Goal: Complete application form

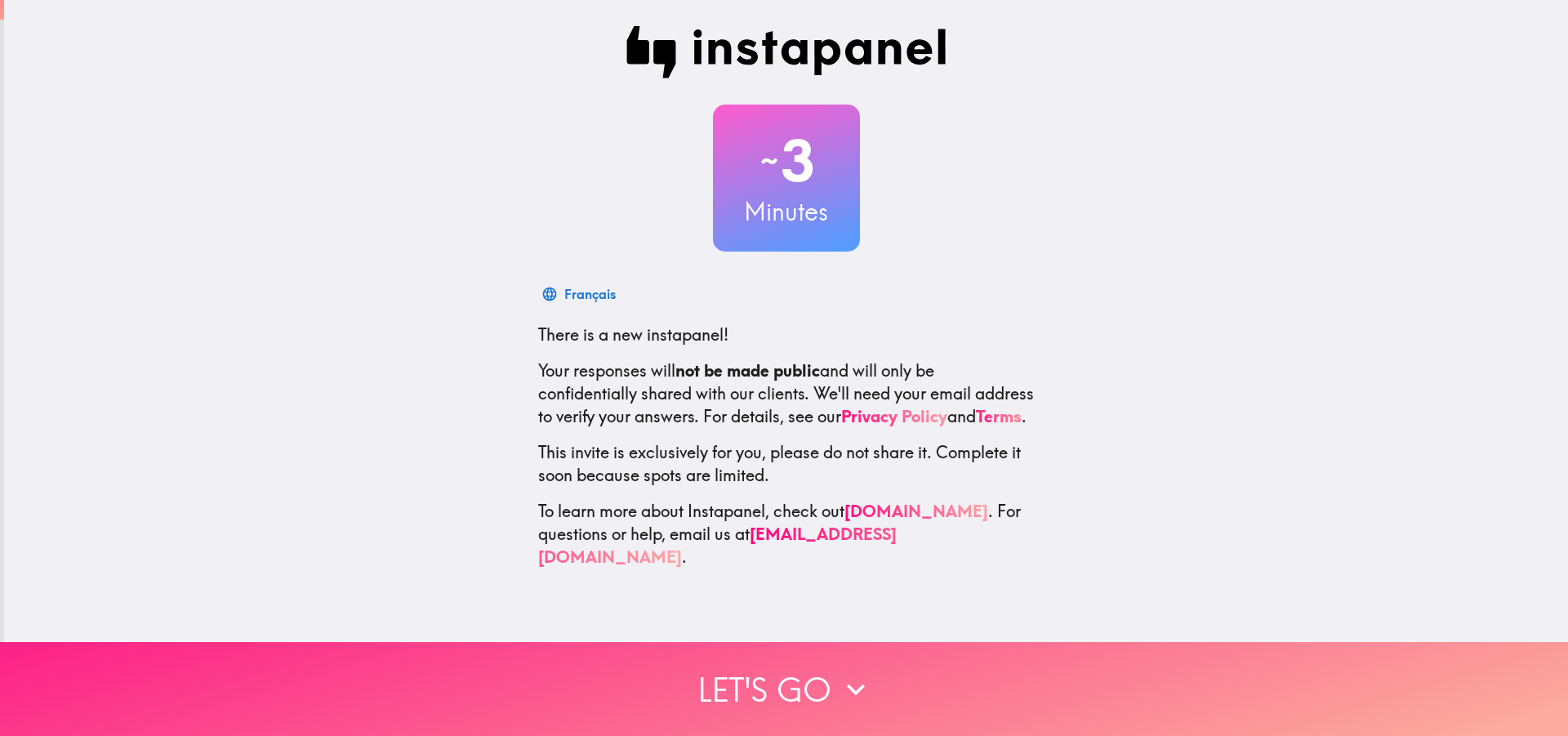
click at [843, 671] on icon "button" at bounding box center [855, 688] width 36 height 36
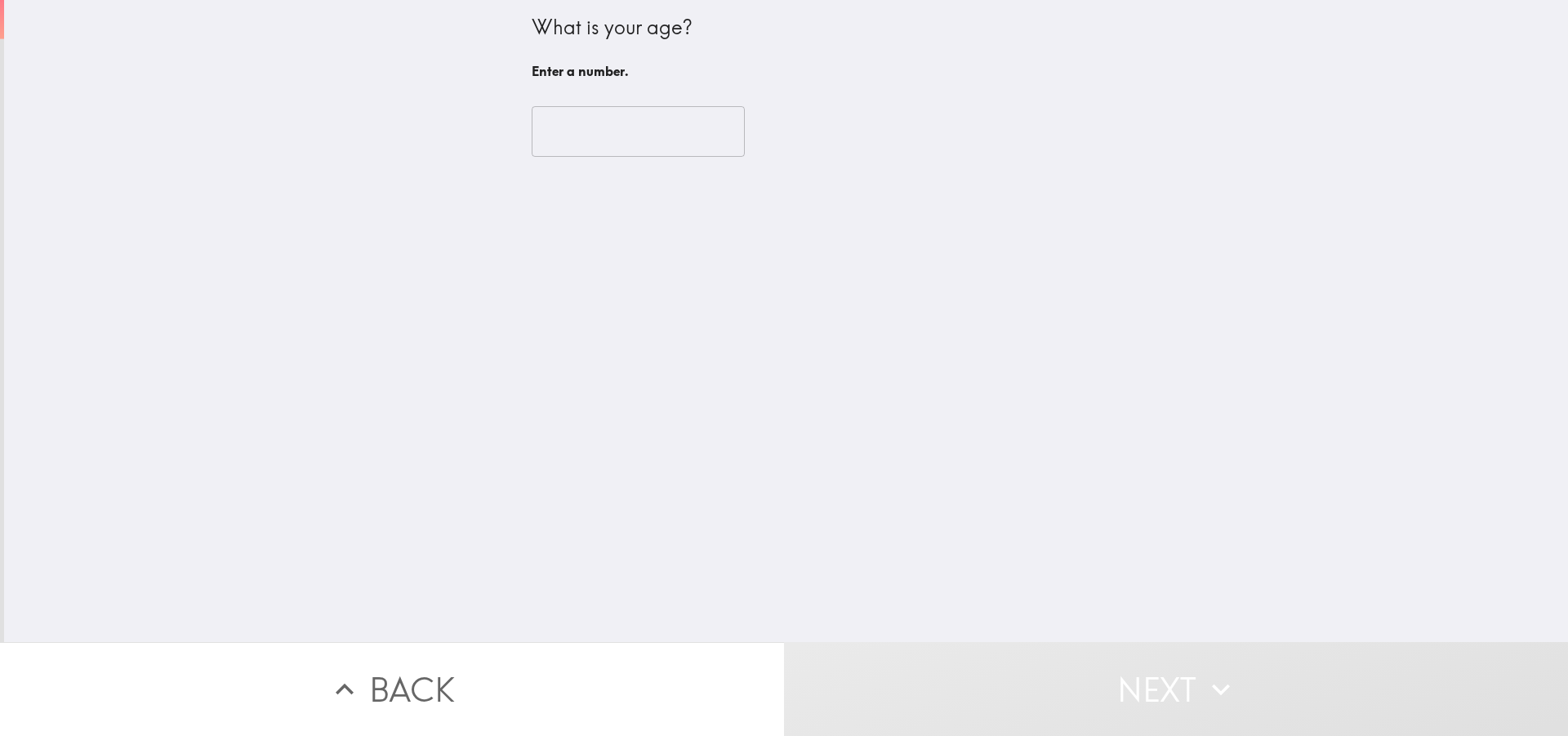
click at [597, 128] on input "number" at bounding box center [638, 131] width 213 height 51
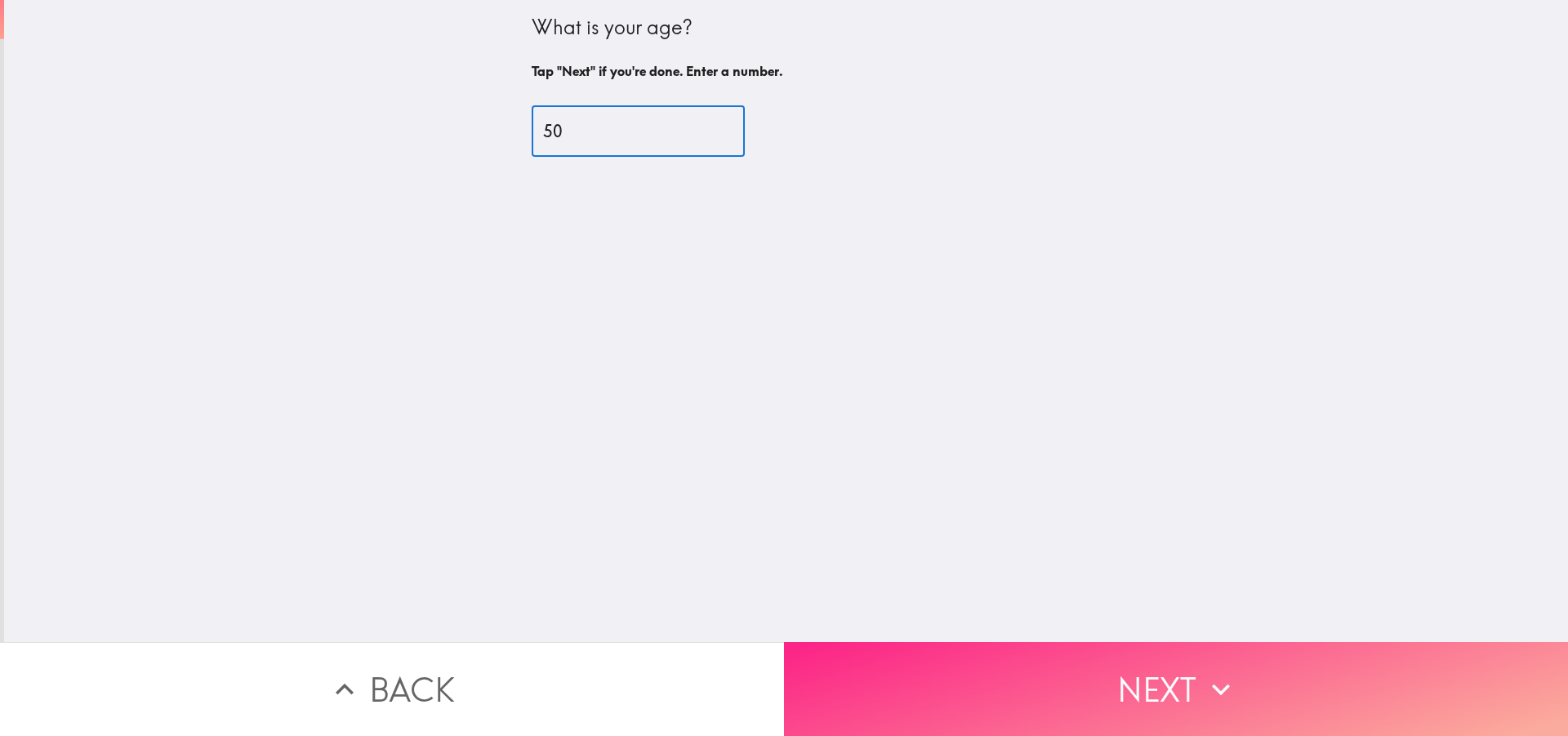
type input "50"
click at [982, 658] on button "Next" at bounding box center [1175, 688] width 784 height 94
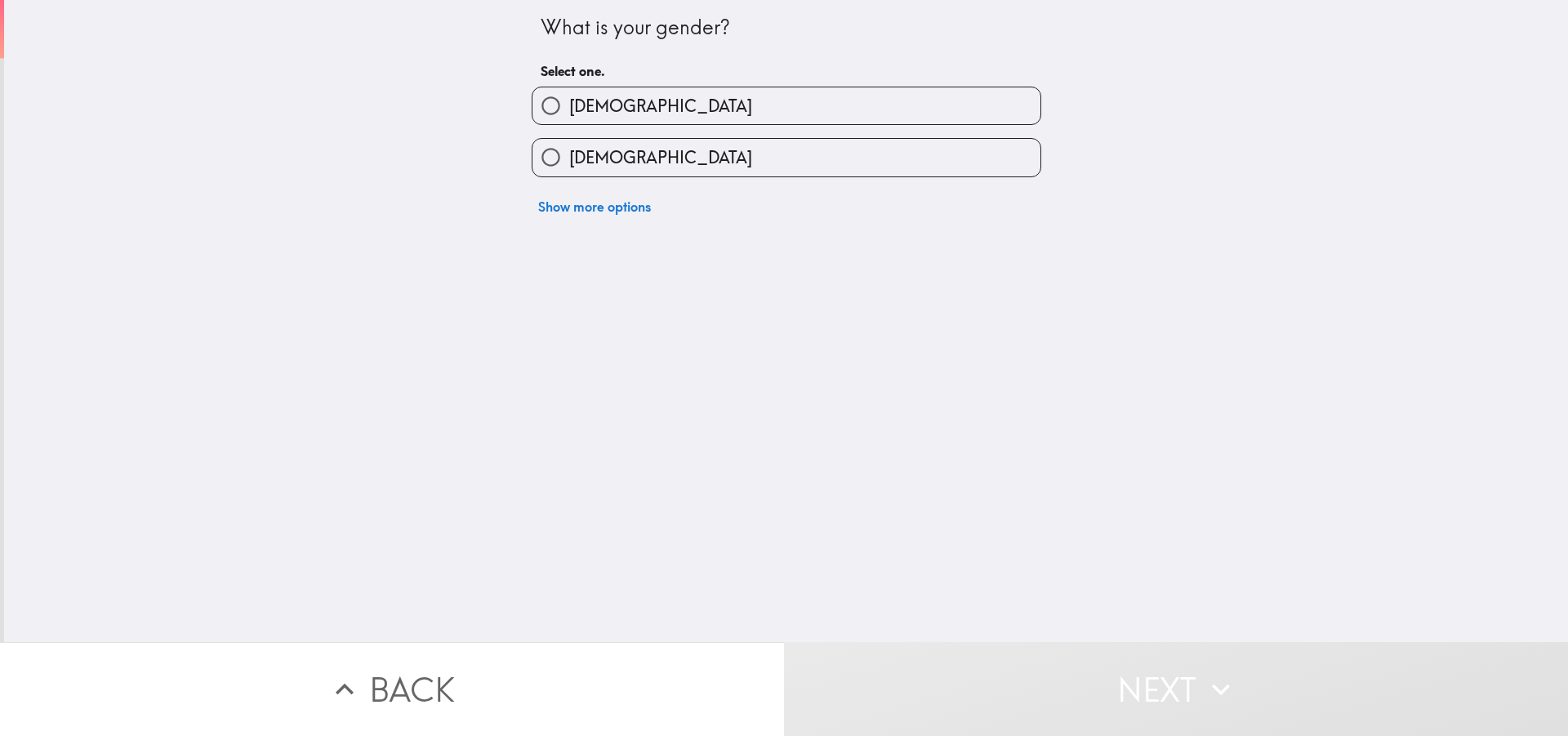
click at [549, 109] on input "[DEMOGRAPHIC_DATA]" at bounding box center [551, 106] width 37 height 37
radio input "true"
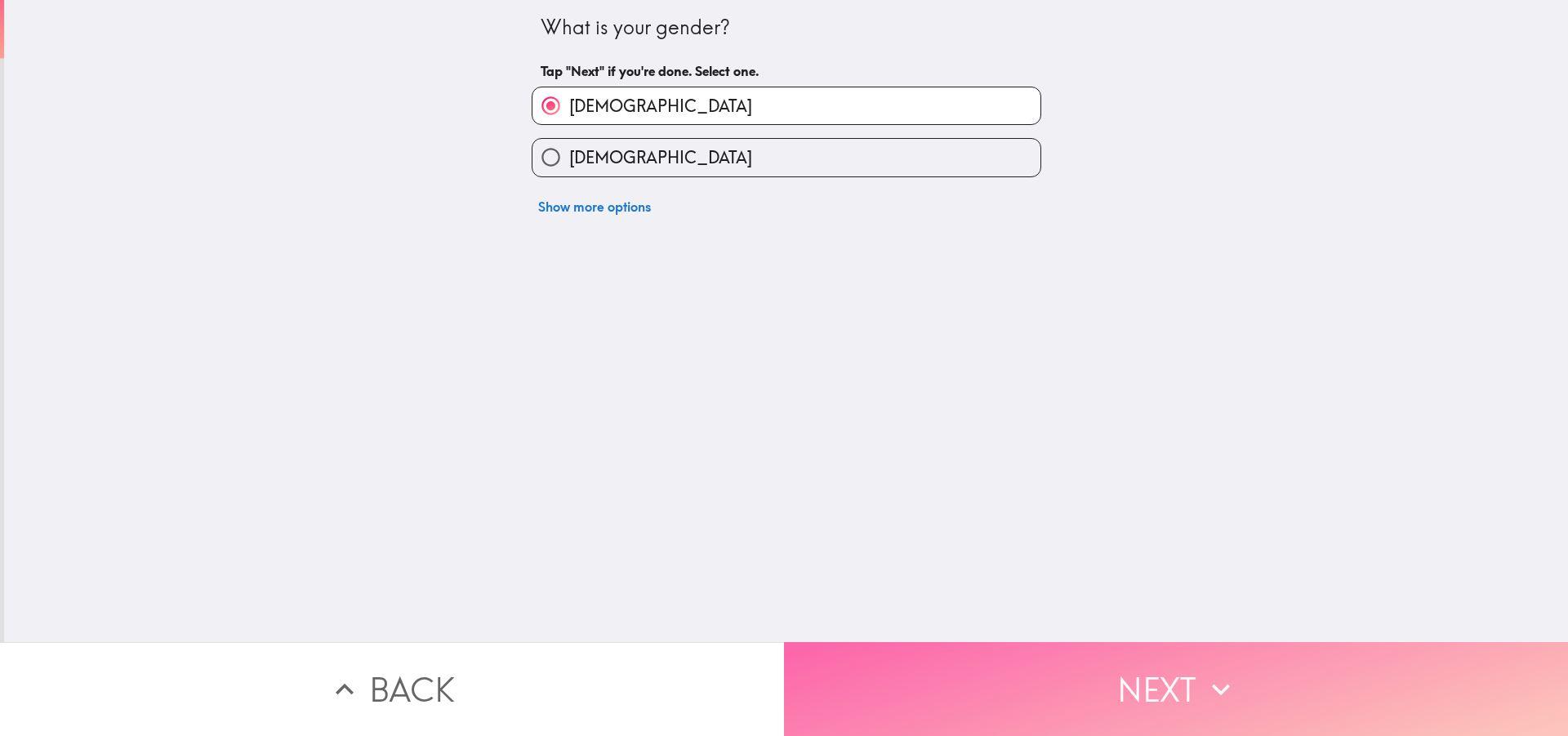
click at [895, 665] on button "Next" at bounding box center [1175, 688] width 784 height 94
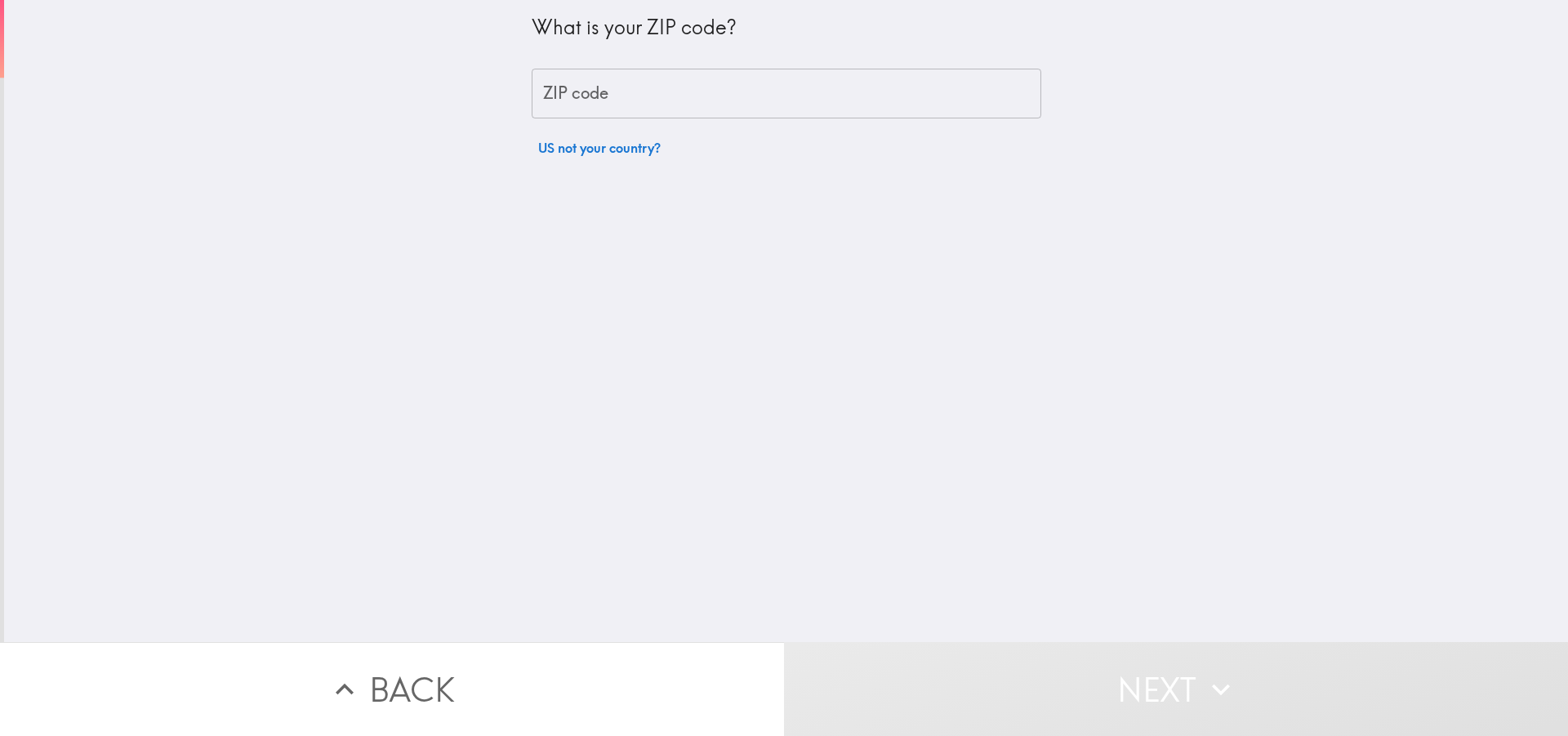
click at [746, 82] on input "ZIP code" at bounding box center [786, 93] width 510 height 51
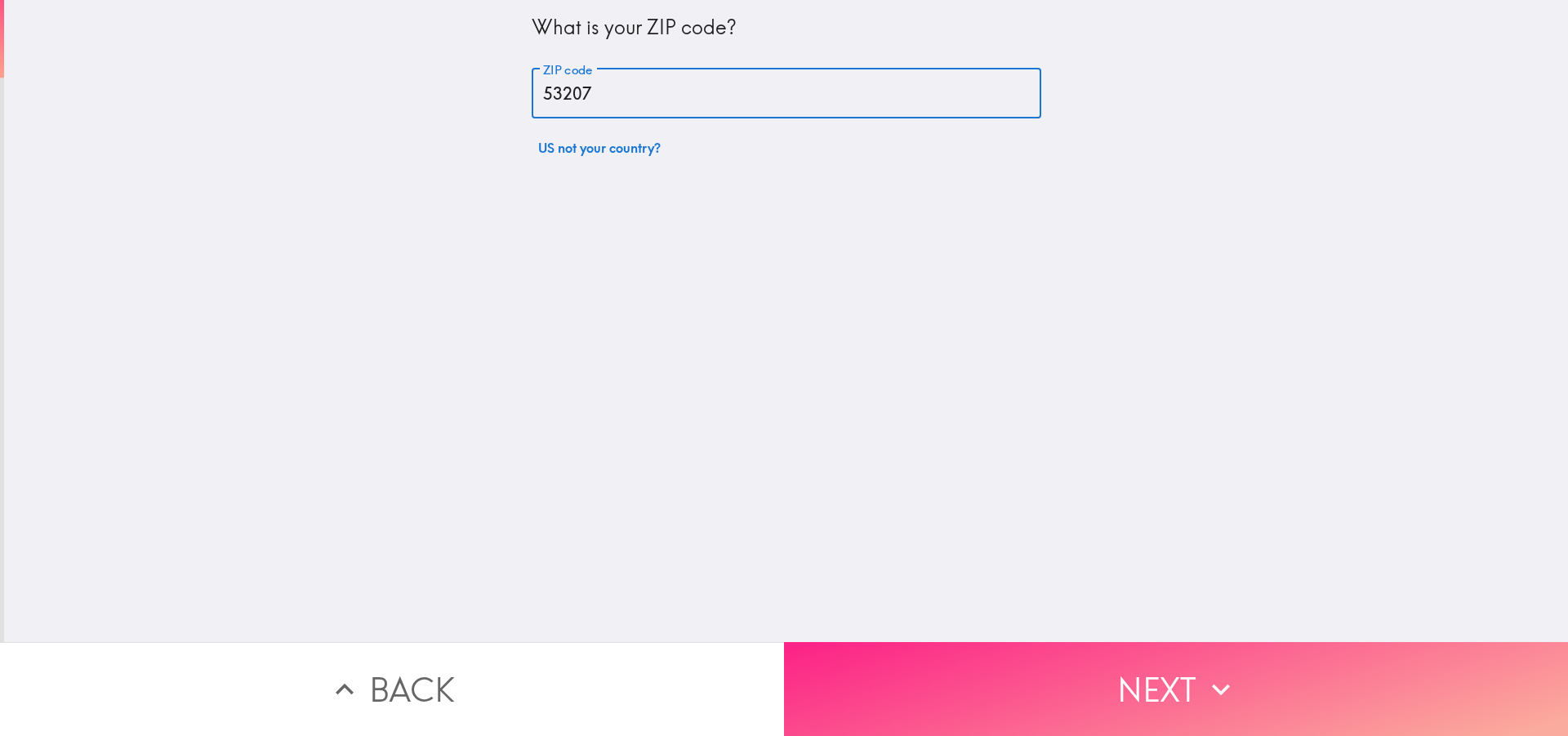
type input "53207"
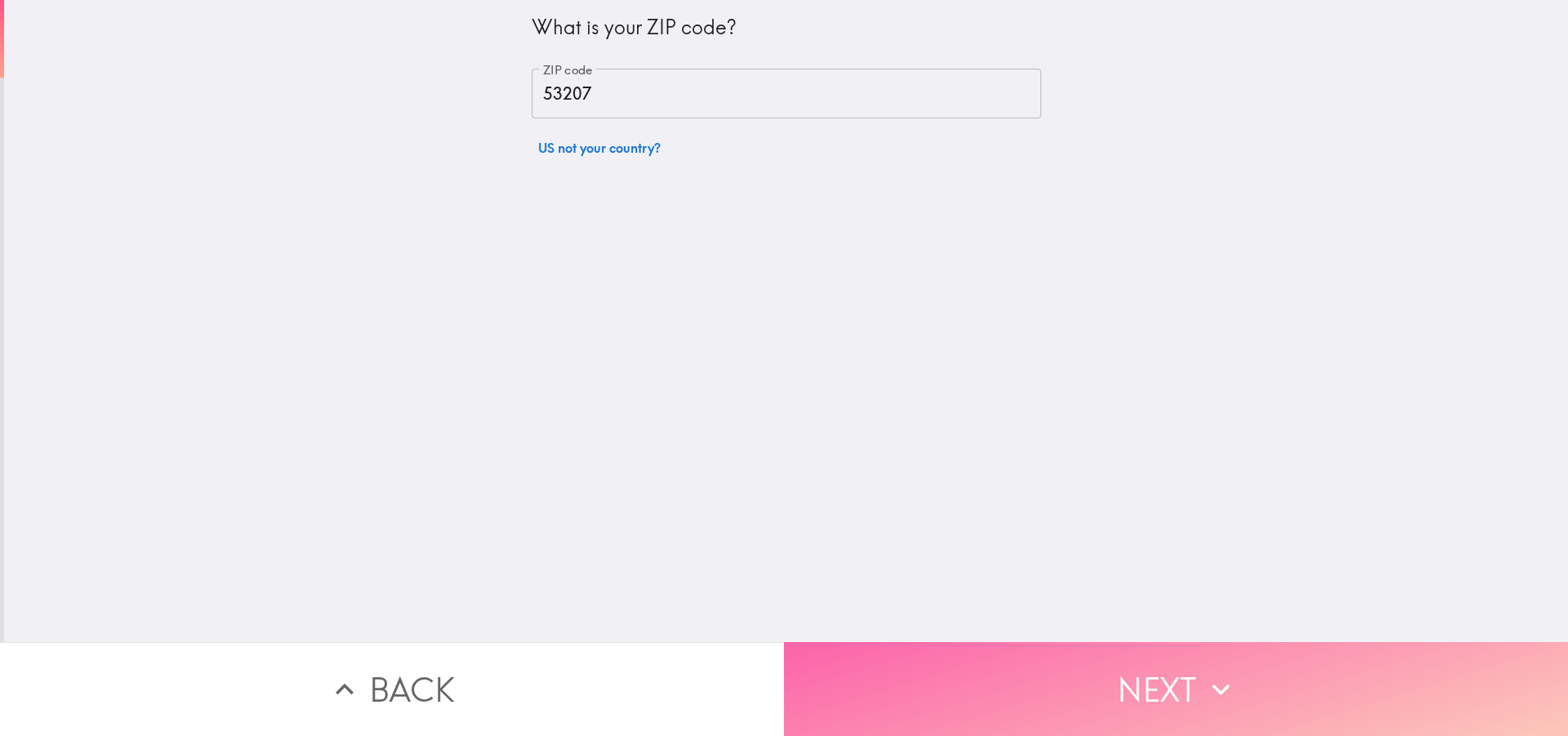
click at [924, 643] on button "Next" at bounding box center [1175, 688] width 784 height 94
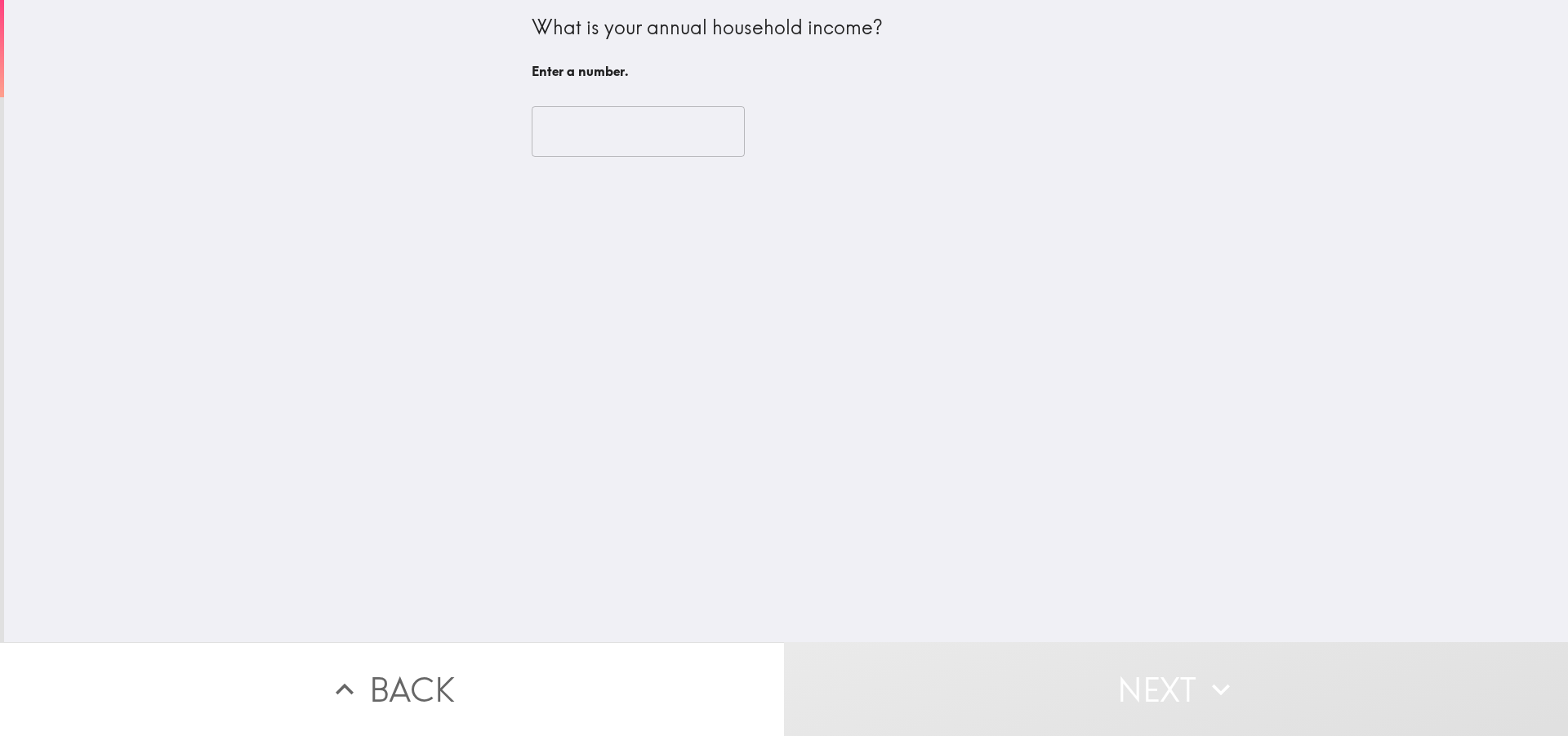
click at [616, 134] on input "number" at bounding box center [638, 131] width 213 height 51
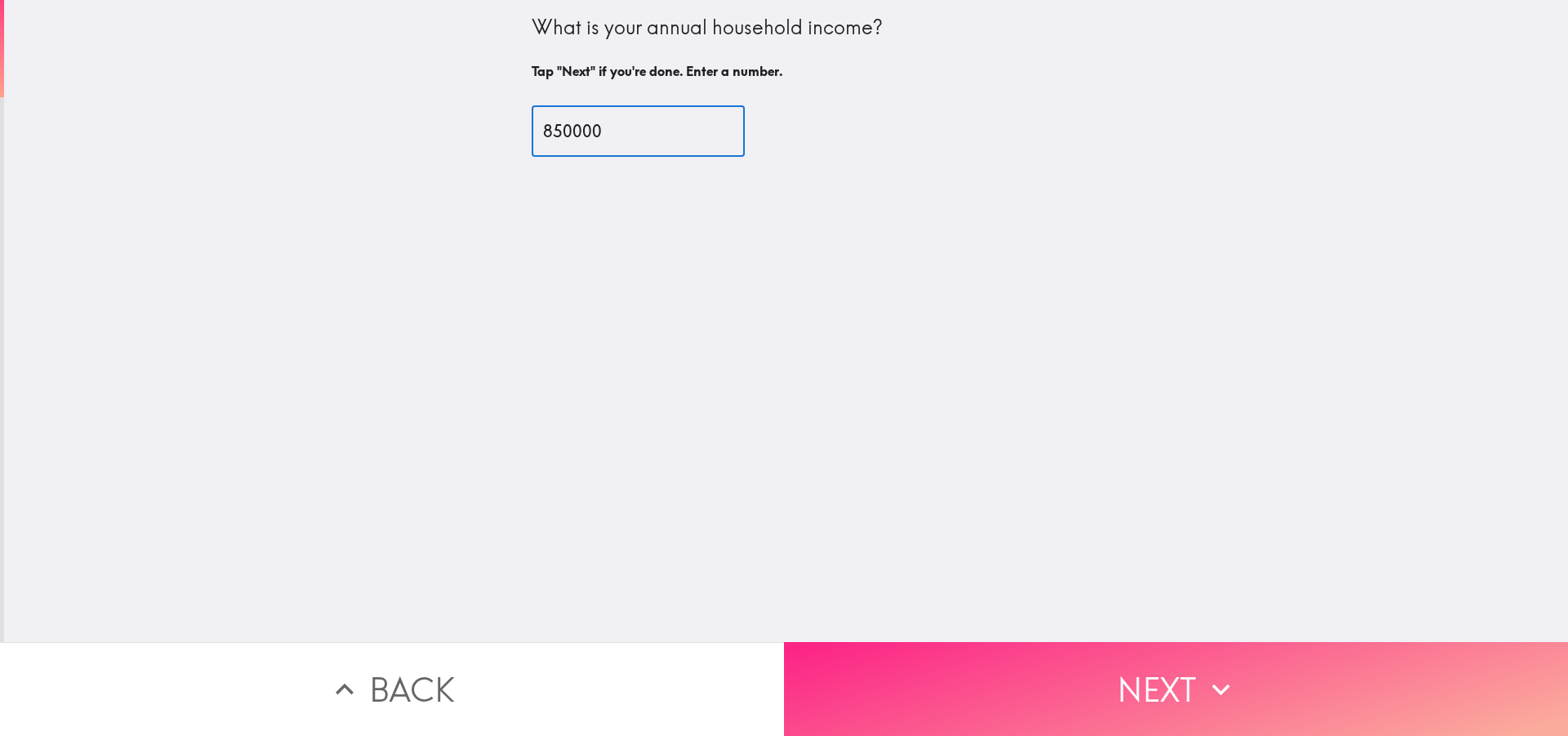
type input "850000"
click at [885, 663] on button "Next" at bounding box center [1175, 688] width 784 height 94
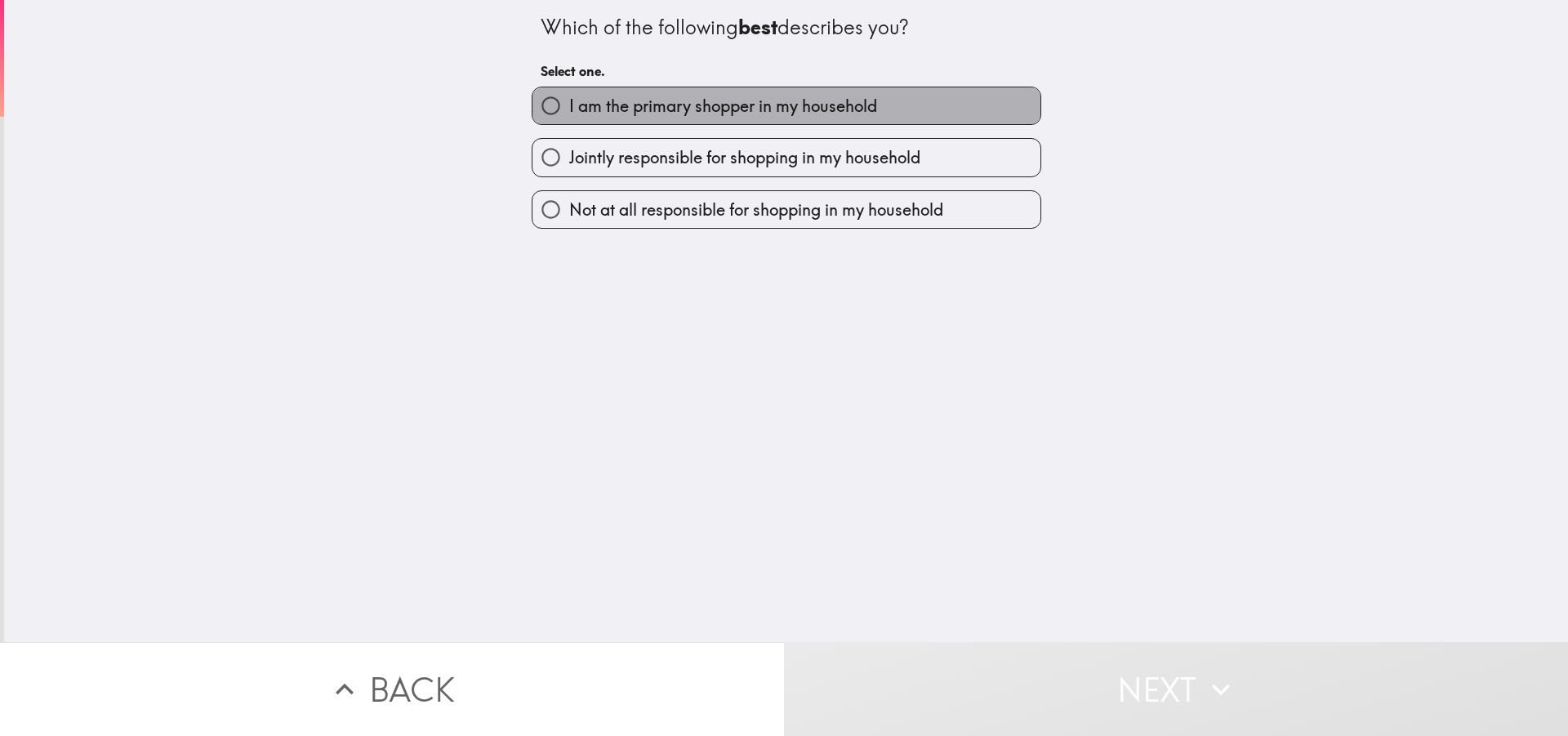
click at [691, 109] on span "I am the primary shopper in my household" at bounding box center [723, 106] width 308 height 23
click at [569, 109] on input "I am the primary shopper in my household" at bounding box center [551, 106] width 37 height 37
radio input "true"
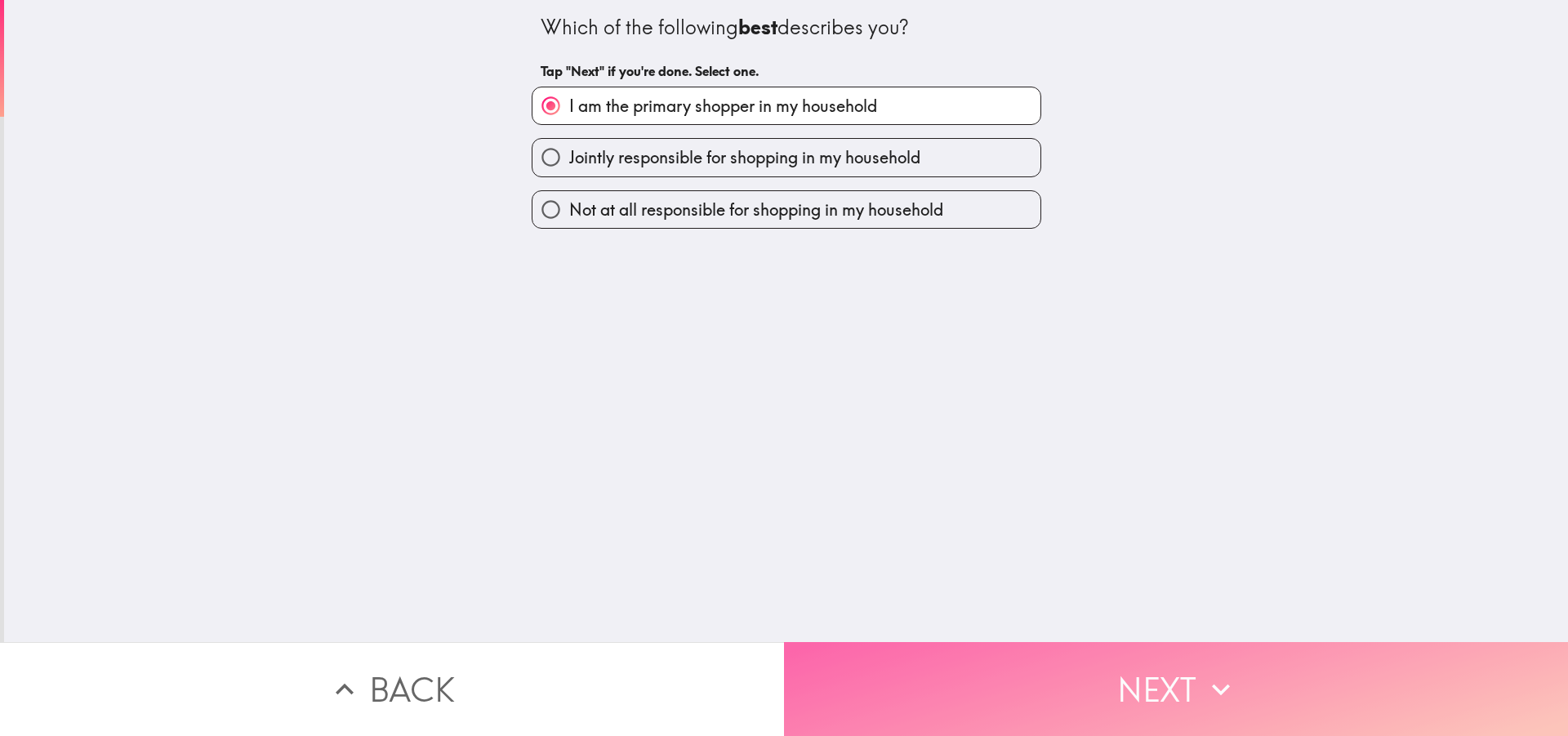
click at [1011, 672] on button "Next" at bounding box center [1175, 688] width 784 height 94
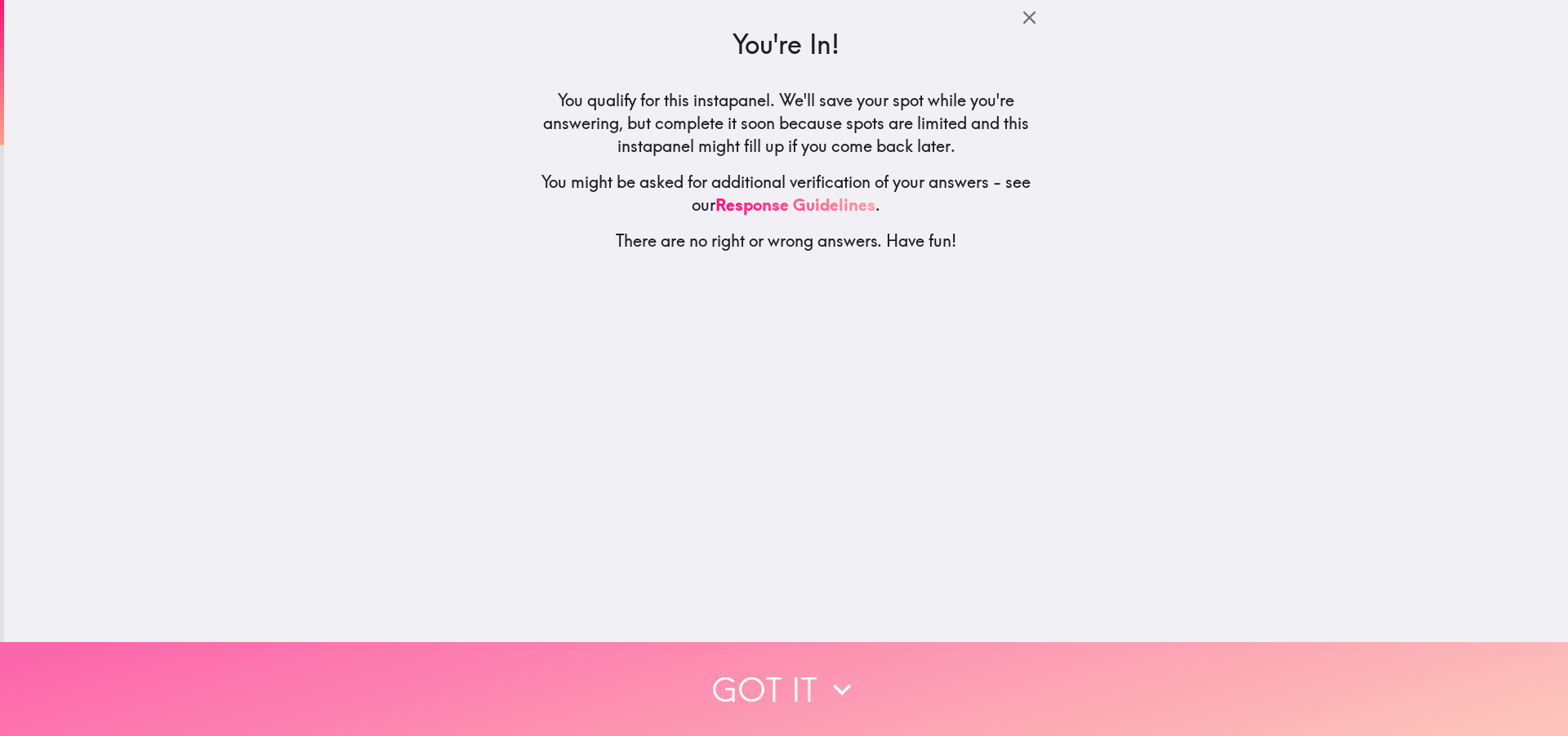
click at [919, 667] on button "Got it" at bounding box center [784, 688] width 1568 height 94
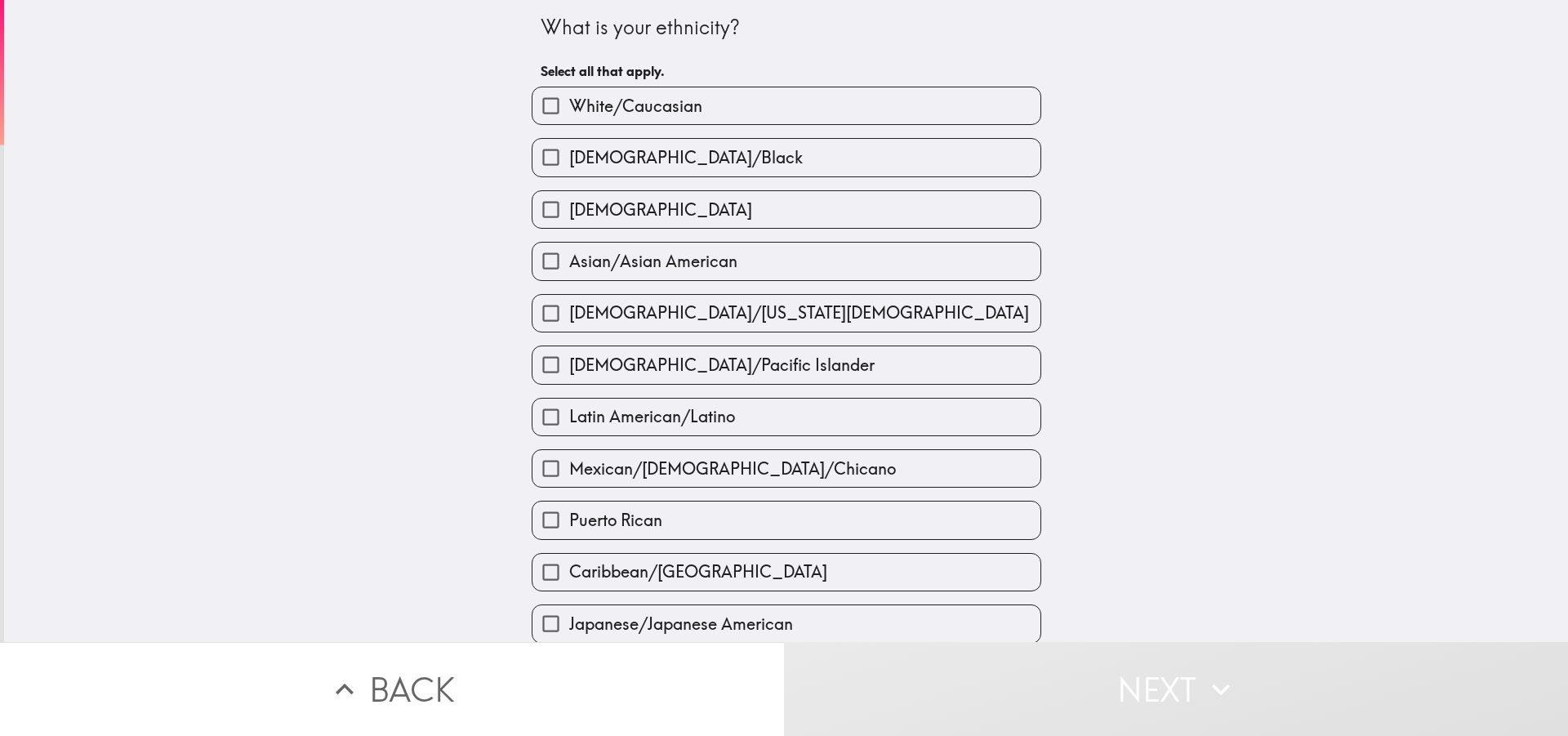
click at [701, 103] on label "White/Caucasian" at bounding box center [786, 106] width 508 height 37
click at [569, 103] on input "White/Caucasian" at bounding box center [551, 106] width 37 height 37
checkbox input "true"
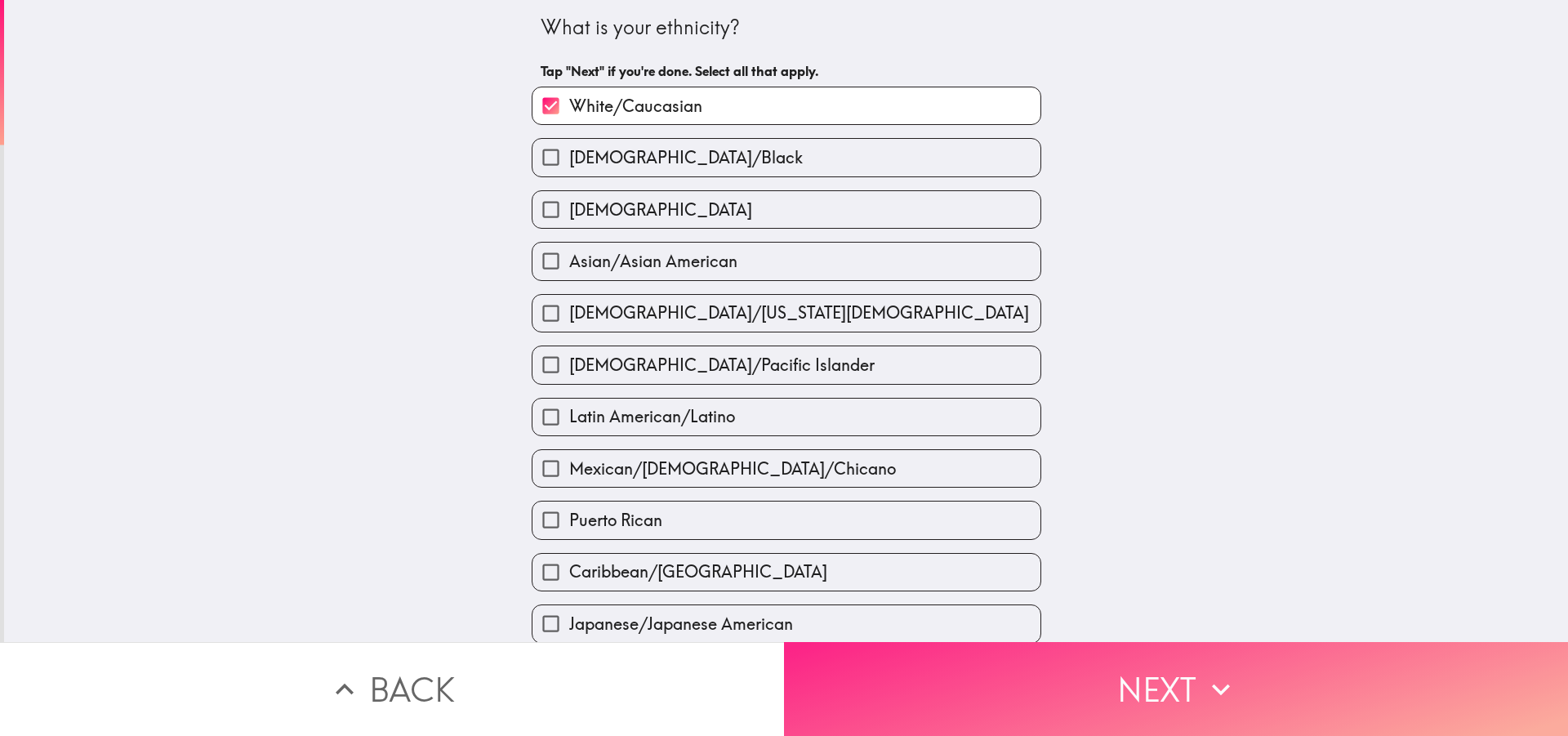
click at [1094, 693] on button "Next" at bounding box center [1175, 688] width 784 height 94
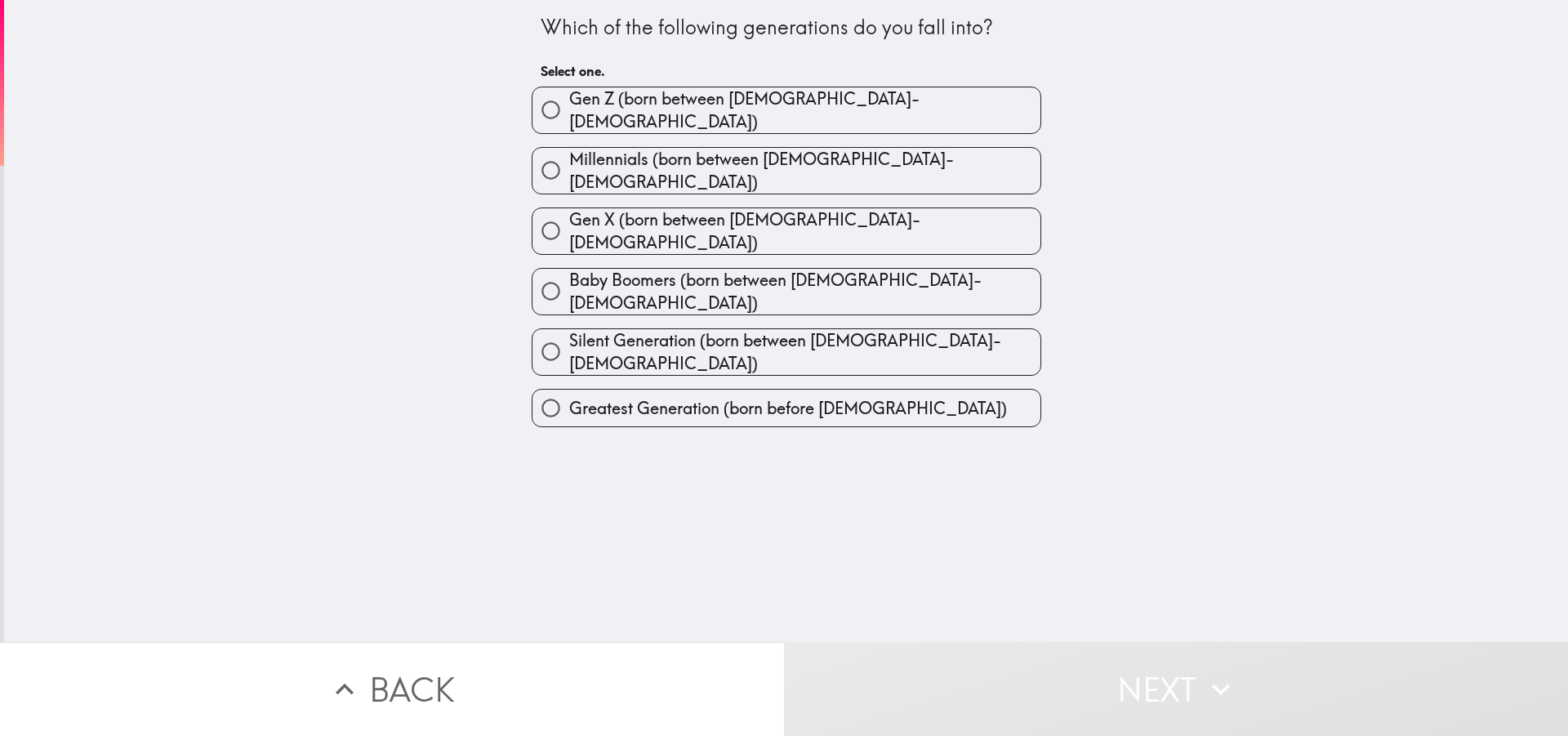
click at [833, 158] on span "Millennials (born between [DEMOGRAPHIC_DATA]-[DEMOGRAPHIC_DATA])" at bounding box center [804, 170] width 471 height 46
click at [569, 158] on input "Millennials (born between [DEMOGRAPHIC_DATA]-[DEMOGRAPHIC_DATA])" at bounding box center [551, 170] width 37 height 37
radio input "true"
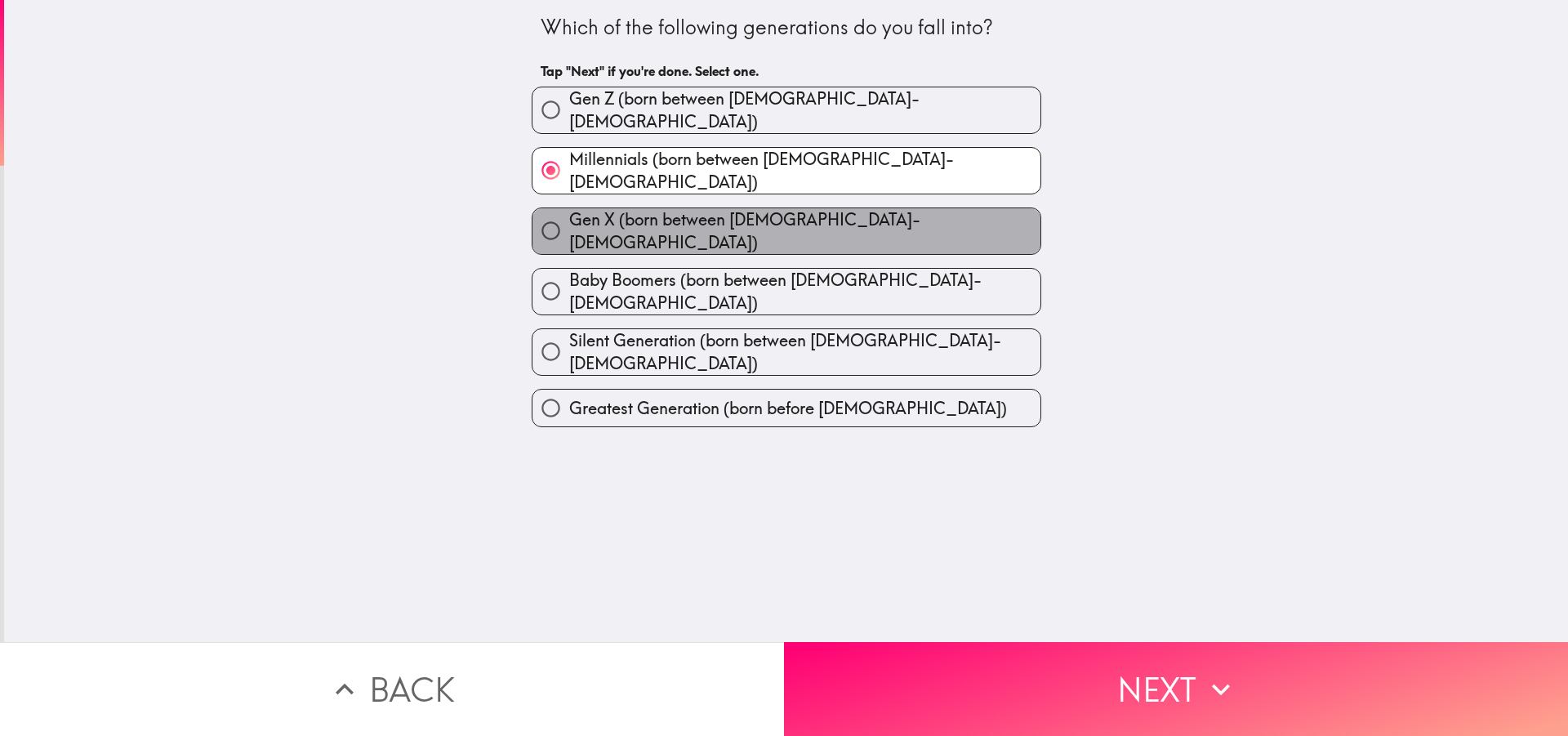
click at [803, 214] on span "Gen X (born between [DEMOGRAPHIC_DATA]-[DEMOGRAPHIC_DATA])" at bounding box center [804, 231] width 471 height 46
click at [569, 214] on input "Gen X (born between [DEMOGRAPHIC_DATA]-[DEMOGRAPHIC_DATA])" at bounding box center [551, 230] width 37 height 37
radio input "true"
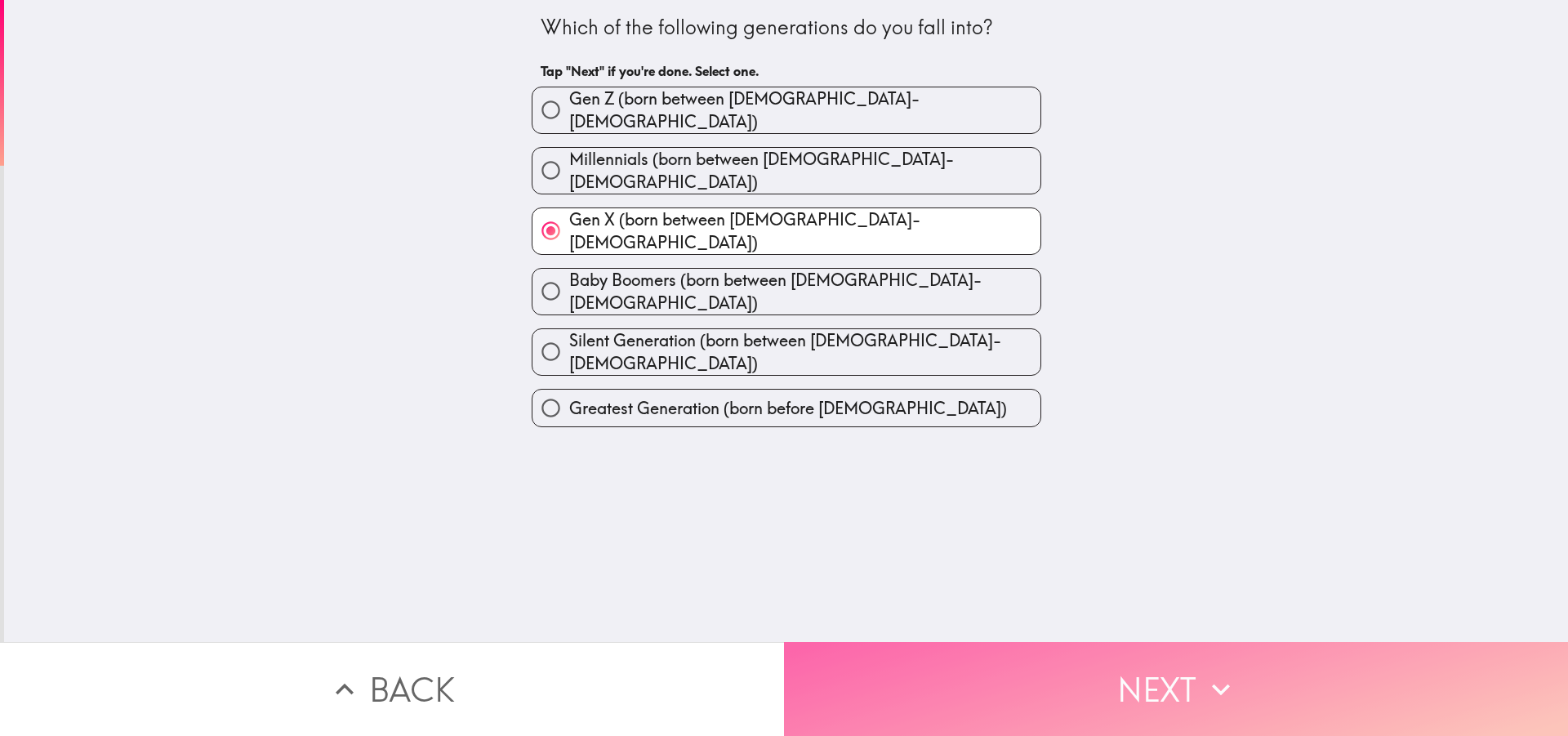
click at [962, 663] on button "Next" at bounding box center [1175, 688] width 784 height 94
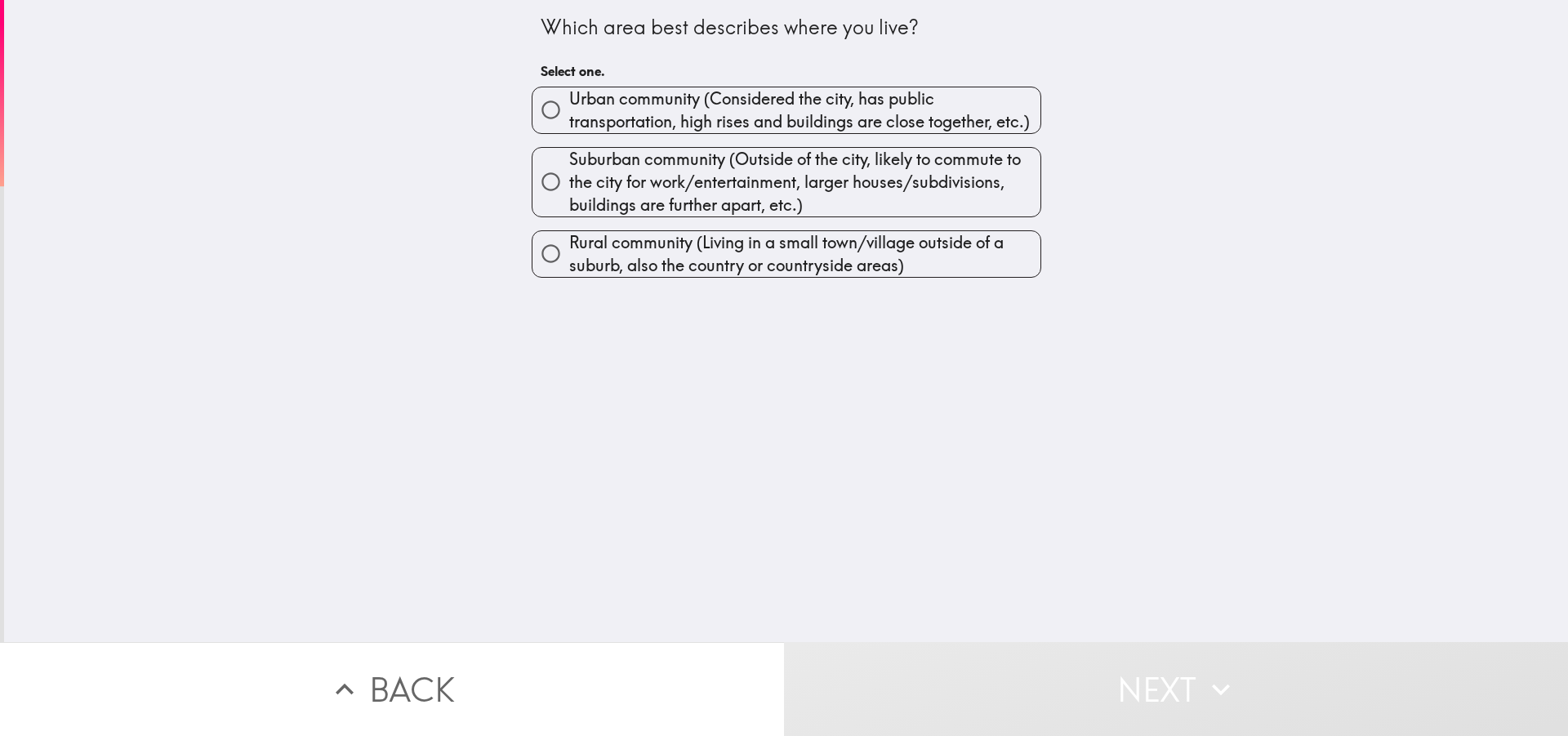
click at [657, 112] on span "Urban community (Considered the city, has public transportation, high rises and…" at bounding box center [804, 110] width 471 height 46
click at [569, 112] on input "Urban community (Considered the city, has public transportation, high rises and…" at bounding box center [551, 110] width 37 height 37
radio input "true"
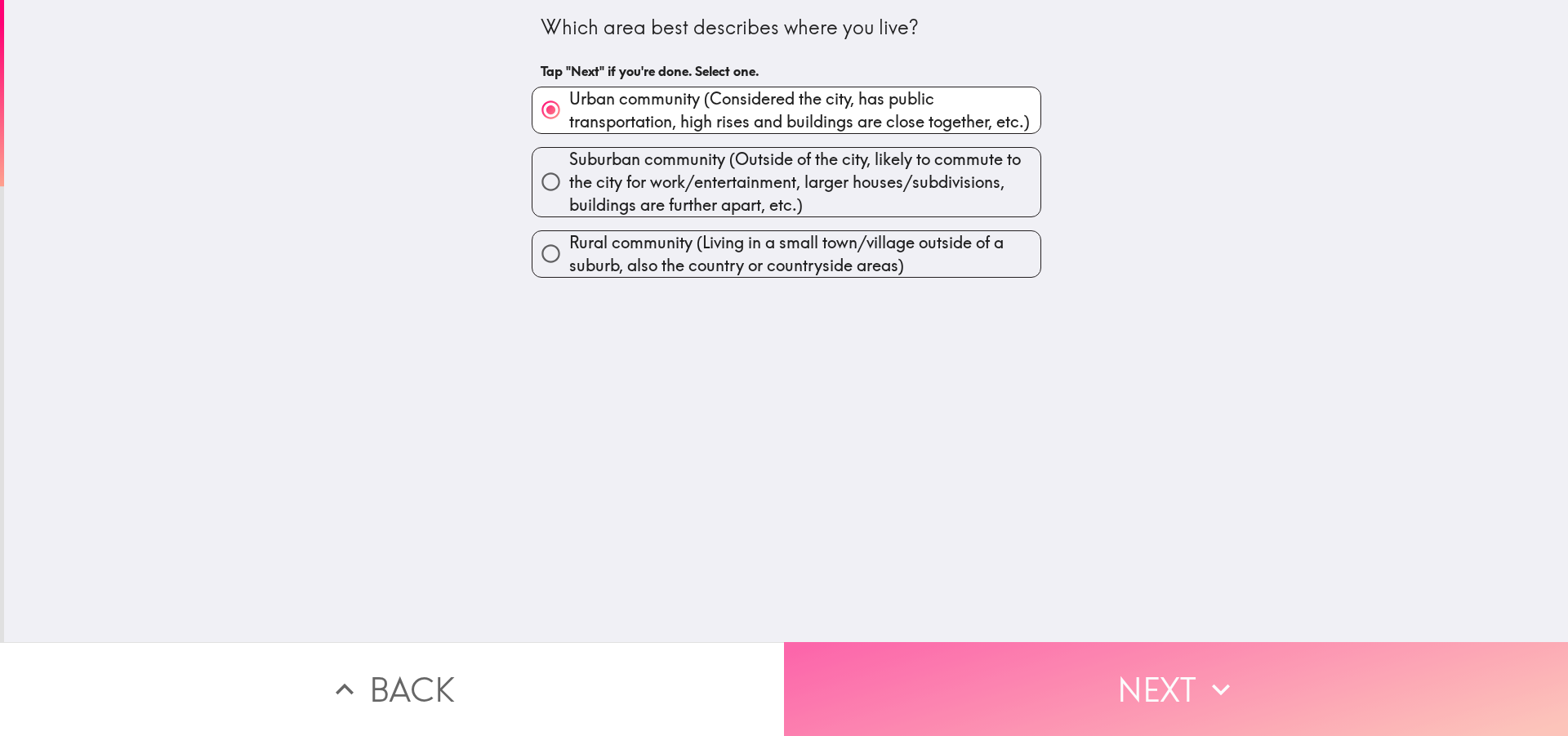
click at [964, 657] on button "Next" at bounding box center [1175, 688] width 784 height 94
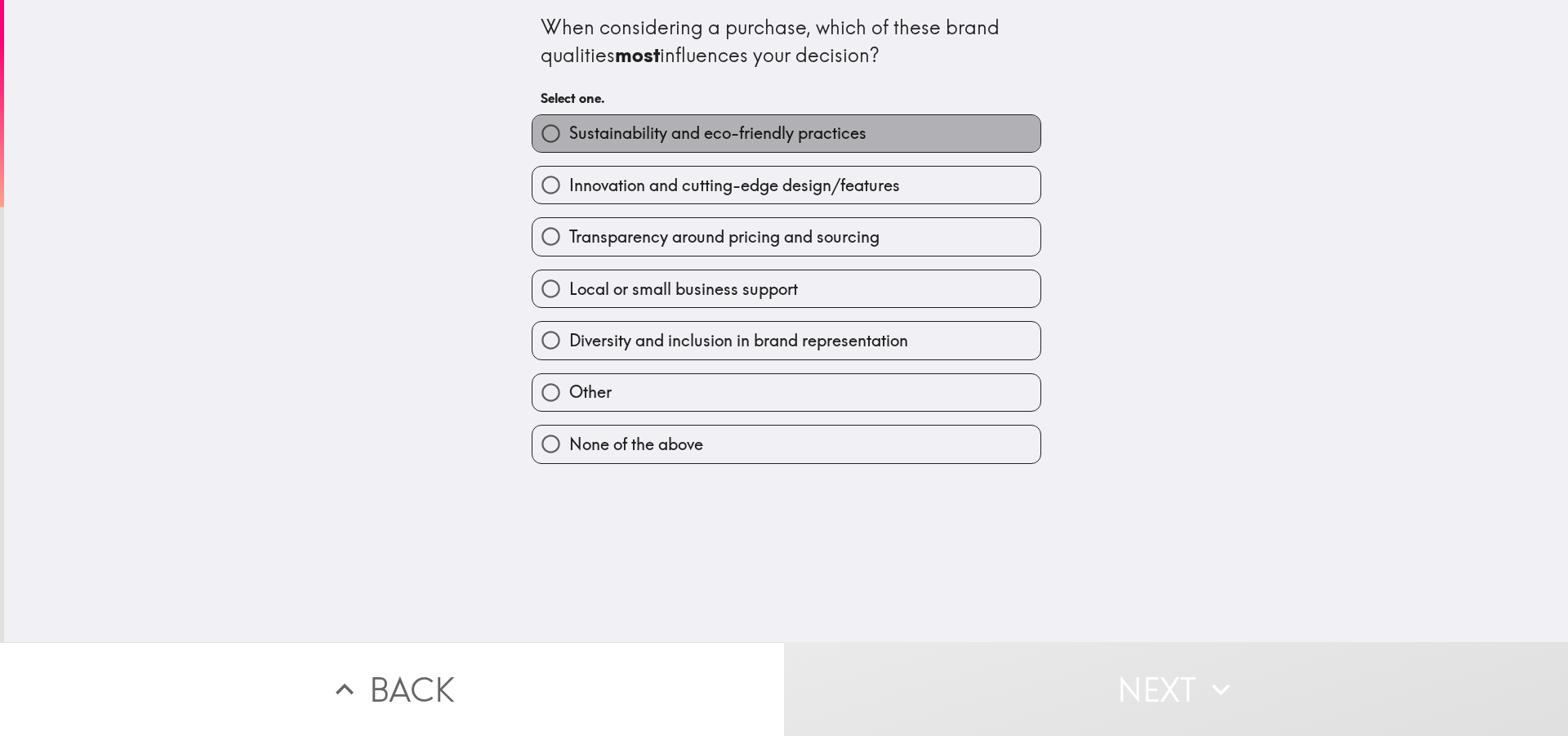
click at [653, 139] on span "Sustainability and eco-friendly practices" at bounding box center [718, 133] width 297 height 23
click at [569, 139] on input "Sustainability and eco-friendly practices" at bounding box center [551, 134] width 37 height 37
radio input "true"
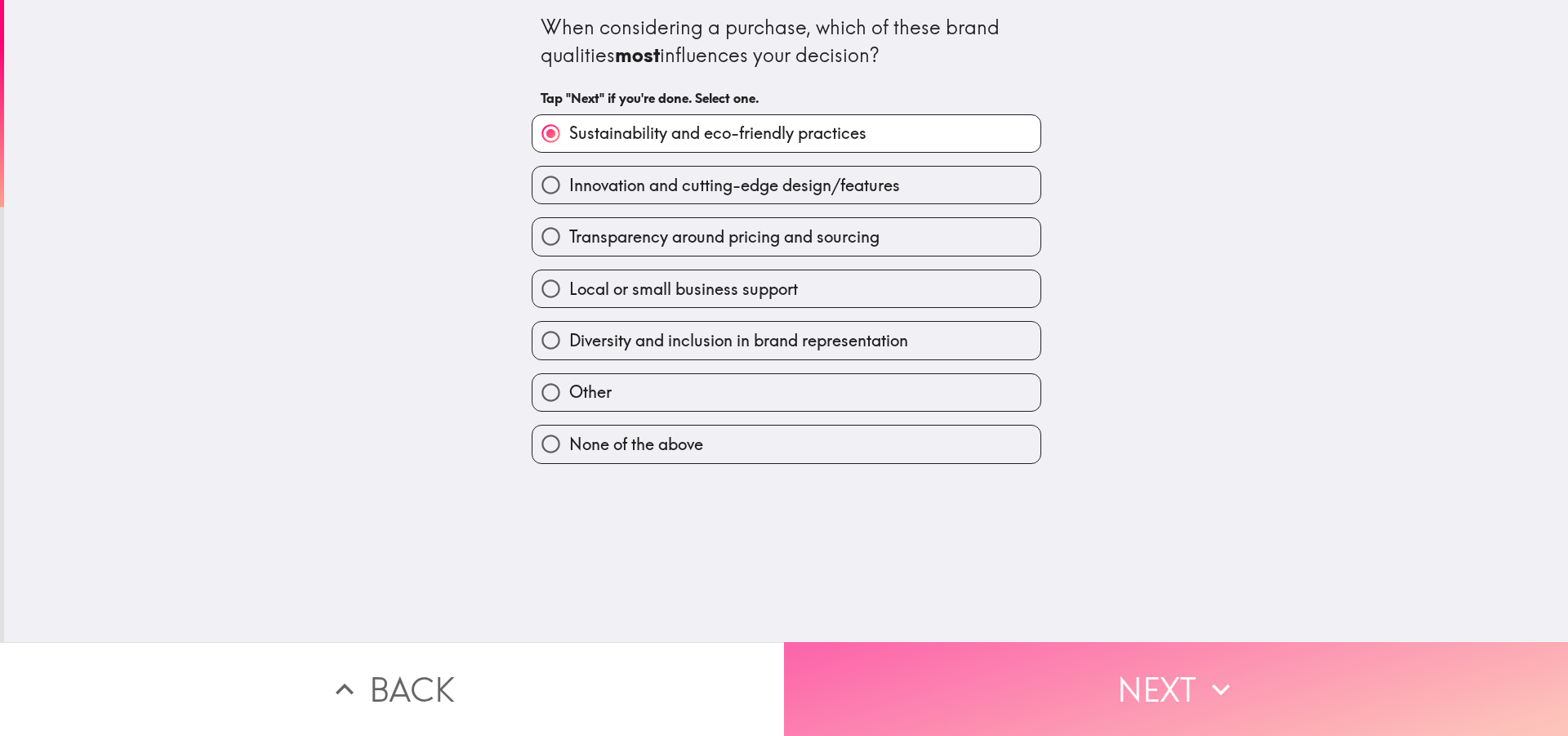
click at [951, 664] on button "Next" at bounding box center [1175, 688] width 784 height 94
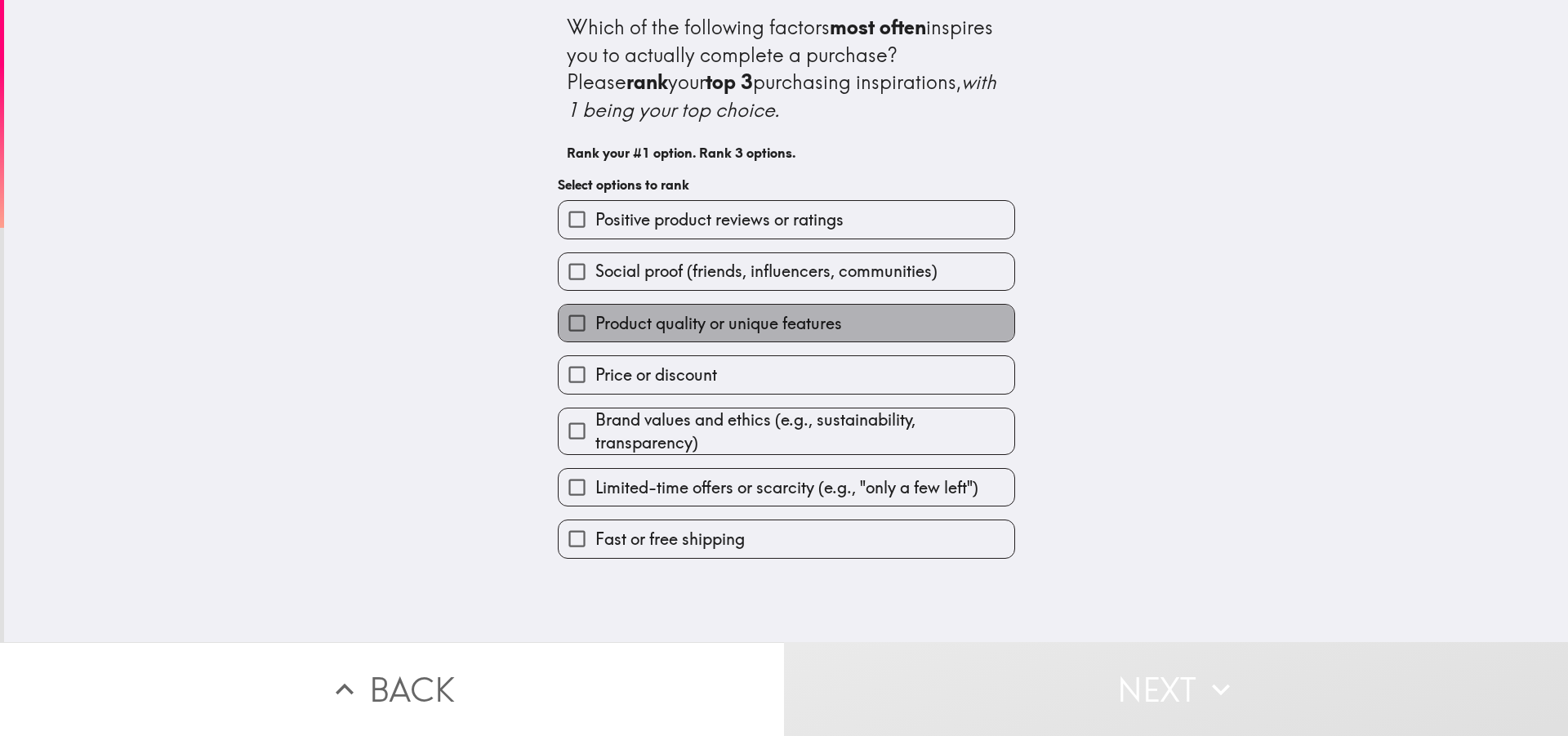
click at [663, 325] on span "Product quality or unique features" at bounding box center [718, 323] width 247 height 23
click at [595, 325] on input "Product quality or unique features" at bounding box center [577, 323] width 37 height 37
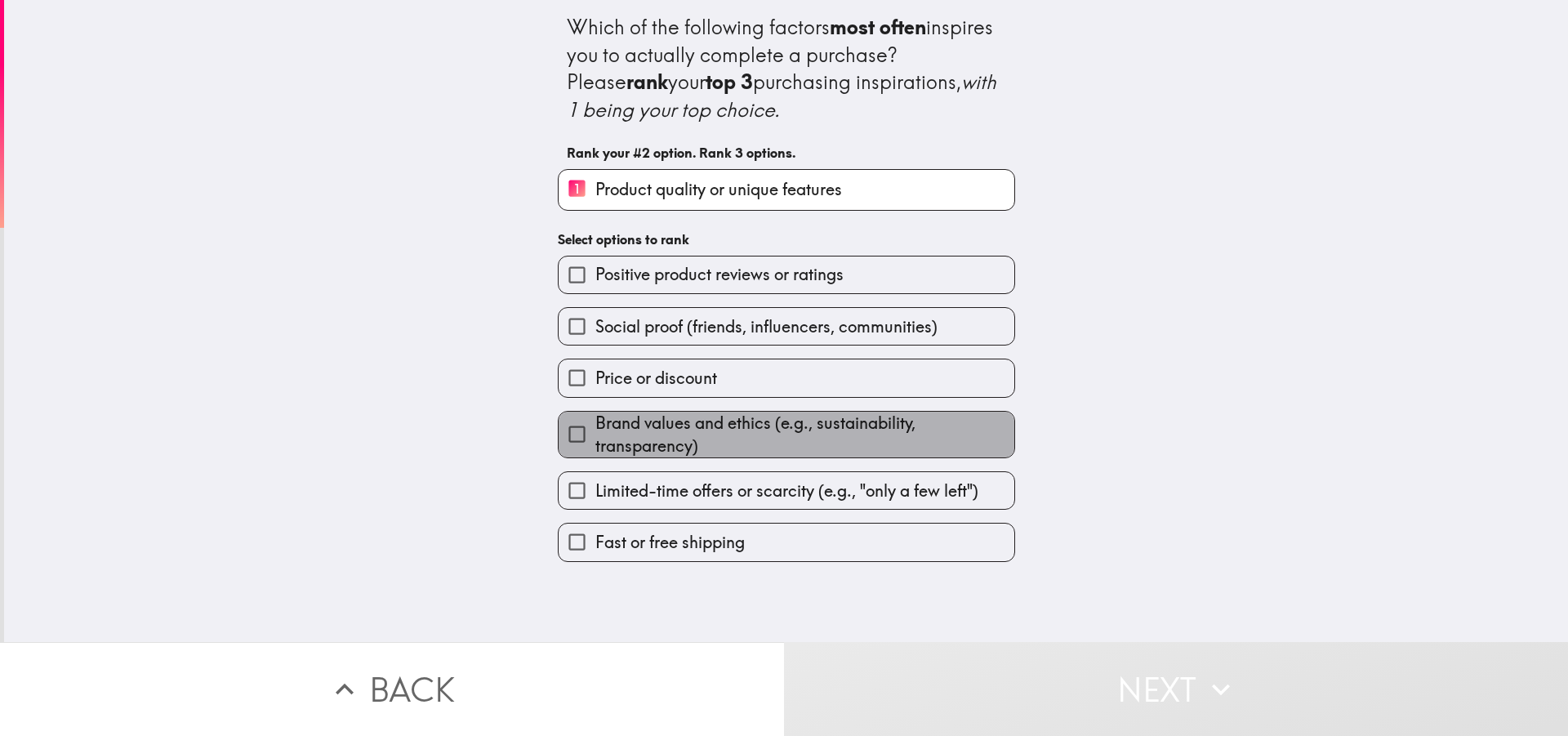
click at [664, 425] on span "Brand values and ethics (e.g., sustainability, transparency)" at bounding box center [804, 434] width 419 height 46
click at [595, 425] on input "Brand values and ethics (e.g., sustainability, transparency)" at bounding box center [577, 434] width 37 height 37
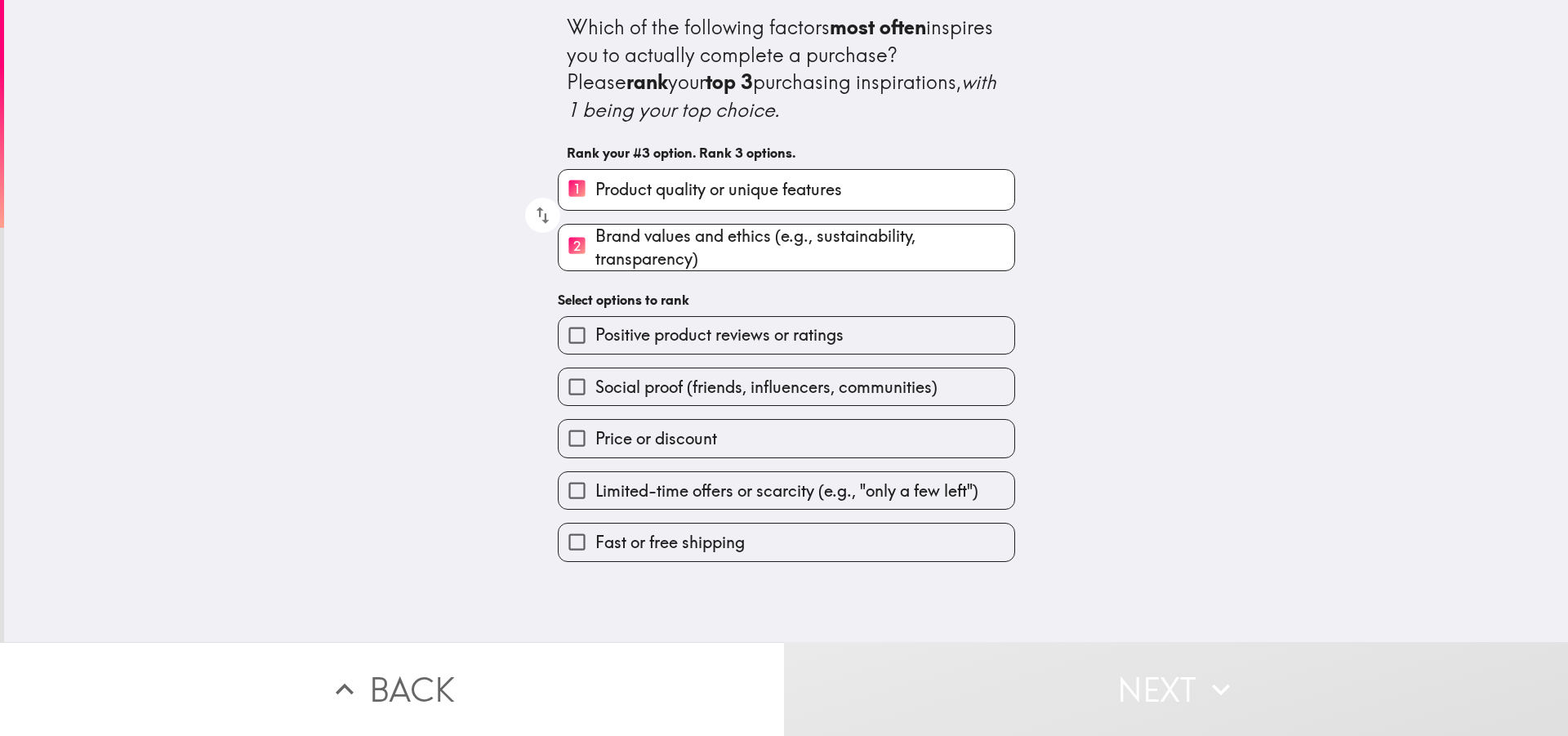
click at [670, 494] on span "Limited-time offers or scarcity (e.g., "only a few left")" at bounding box center [786, 490] width 383 height 23
click at [595, 494] on input "Limited-time offers or scarcity (e.g., "only a few left")" at bounding box center [577, 491] width 37 height 37
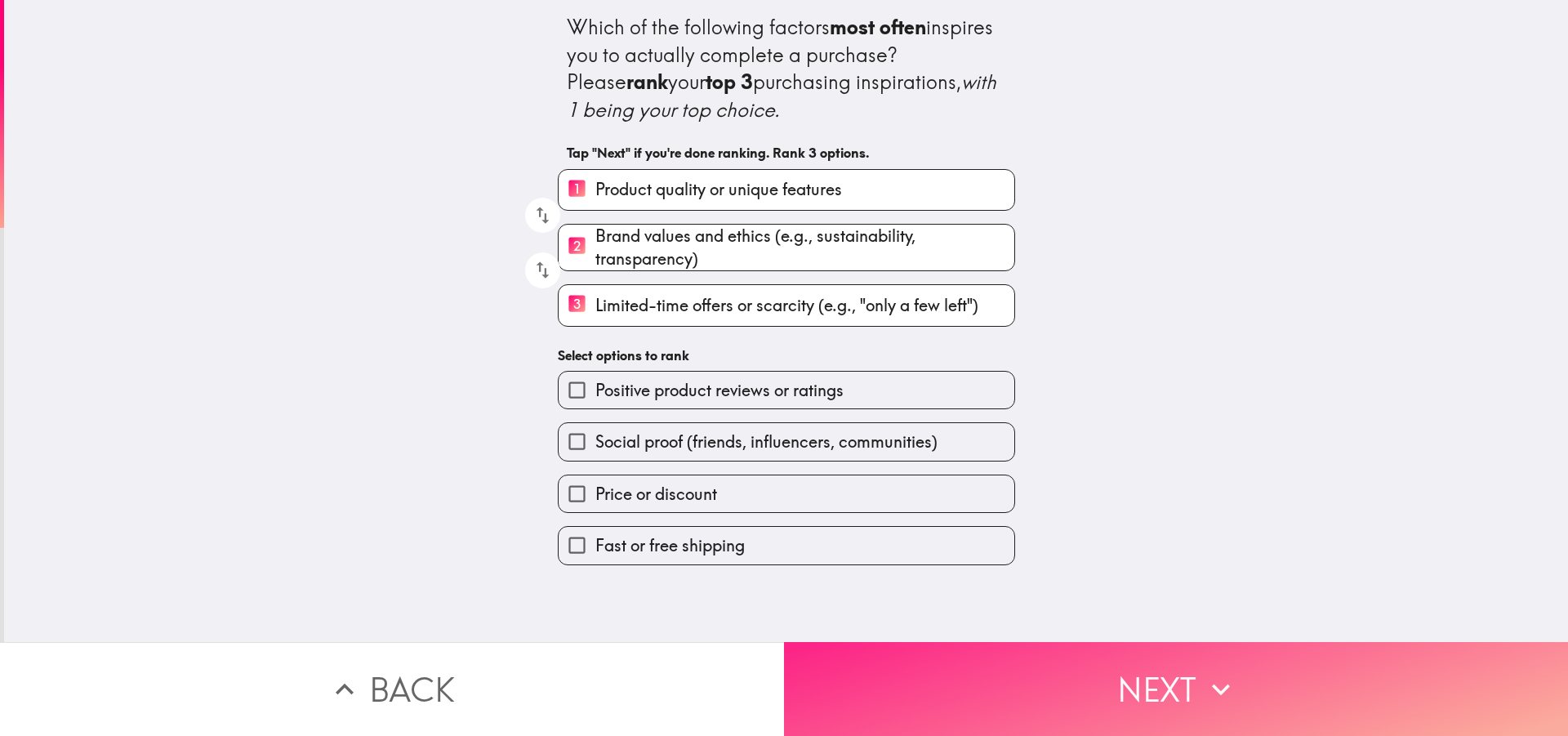
click at [875, 670] on button "Next" at bounding box center [1175, 688] width 784 height 94
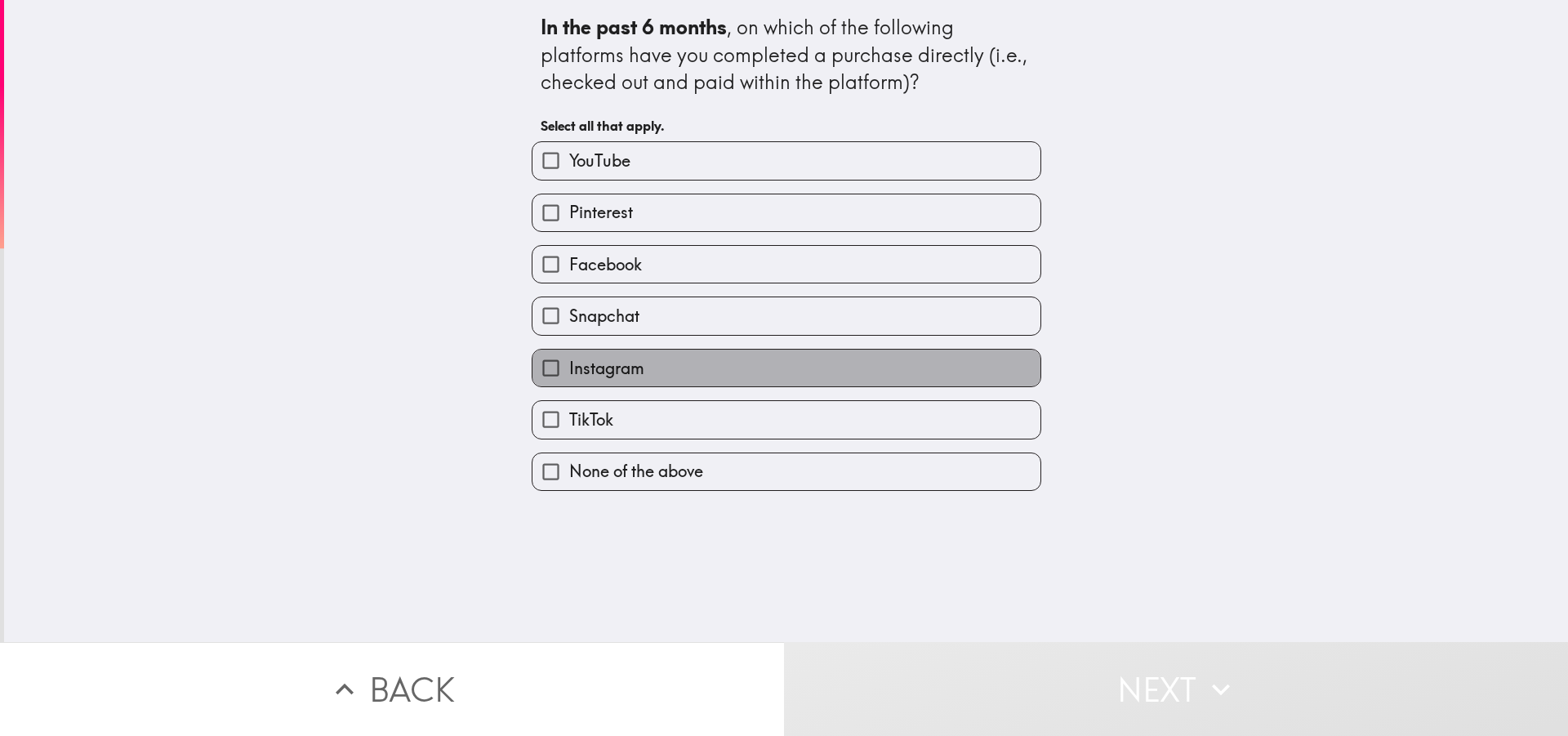
click at [602, 372] on span "Instagram" at bounding box center [607, 368] width 75 height 23
click at [569, 372] on input "Instagram" at bounding box center [551, 368] width 37 height 37
checkbox input "true"
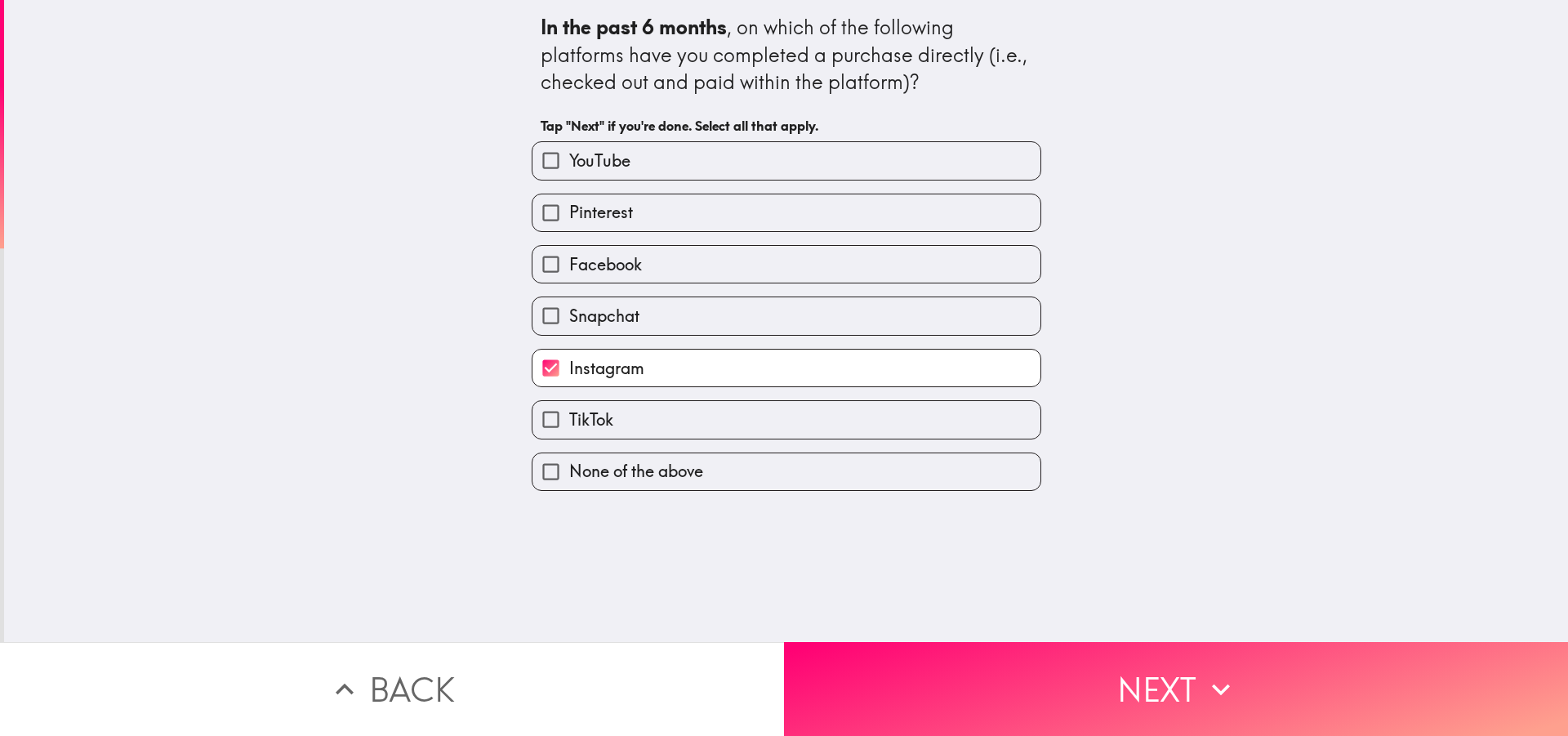
click at [624, 177] on label "YouTube" at bounding box center [786, 160] width 508 height 37
click at [569, 177] on input "YouTube" at bounding box center [551, 160] width 37 height 37
checkbox input "true"
click at [618, 214] on span "Pinterest" at bounding box center [601, 212] width 63 height 23
click at [569, 214] on input "Pinterest" at bounding box center [551, 213] width 37 height 37
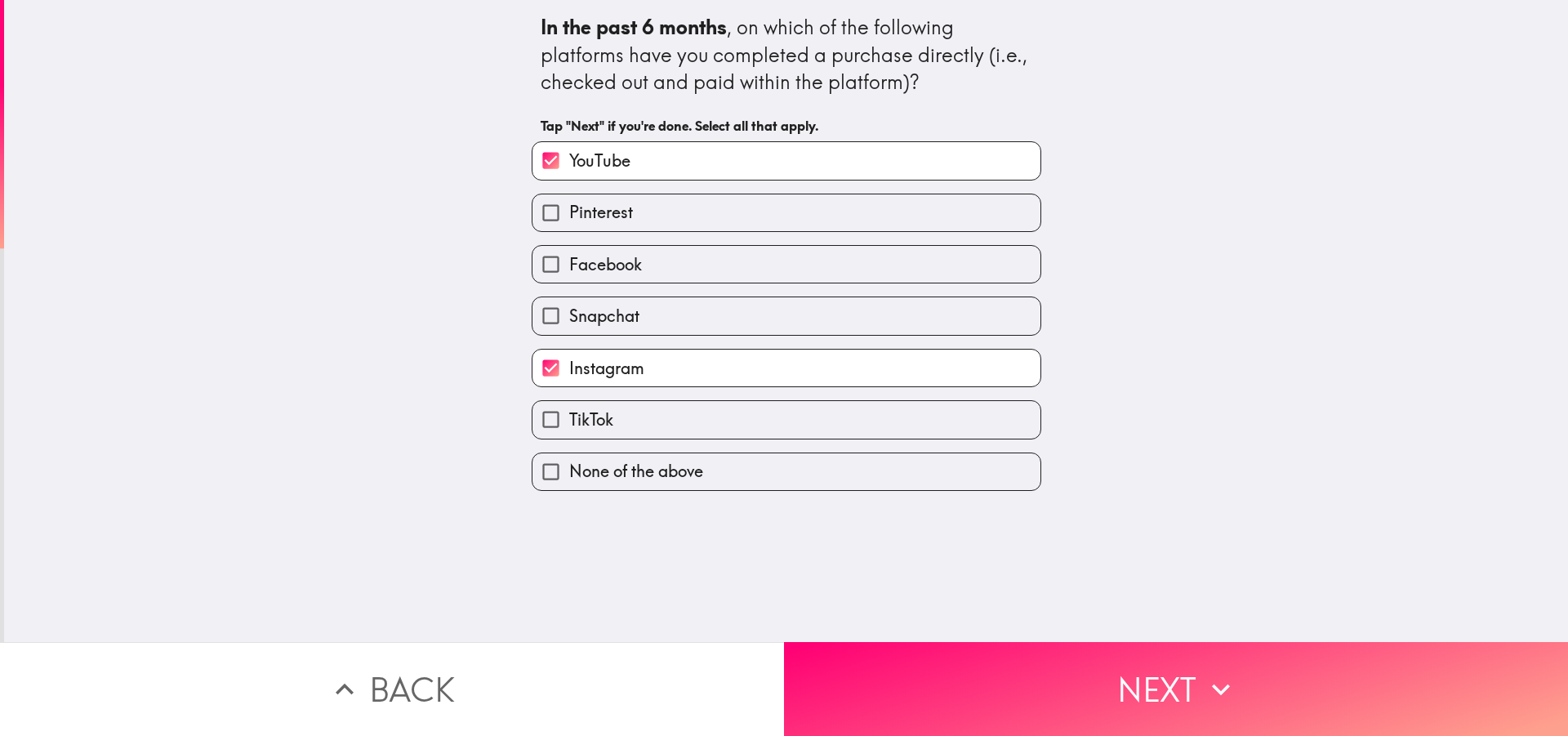
checkbox input "true"
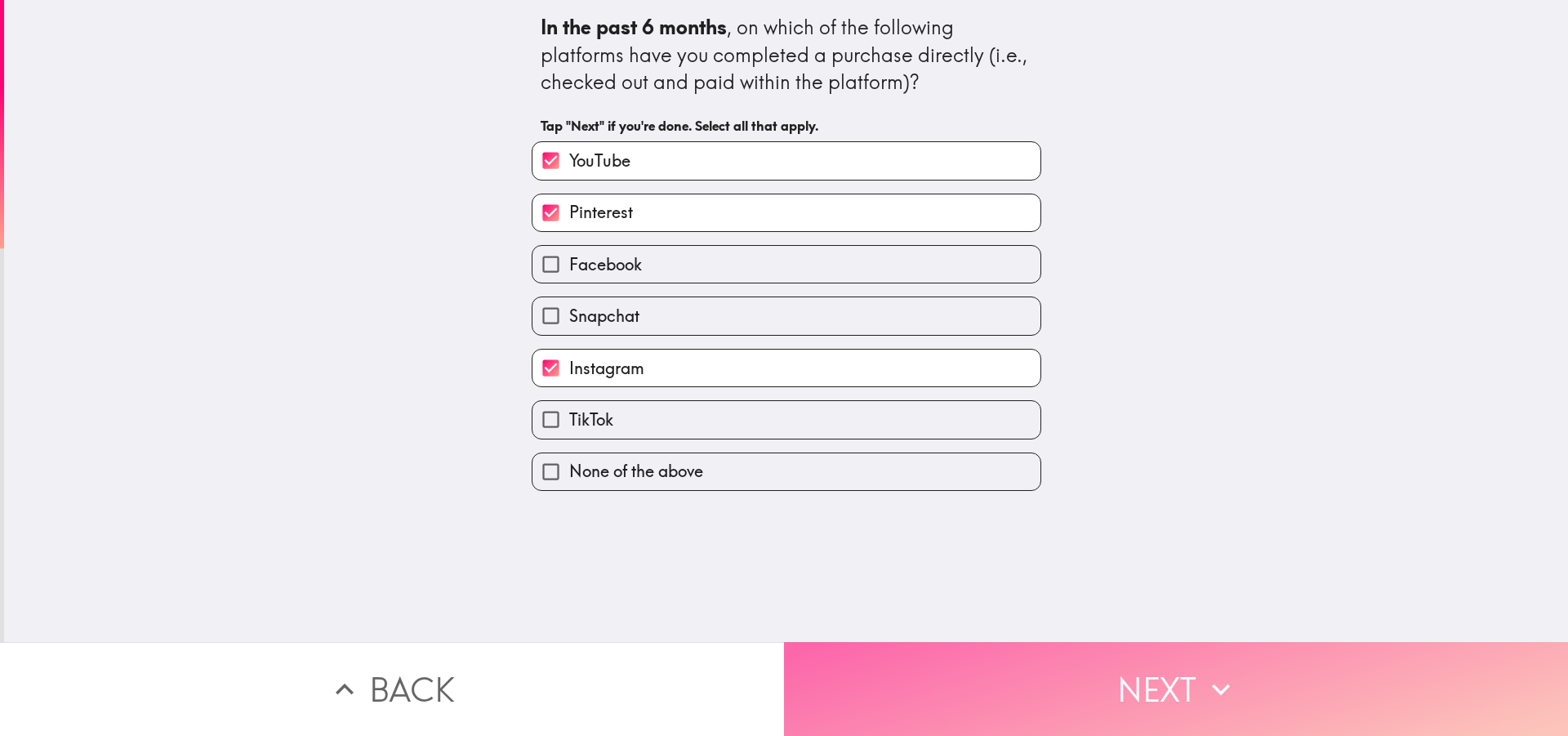
click at [865, 657] on button "Next" at bounding box center [1175, 688] width 784 height 94
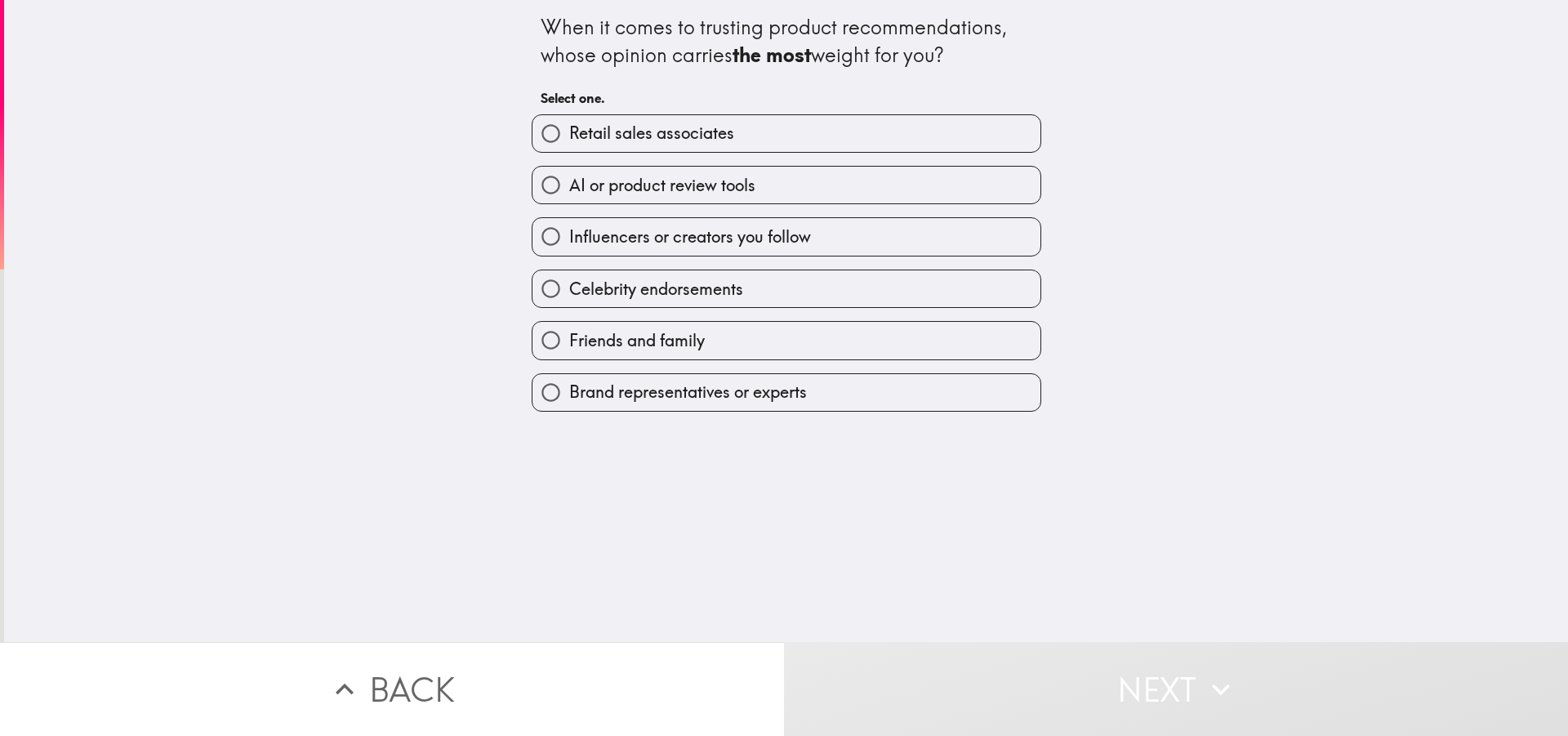
click at [640, 244] on span "Influencers or creators you follow" at bounding box center [690, 236] width 242 height 23
click at [569, 244] on input "Influencers or creators you follow" at bounding box center [551, 236] width 37 height 37
radio input "true"
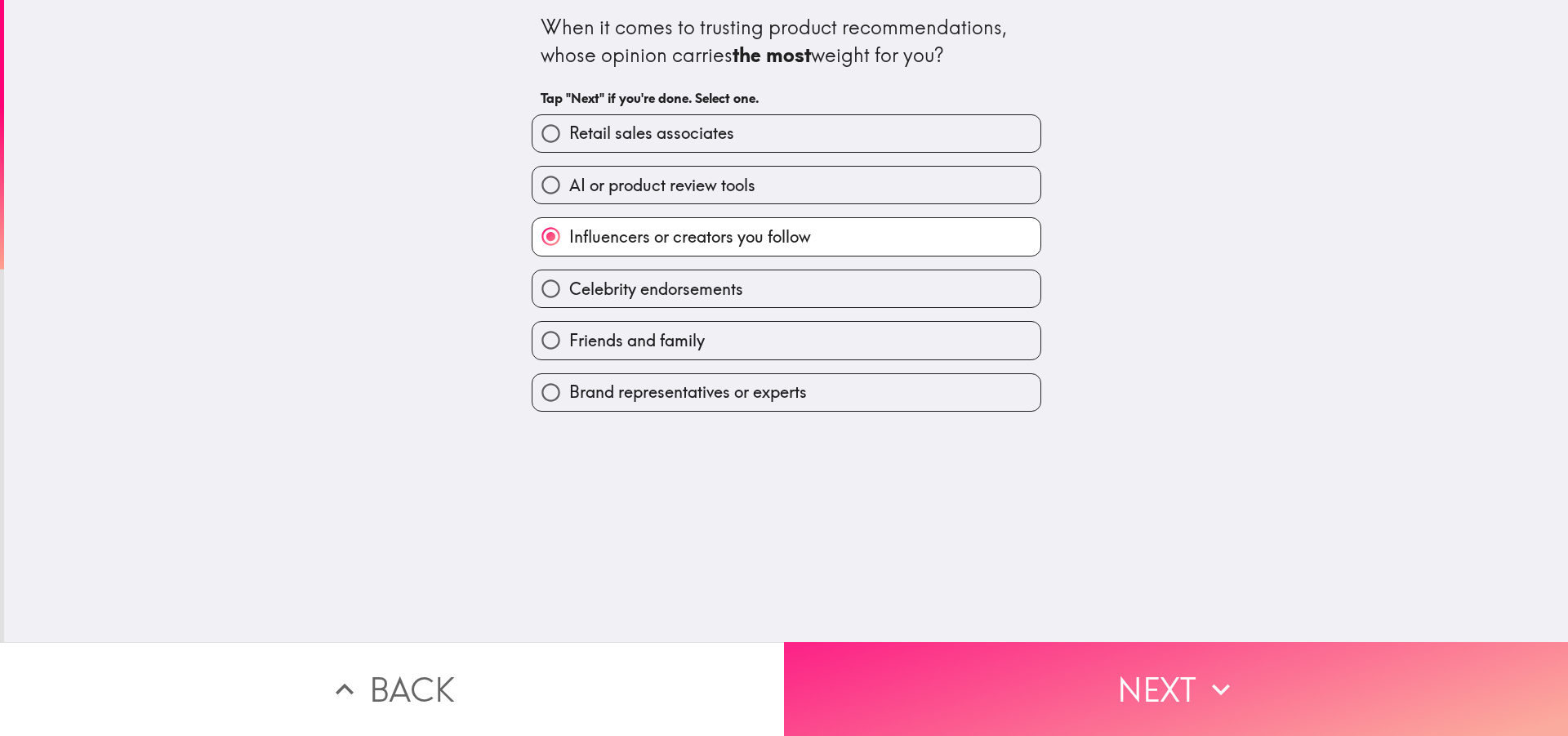
click at [871, 693] on button "Next" at bounding box center [1175, 688] width 784 height 94
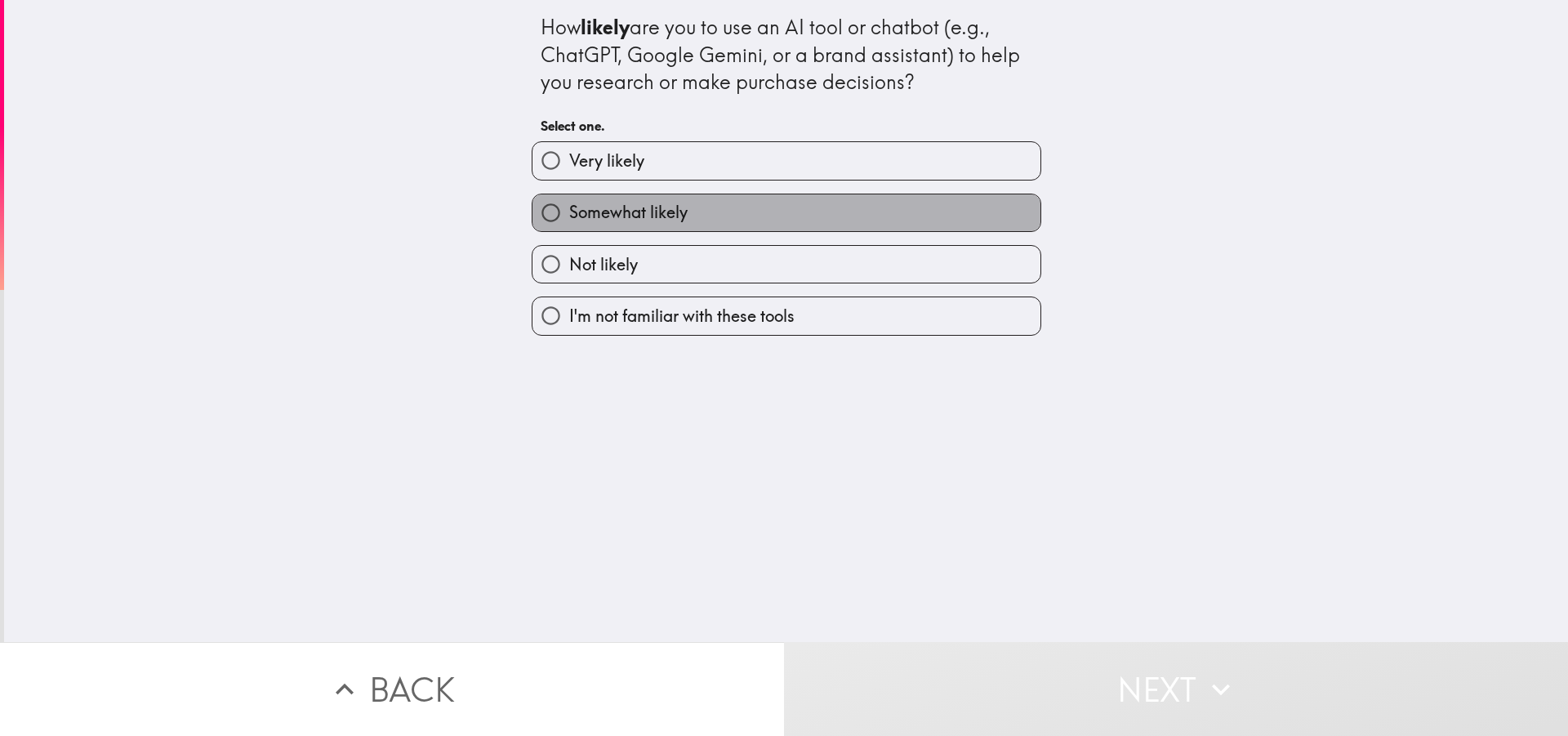
click at [619, 203] on span "Somewhat likely" at bounding box center [628, 212] width 118 height 23
click at [569, 203] on input "Somewhat likely" at bounding box center [551, 213] width 37 height 37
radio input "true"
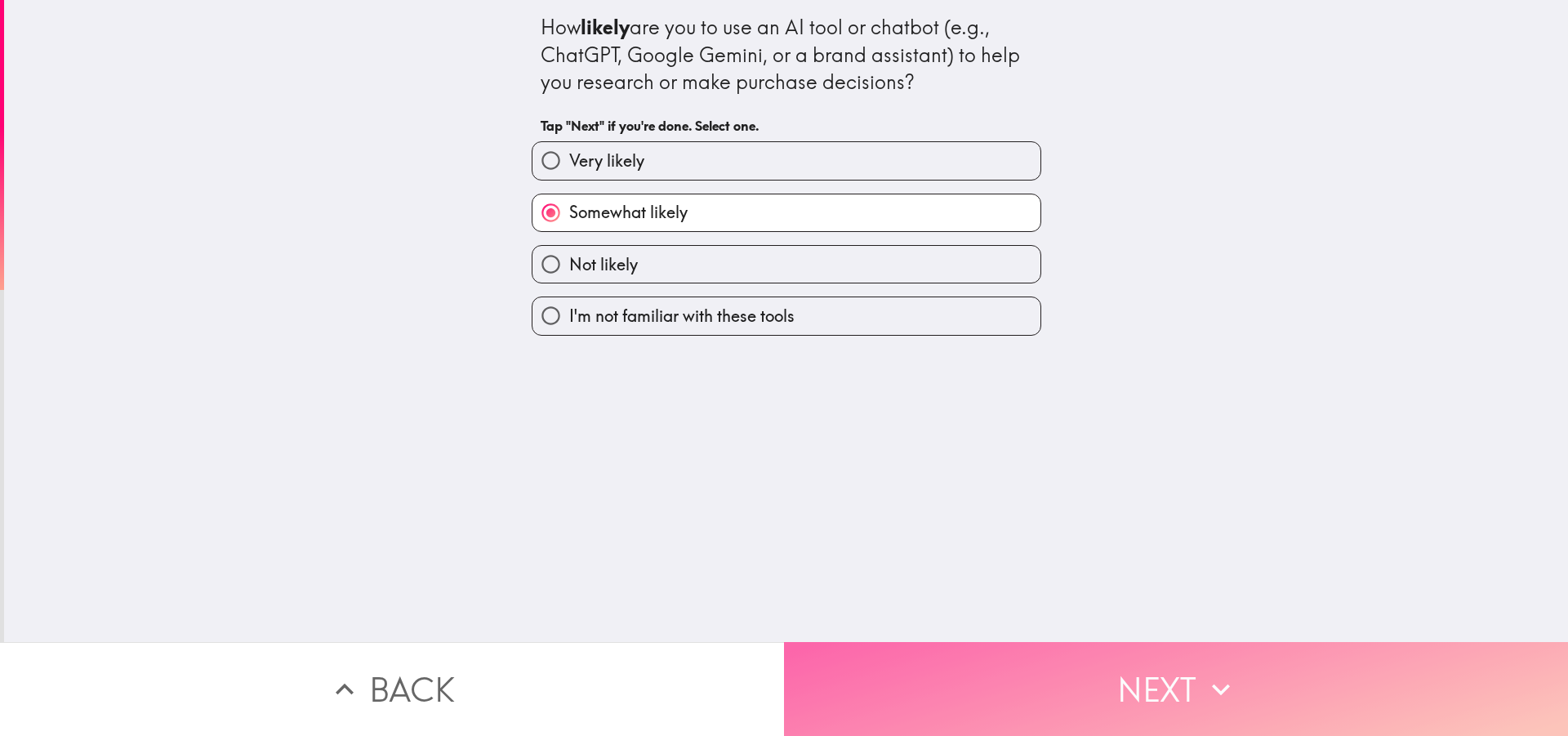
click at [881, 662] on button "Next" at bounding box center [1175, 688] width 784 height 94
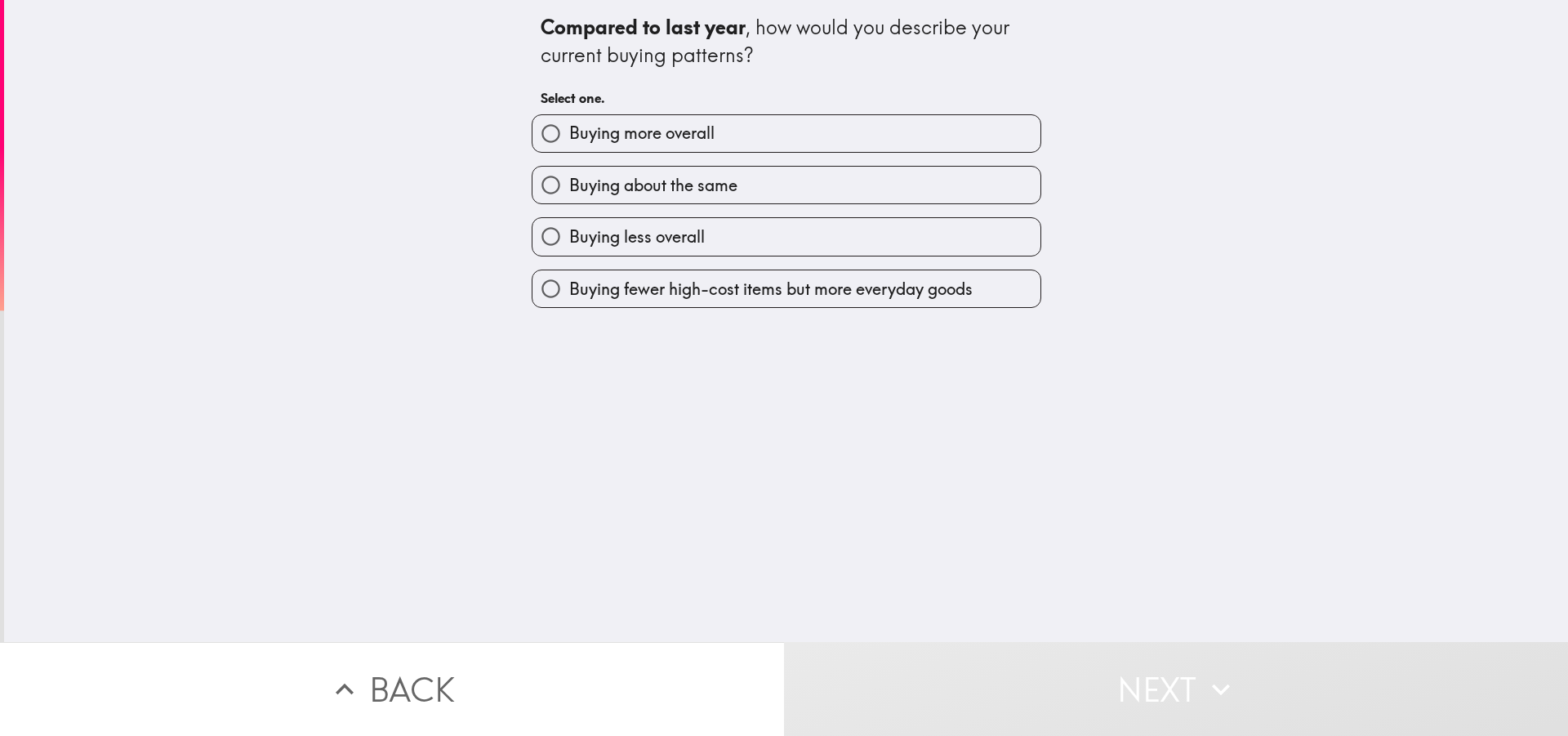
click at [647, 134] on span "Buying more overall" at bounding box center [642, 133] width 145 height 23
click at [569, 134] on input "Buying more overall" at bounding box center [551, 134] width 37 height 37
radio input "true"
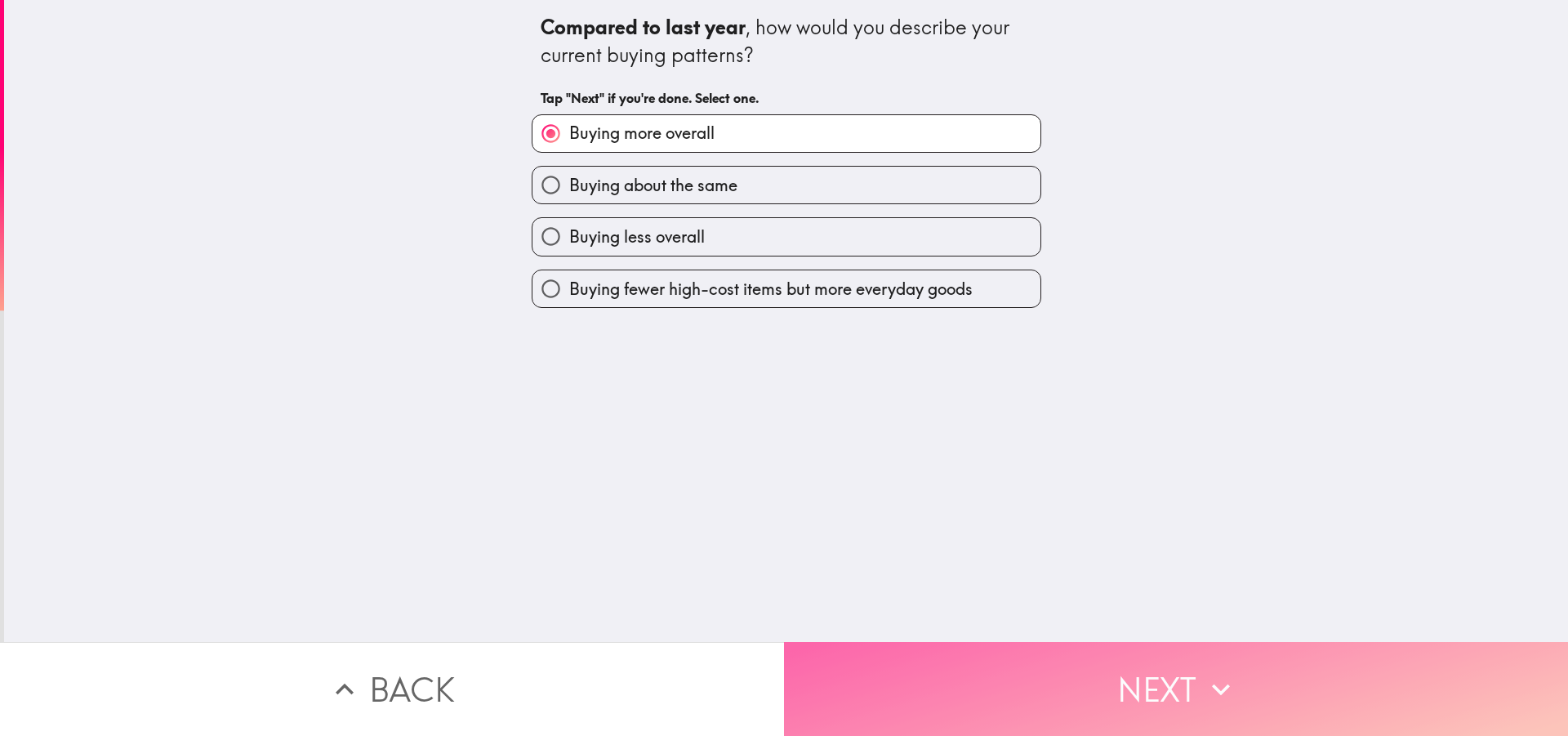
click at [1016, 667] on button "Next" at bounding box center [1175, 688] width 784 height 94
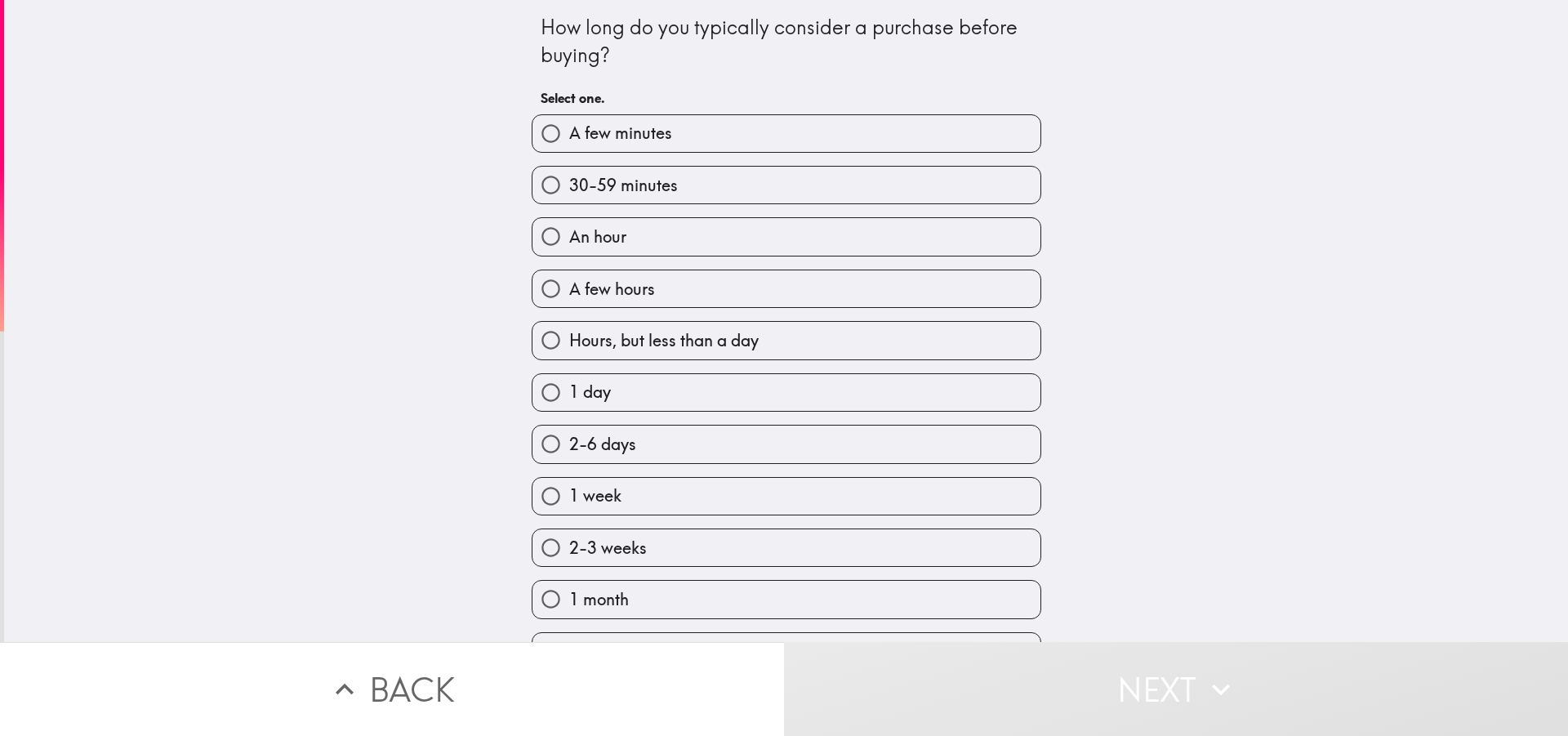
click at [601, 441] on span "2-6 days" at bounding box center [602, 444] width 67 height 23
click at [569, 441] on input "2-6 days" at bounding box center [551, 444] width 37 height 37
radio input "true"
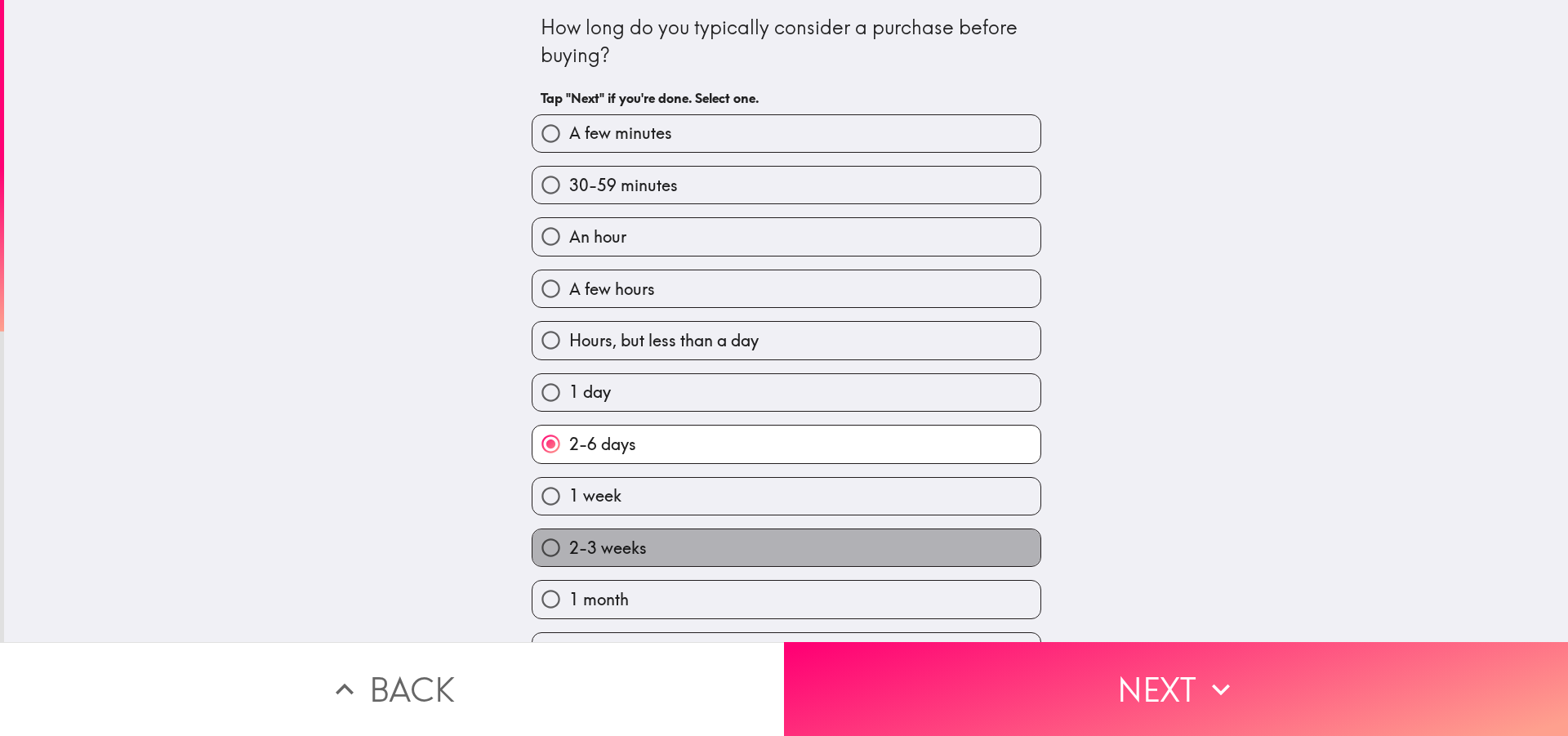
click at [631, 544] on span "2-3 weeks" at bounding box center [608, 547] width 78 height 23
click at [569, 544] on input "2-3 weeks" at bounding box center [551, 547] width 37 height 37
radio input "true"
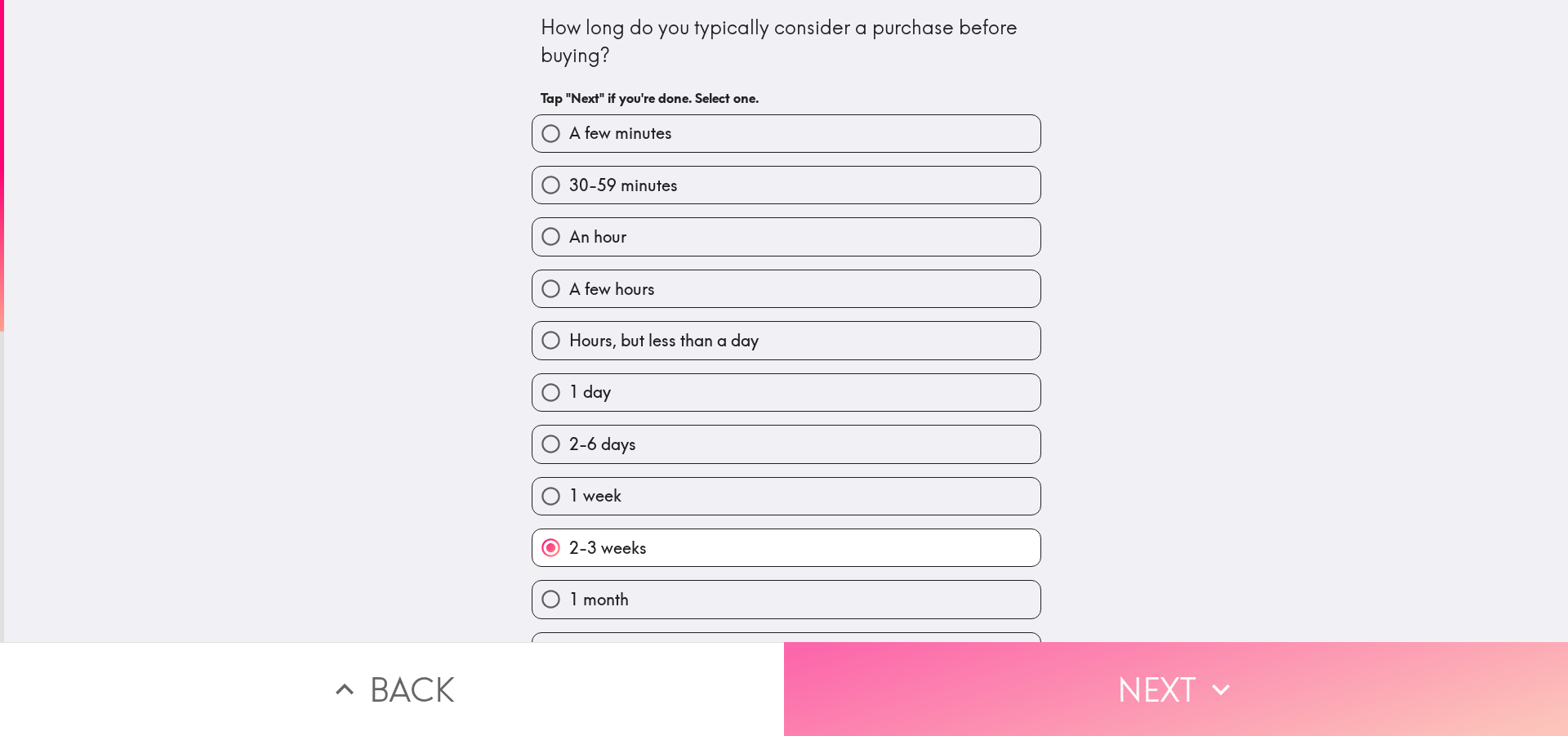
click at [911, 662] on button "Next" at bounding box center [1175, 688] width 784 height 94
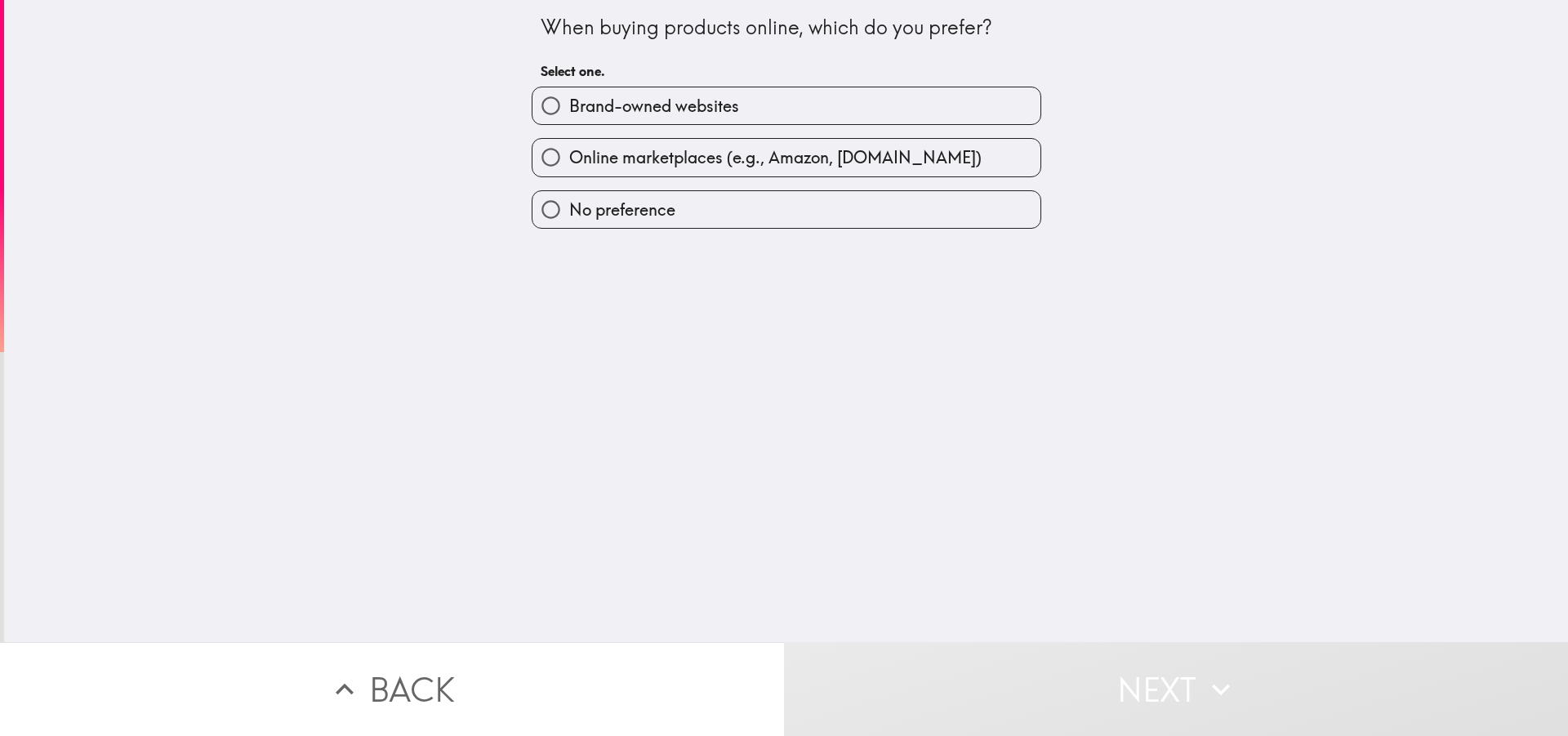
click at [661, 106] on span "Brand-owned websites" at bounding box center [654, 106] width 170 height 23
click at [569, 106] on input "Brand-owned websites" at bounding box center [551, 106] width 37 height 37
radio input "true"
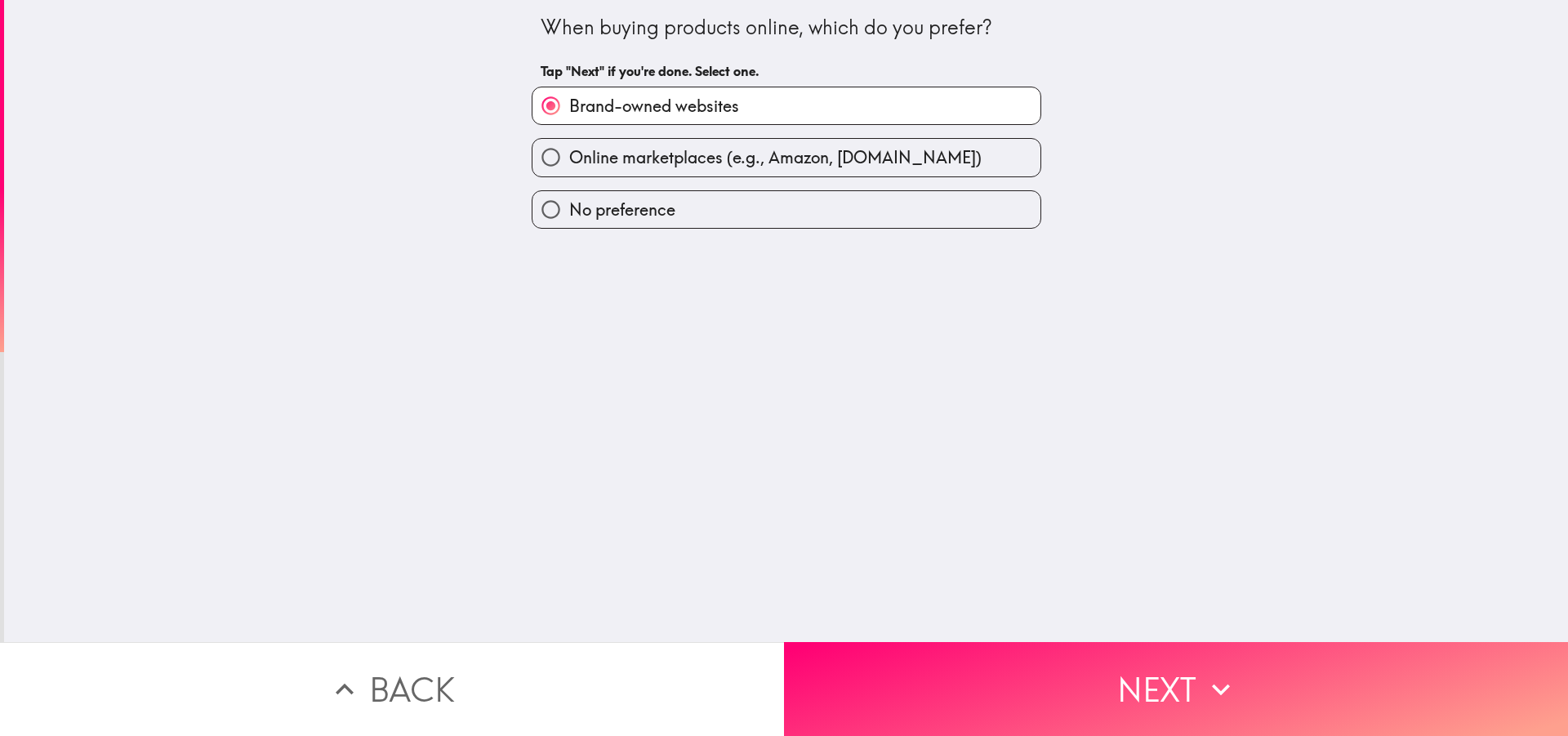
click at [668, 165] on span "Online marketplaces (e.g., Amazon, [DOMAIN_NAME])" at bounding box center [775, 157] width 412 height 23
click at [569, 165] on input "Online marketplaces (e.g., Amazon, [DOMAIN_NAME])" at bounding box center [551, 157] width 37 height 37
radio input "true"
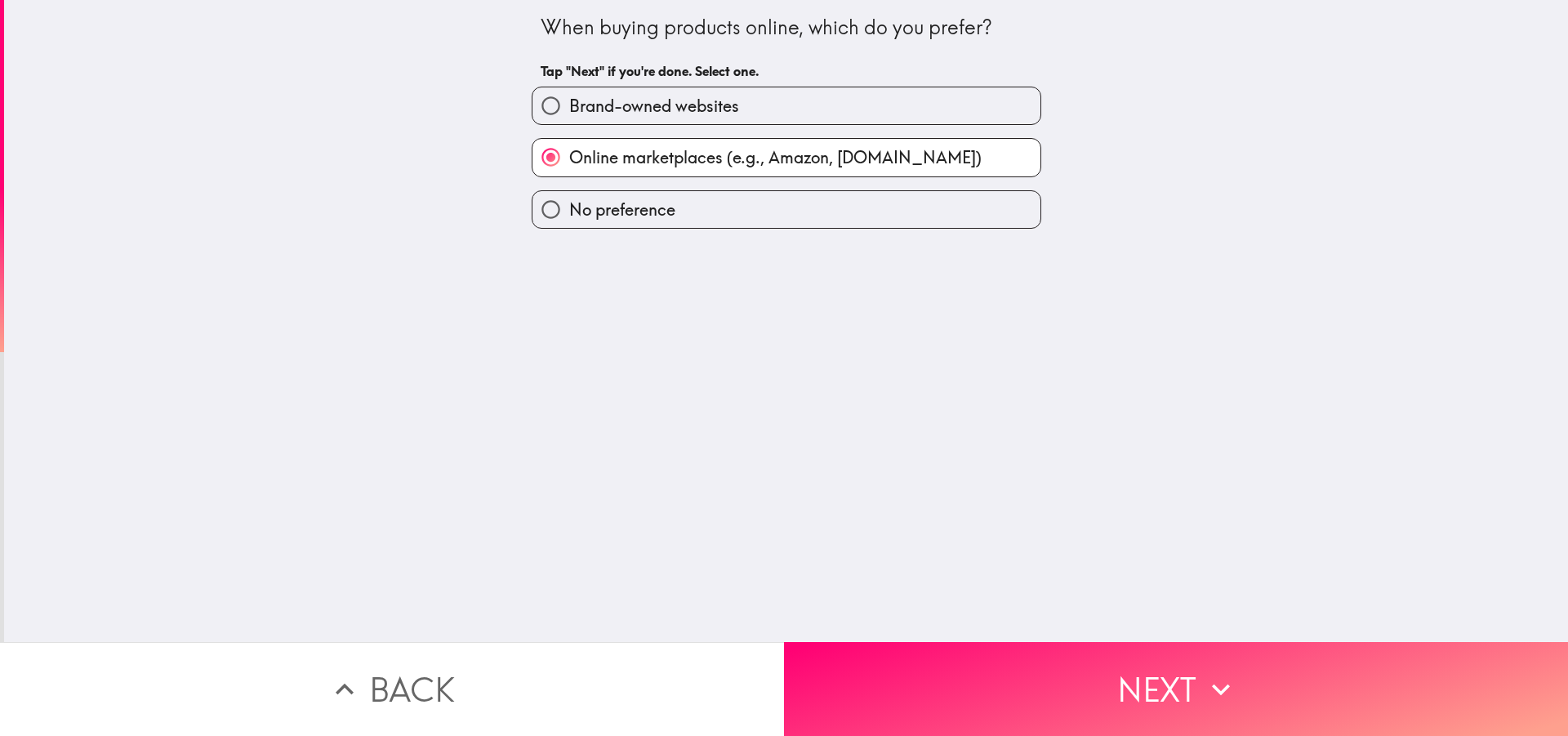
click at [687, 107] on span "Brand-owned websites" at bounding box center [654, 106] width 170 height 23
click at [569, 107] on input "Brand-owned websites" at bounding box center [551, 106] width 37 height 37
radio input "true"
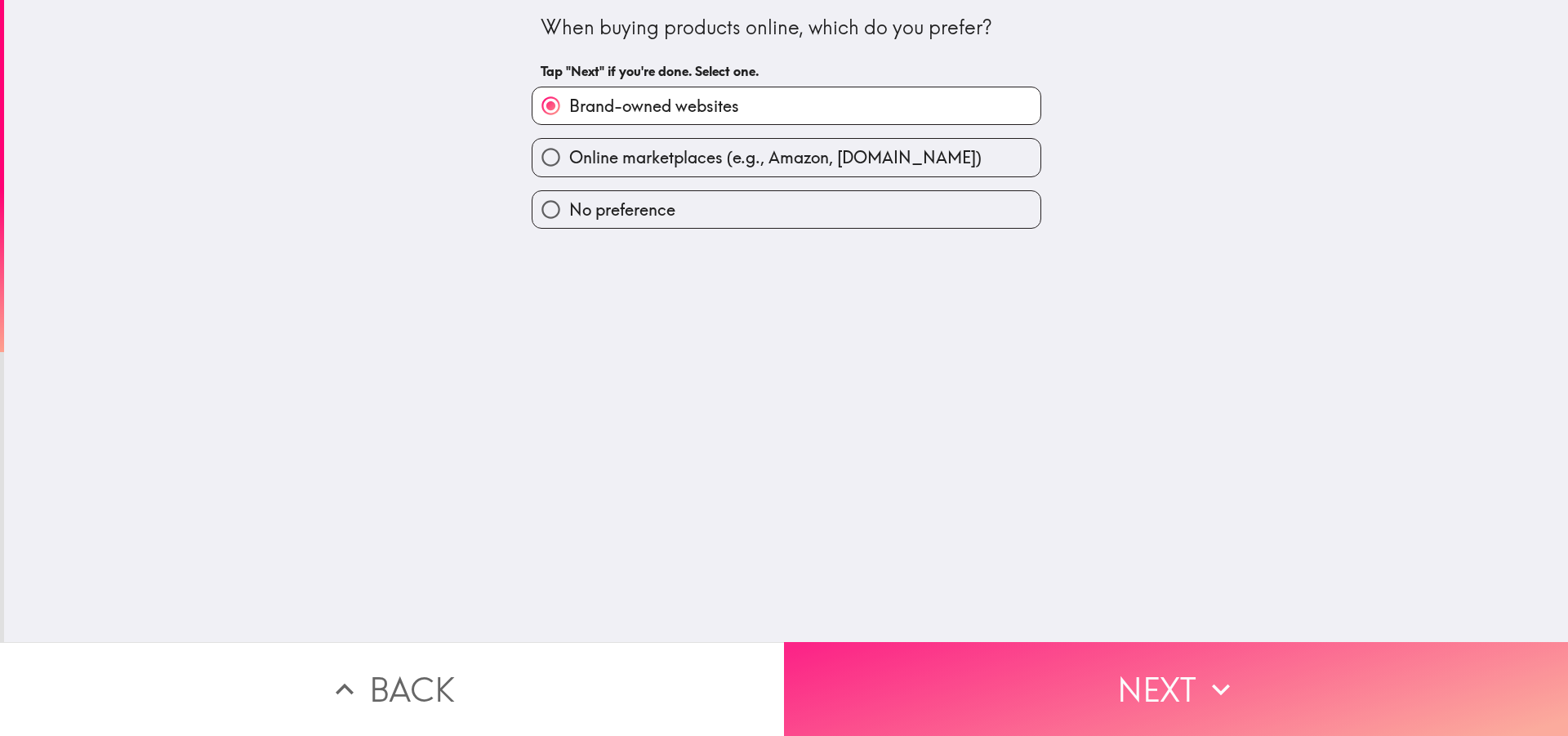
click at [959, 675] on button "Next" at bounding box center [1175, 688] width 784 height 94
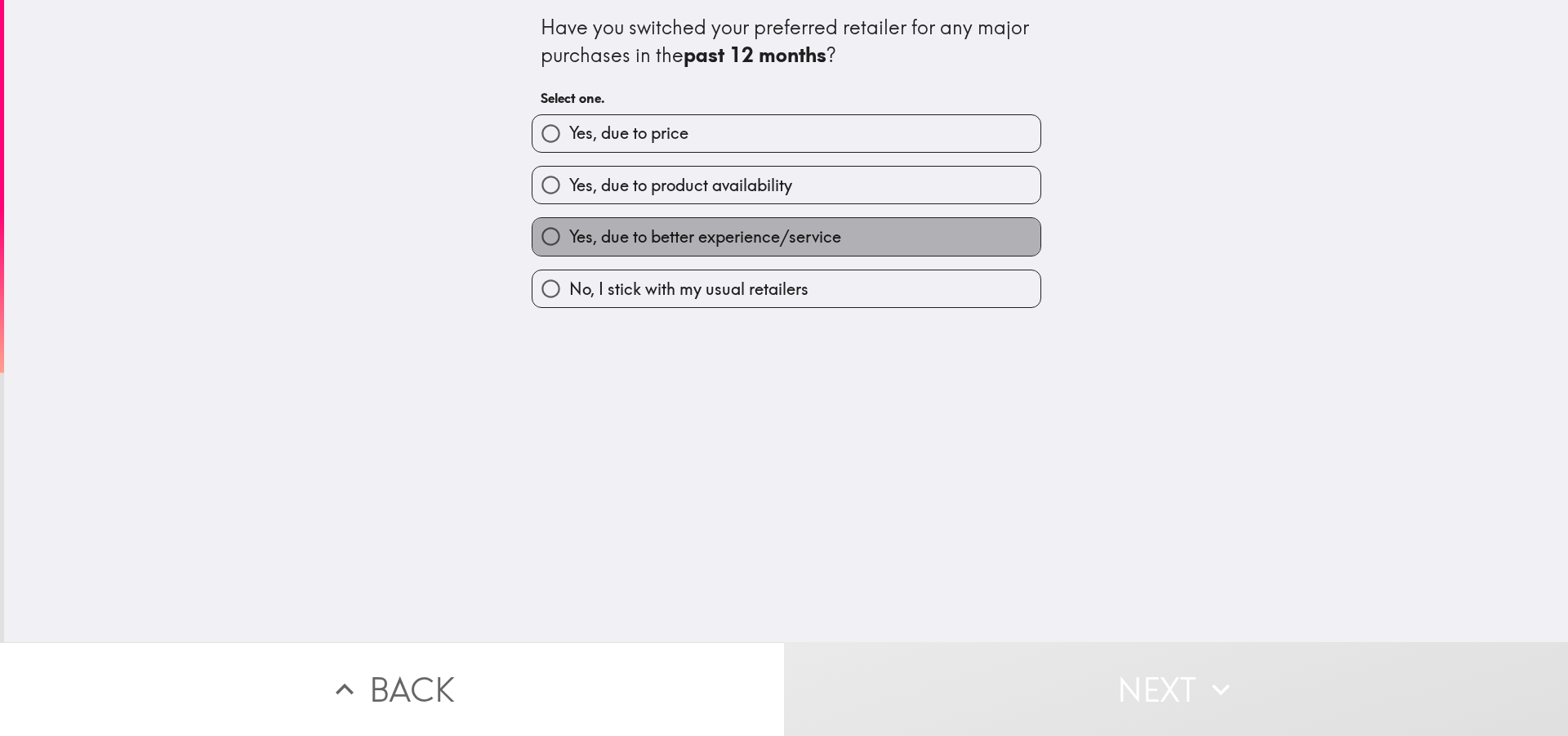
click at [769, 240] on span "Yes, due to better experience/service" at bounding box center [705, 236] width 272 height 23
click at [569, 240] on input "Yes, due to better experience/service" at bounding box center [551, 236] width 37 height 37
radio input "true"
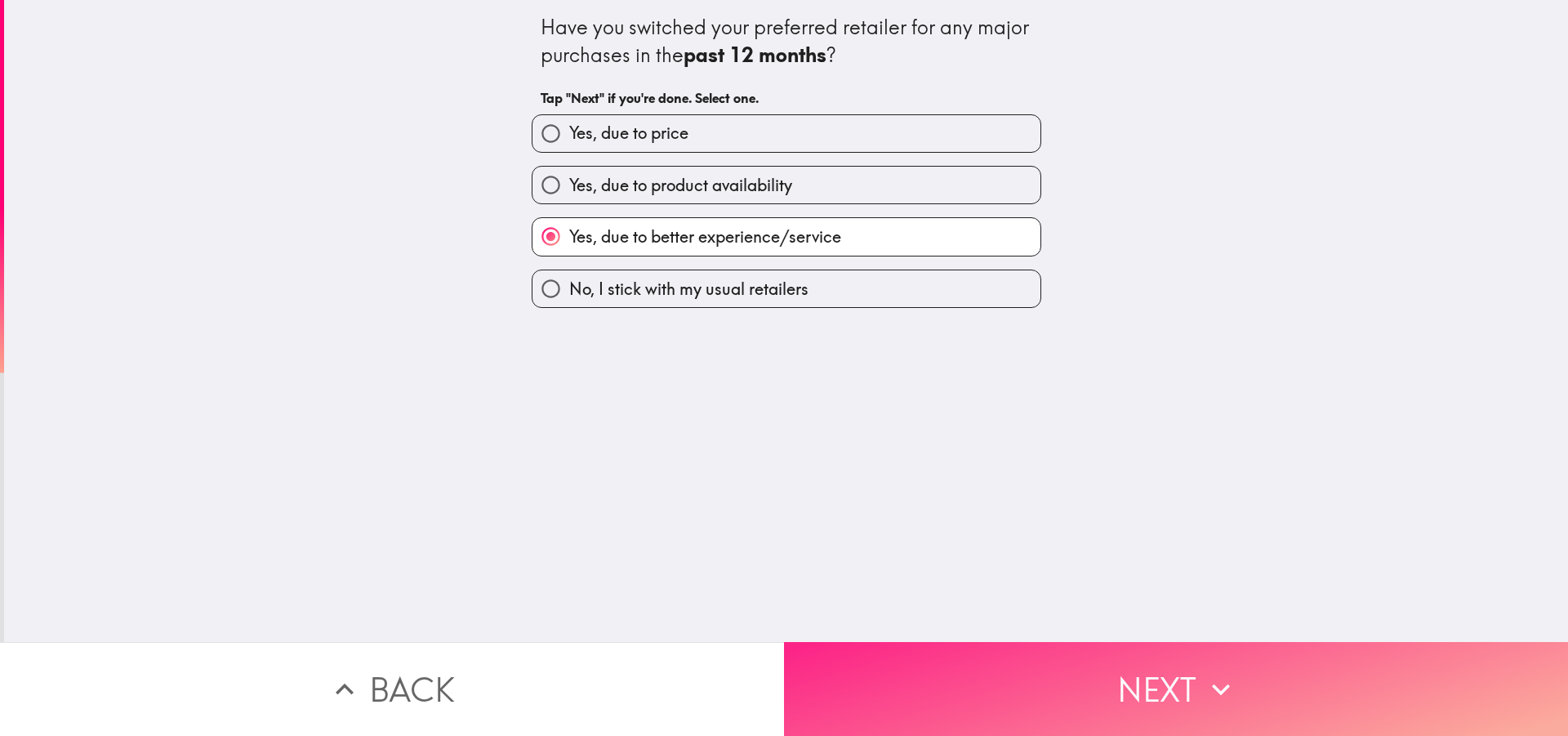
click at [941, 651] on button "Next" at bounding box center [1175, 688] width 784 height 94
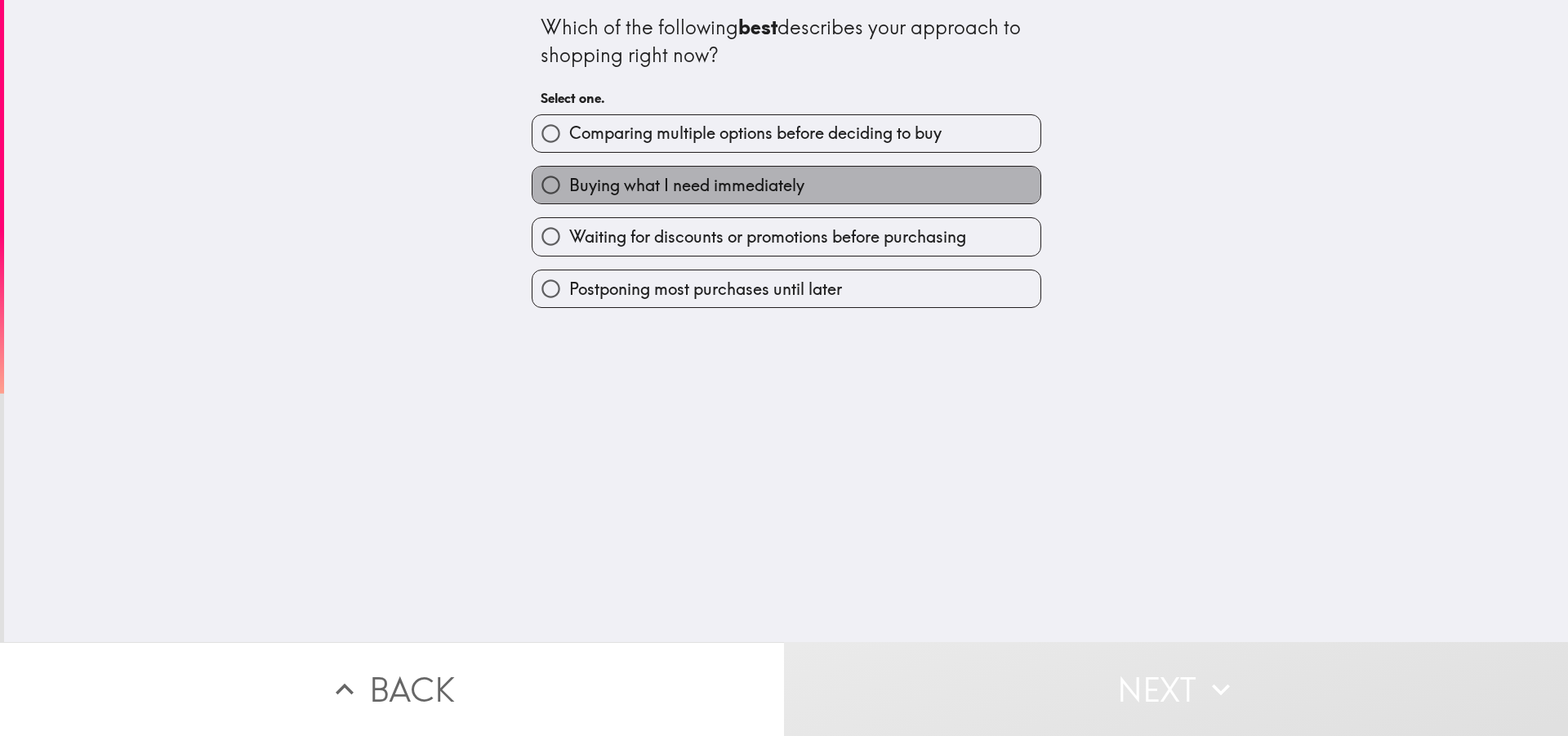
click at [692, 190] on span "Buying what I need immediately" at bounding box center [687, 184] width 235 height 23
click at [569, 190] on input "Buying what I need immediately" at bounding box center [551, 185] width 37 height 37
radio input "true"
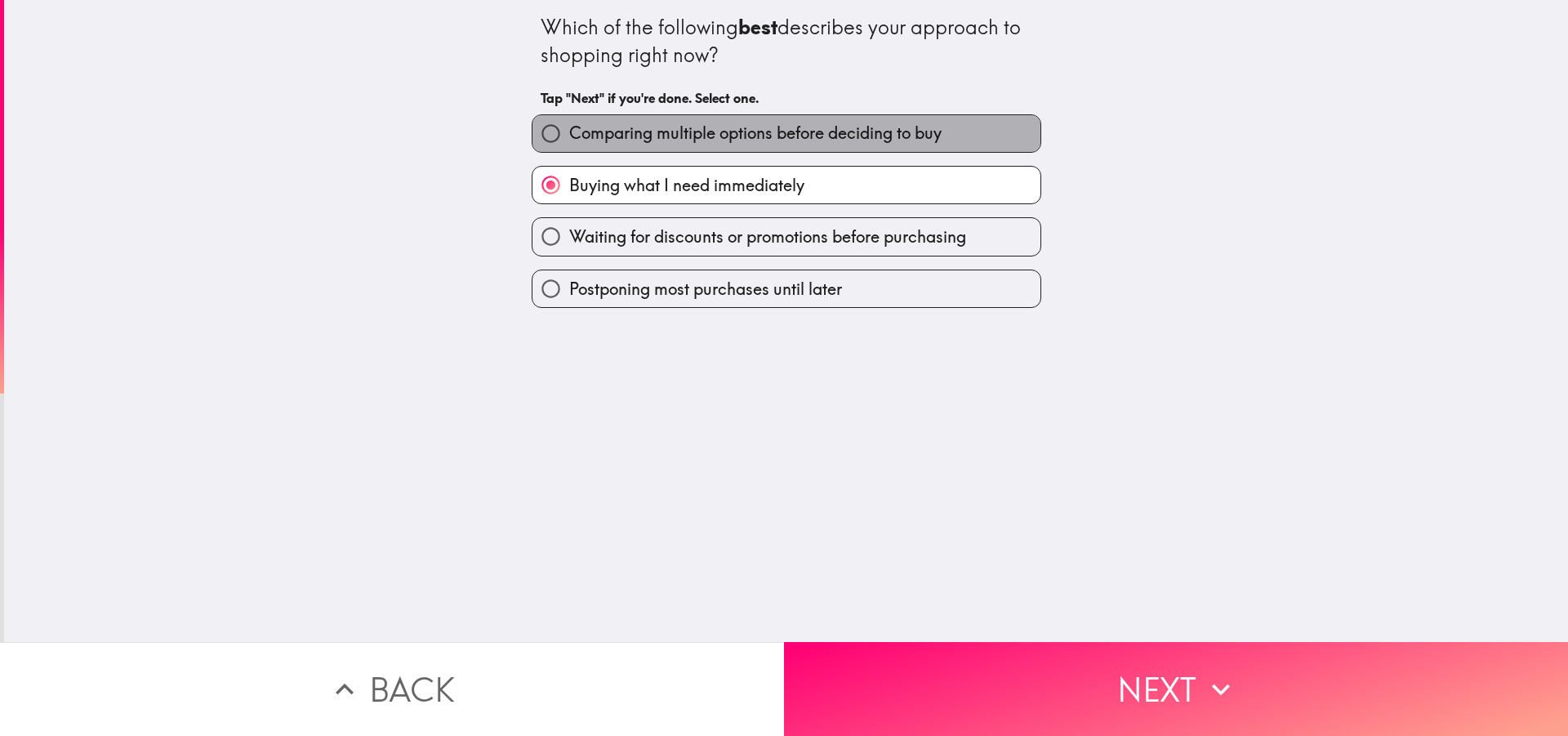
click at [880, 135] on span "Comparing multiple options before deciding to buy" at bounding box center [755, 133] width 372 height 23
click at [569, 135] on input "Comparing multiple options before deciding to buy" at bounding box center [551, 134] width 37 height 37
radio input "true"
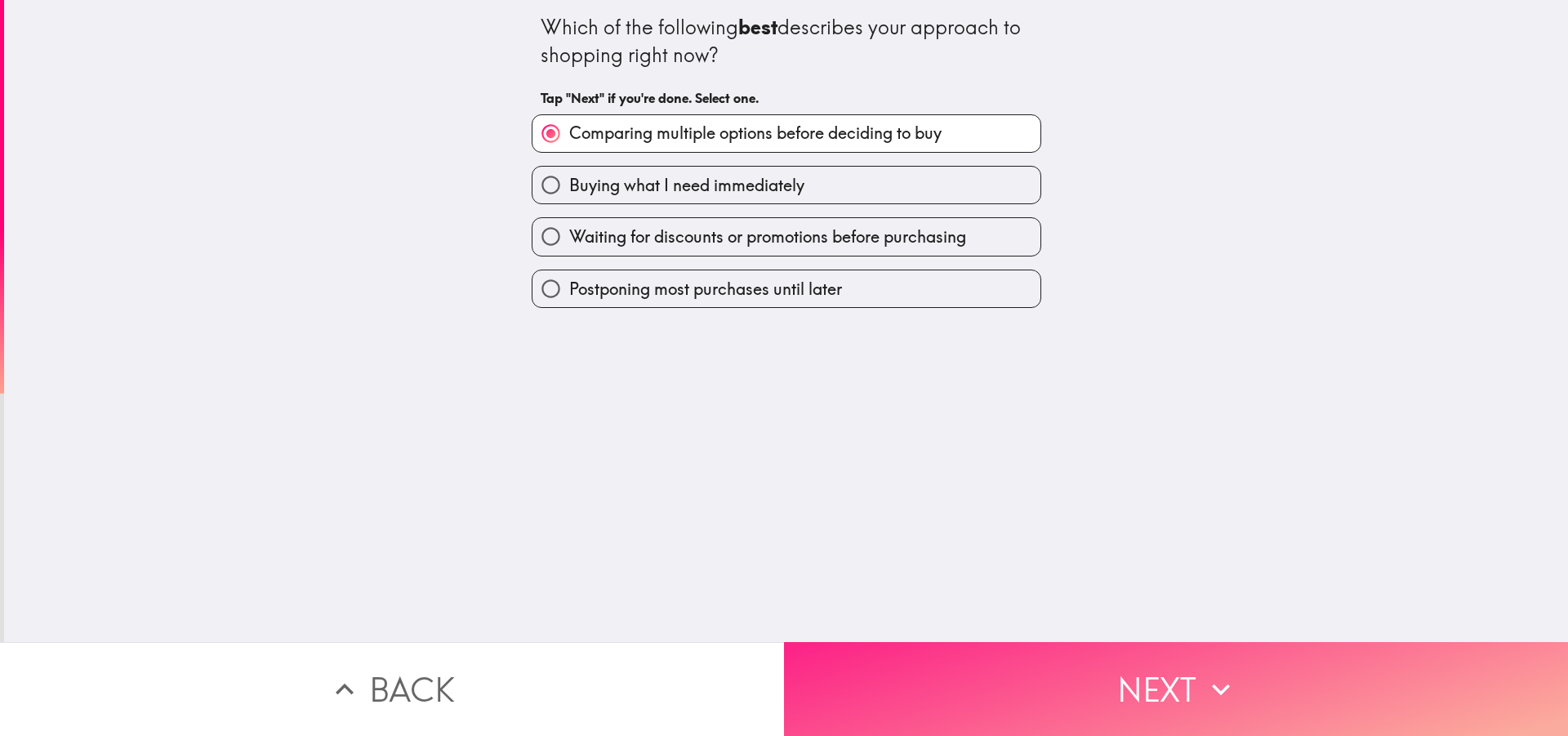
click at [1054, 678] on button "Next" at bounding box center [1175, 688] width 784 height 94
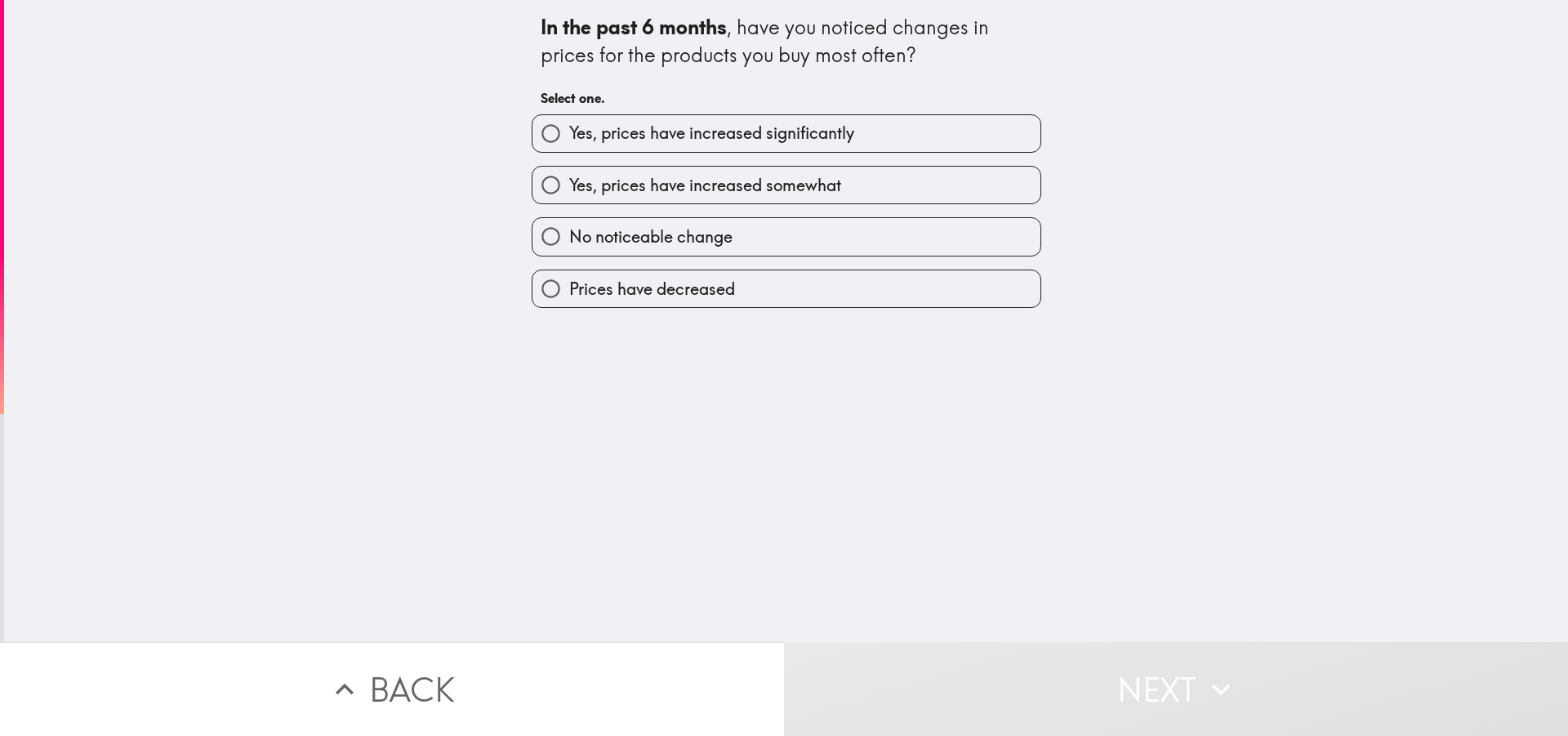
click at [648, 188] on span "Yes, prices have increased somewhat" at bounding box center [705, 184] width 272 height 23
click at [569, 188] on input "Yes, prices have increased somewhat" at bounding box center [551, 185] width 37 height 37
radio input "true"
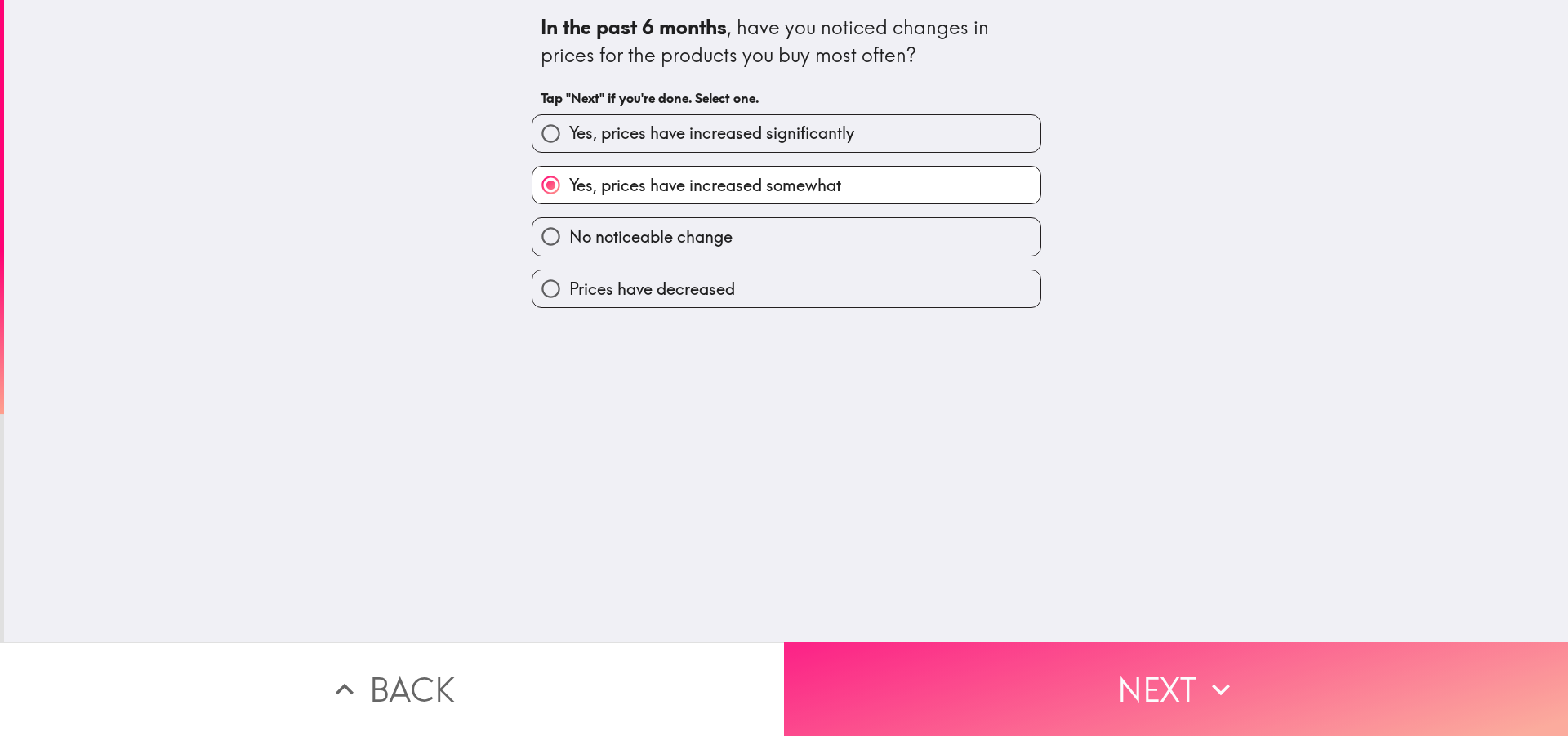
click at [961, 647] on button "Next" at bounding box center [1175, 688] width 784 height 94
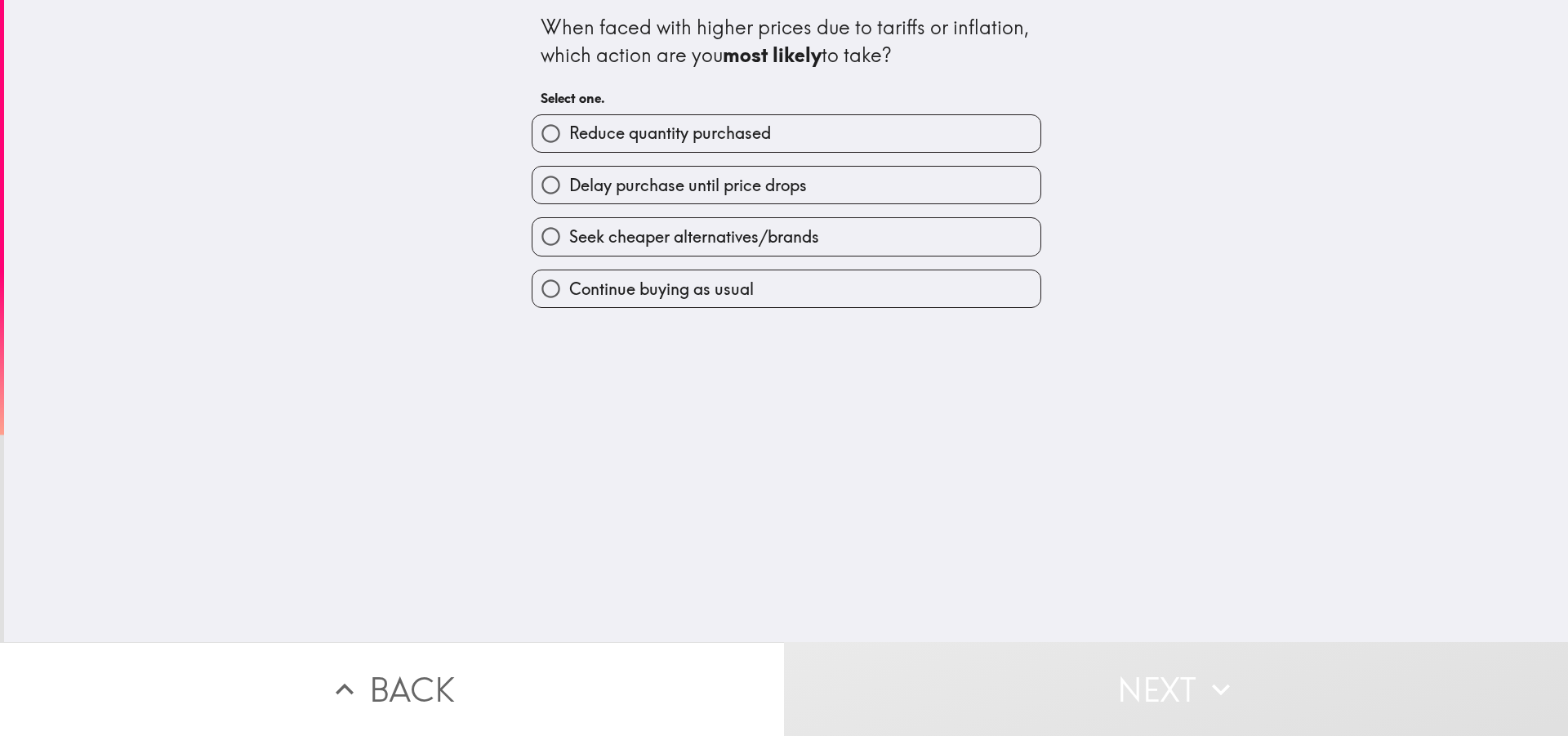
click at [649, 286] on span "Continue buying as usual" at bounding box center [661, 289] width 184 height 23
click at [569, 286] on input "Continue buying as usual" at bounding box center [551, 289] width 37 height 37
radio input "true"
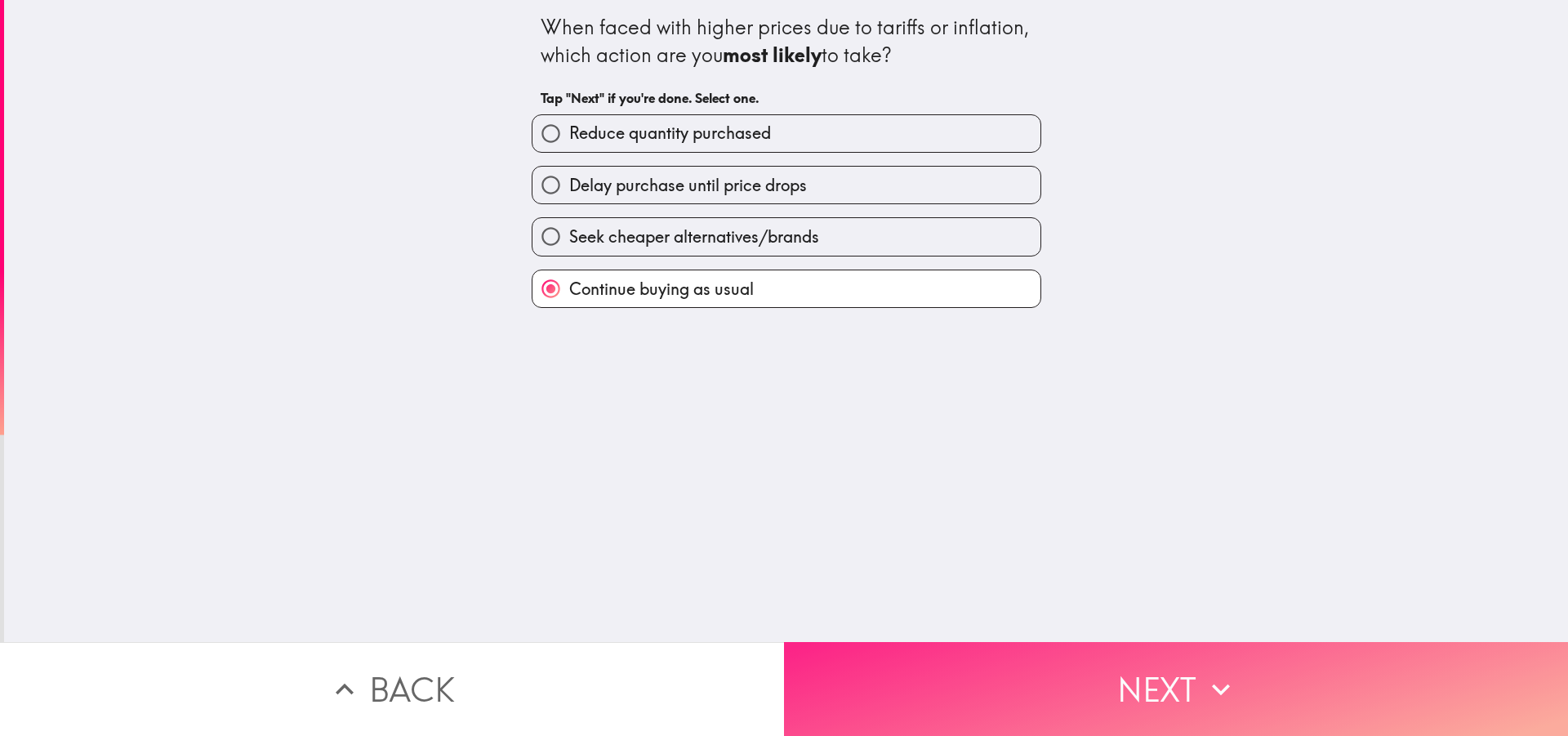
click at [915, 663] on button "Next" at bounding box center [1175, 688] width 784 height 94
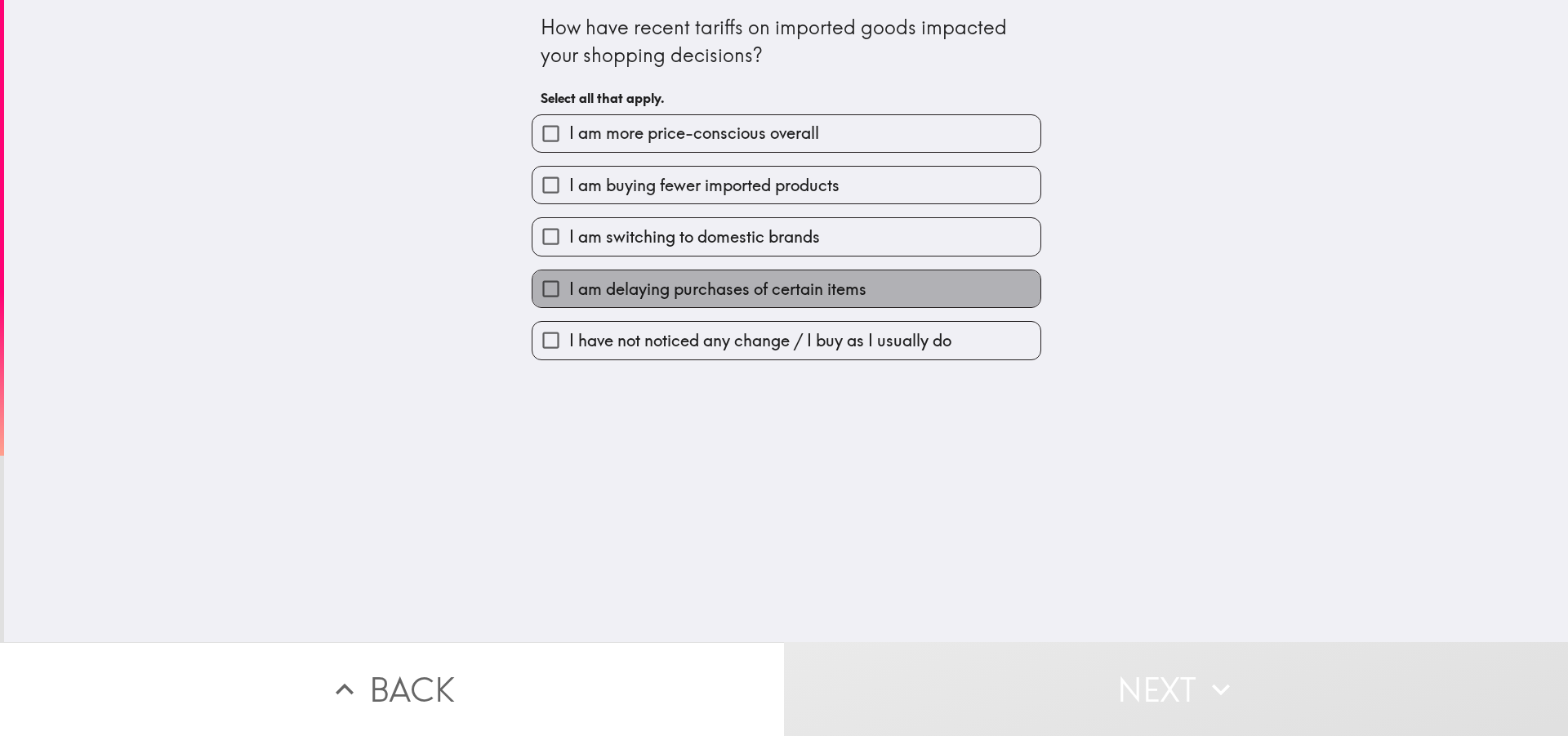
click at [665, 292] on span "I am delaying purchases of certain items" at bounding box center [718, 289] width 297 height 23
click at [569, 292] on input "I am delaying purchases of certain items" at bounding box center [551, 289] width 37 height 37
checkbox input "true"
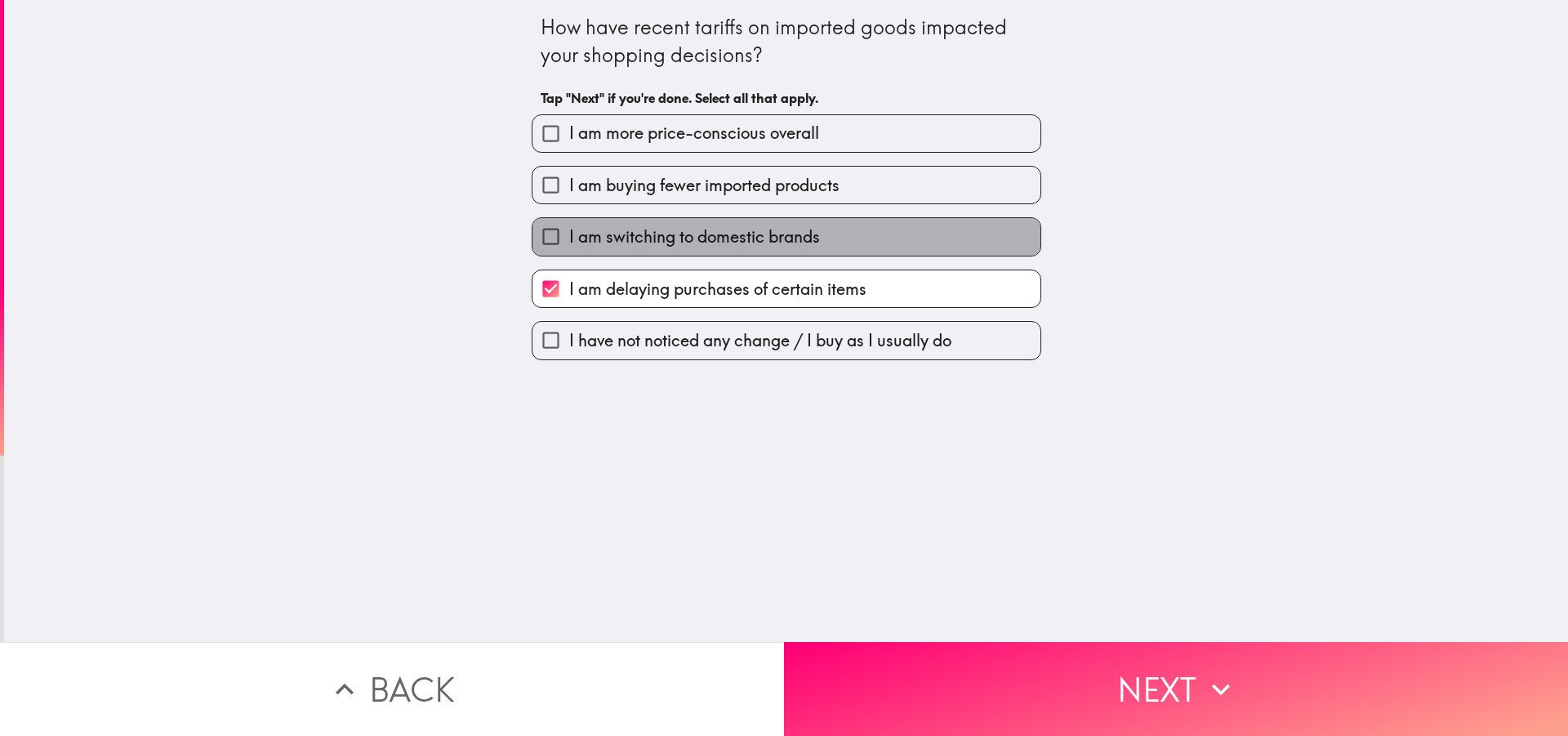
click at [607, 238] on span "I am switching to domestic brands" at bounding box center [694, 236] width 250 height 23
click at [569, 238] on input "I am switching to domestic brands" at bounding box center [551, 236] width 37 height 37
checkbox input "true"
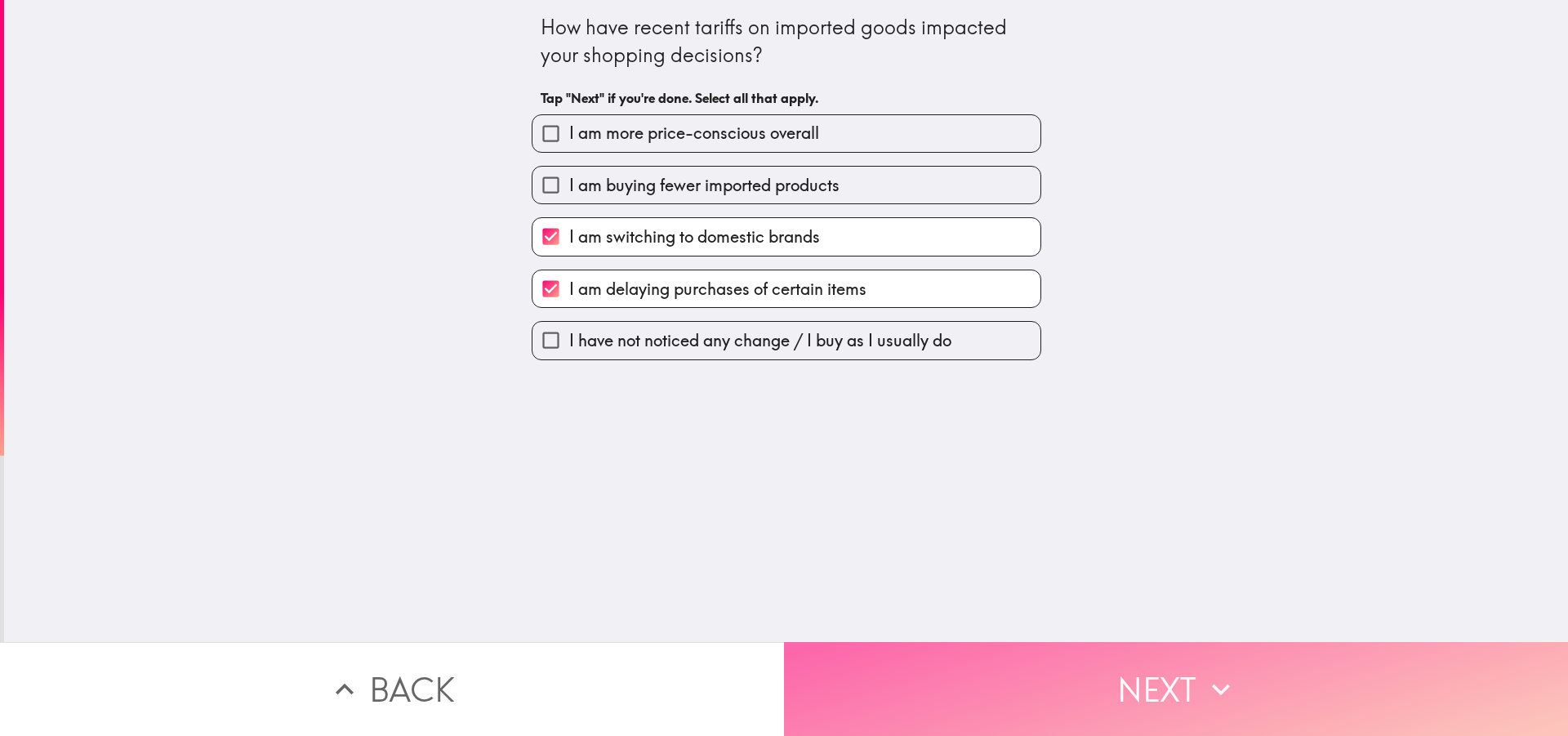
click at [1066, 680] on button "Next" at bounding box center [1175, 688] width 784 height 94
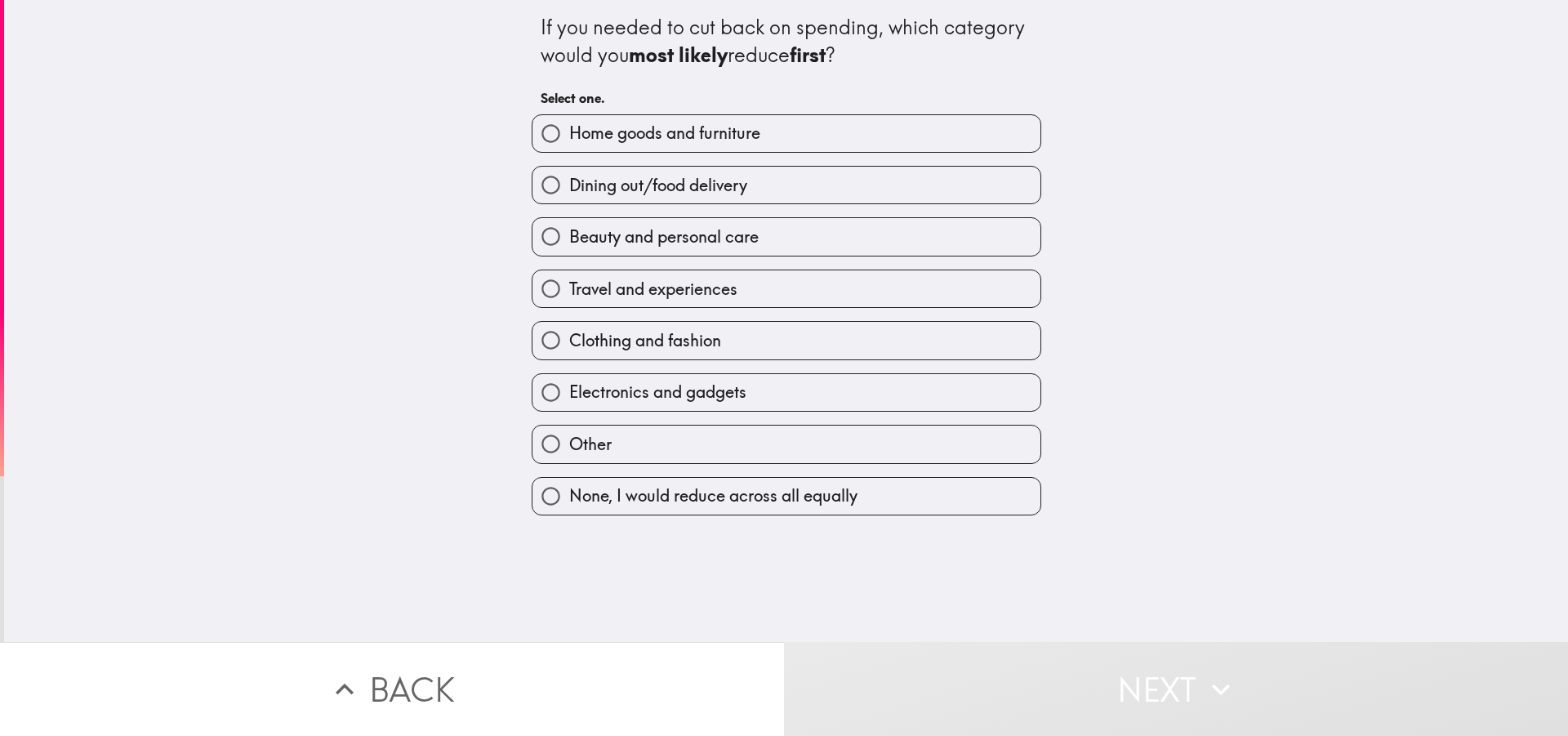
click at [643, 497] on span "None, I would reduce across all equally" at bounding box center [713, 495] width 288 height 23
click at [569, 497] on input "None, I would reduce across all equally" at bounding box center [551, 497] width 37 height 37
radio input "true"
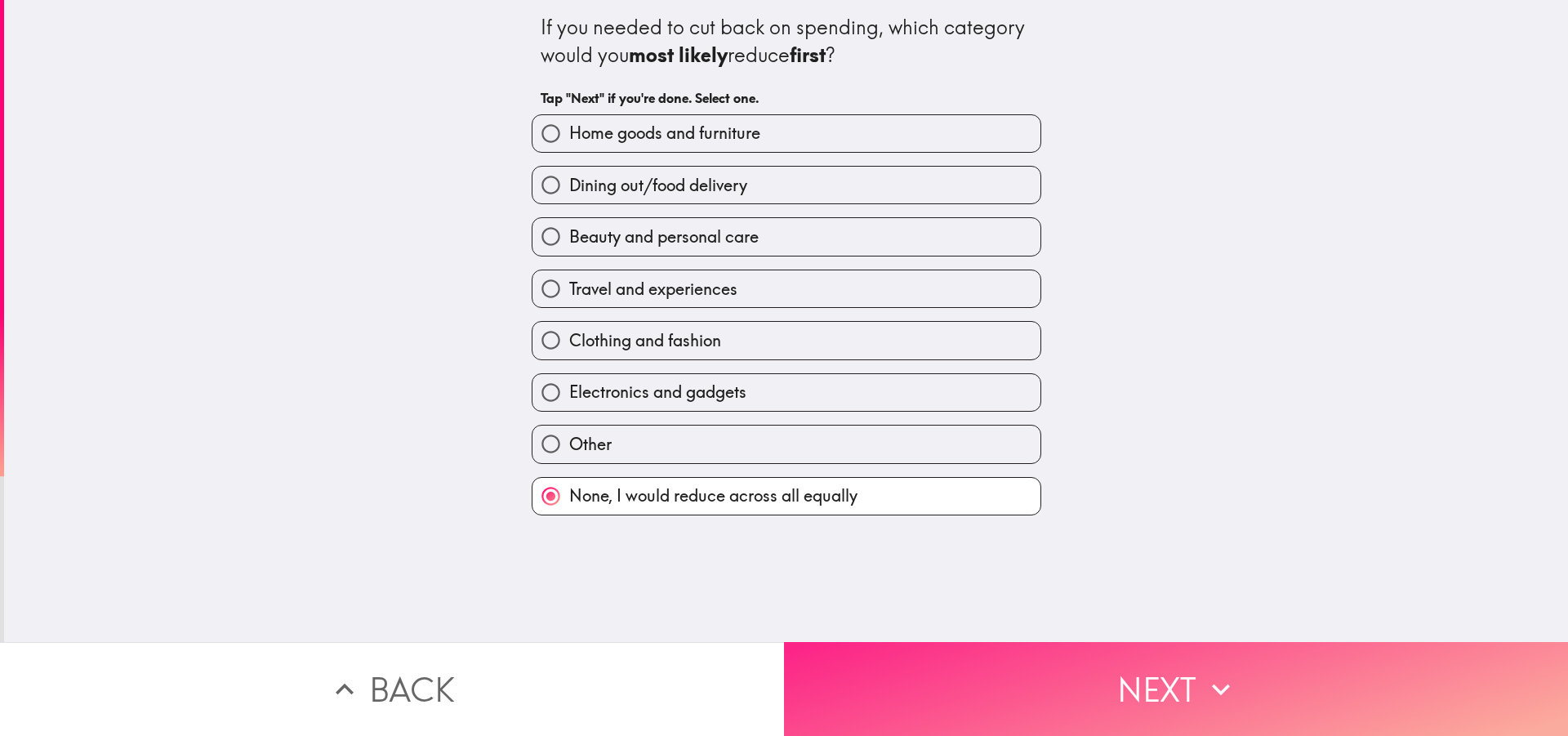
click at [925, 673] on button "Next" at bounding box center [1175, 688] width 784 height 94
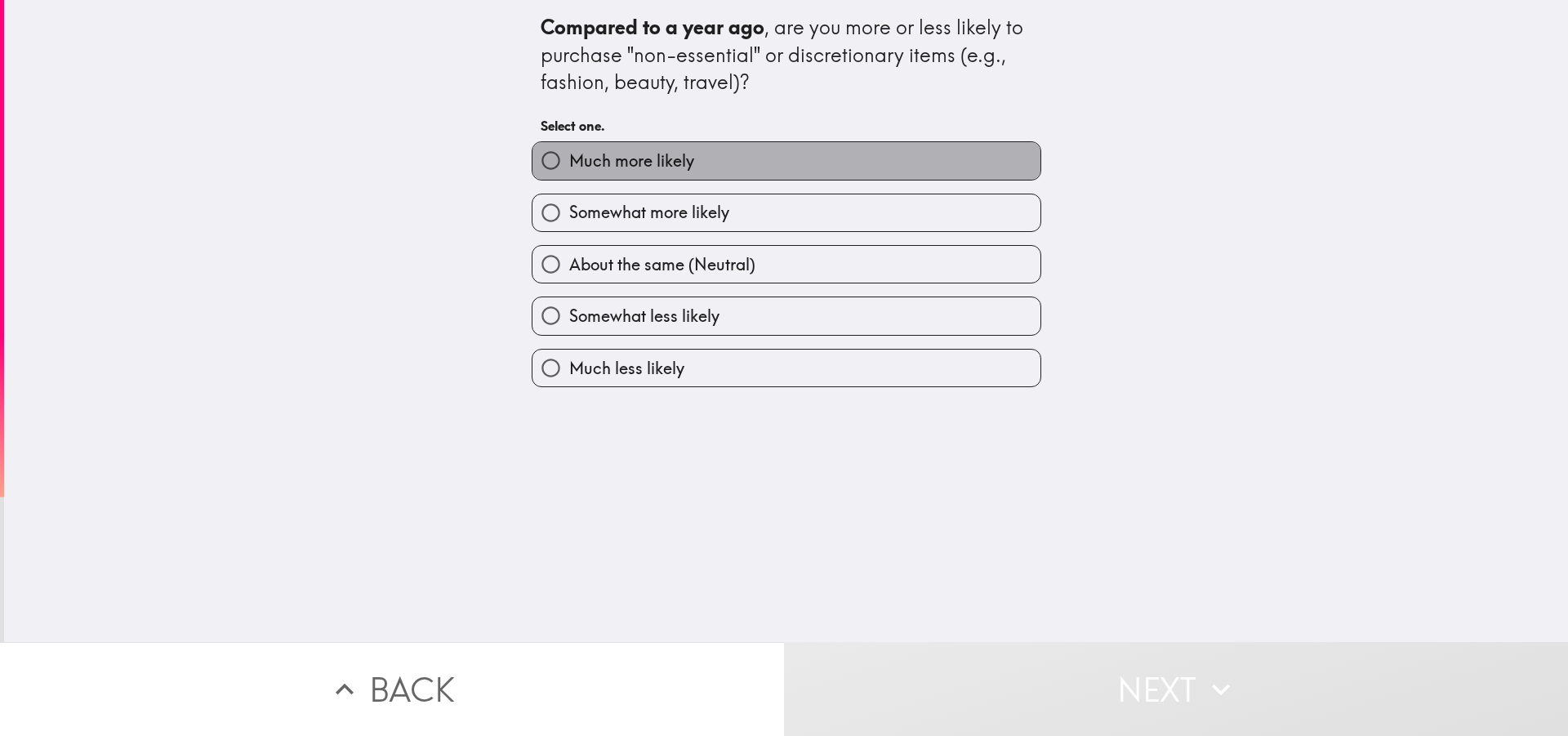
click at [662, 169] on span "Much more likely" at bounding box center [632, 160] width 125 height 23
click at [569, 169] on input "Much more likely" at bounding box center [551, 160] width 37 height 37
radio input "true"
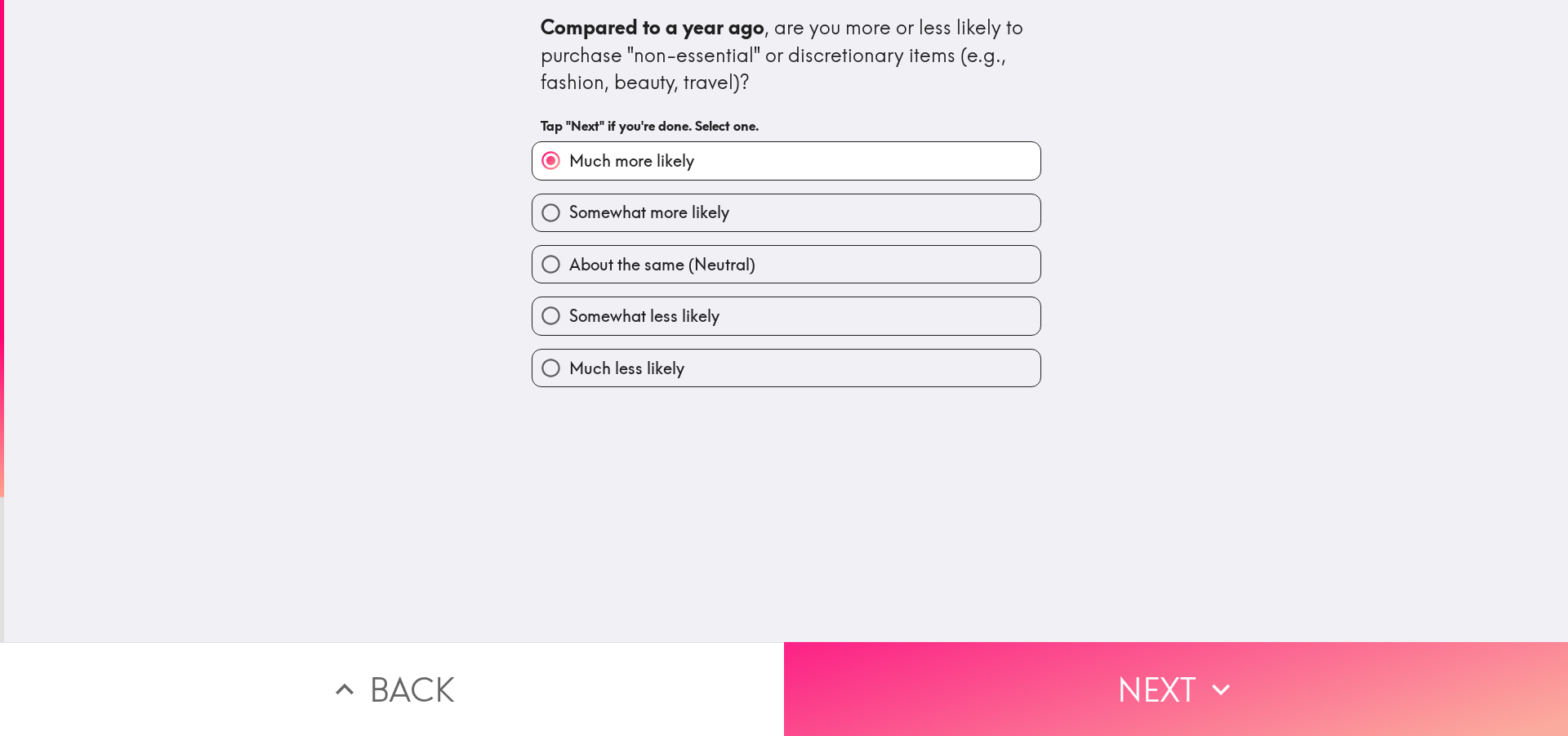
click at [934, 669] on button "Next" at bounding box center [1175, 688] width 784 height 94
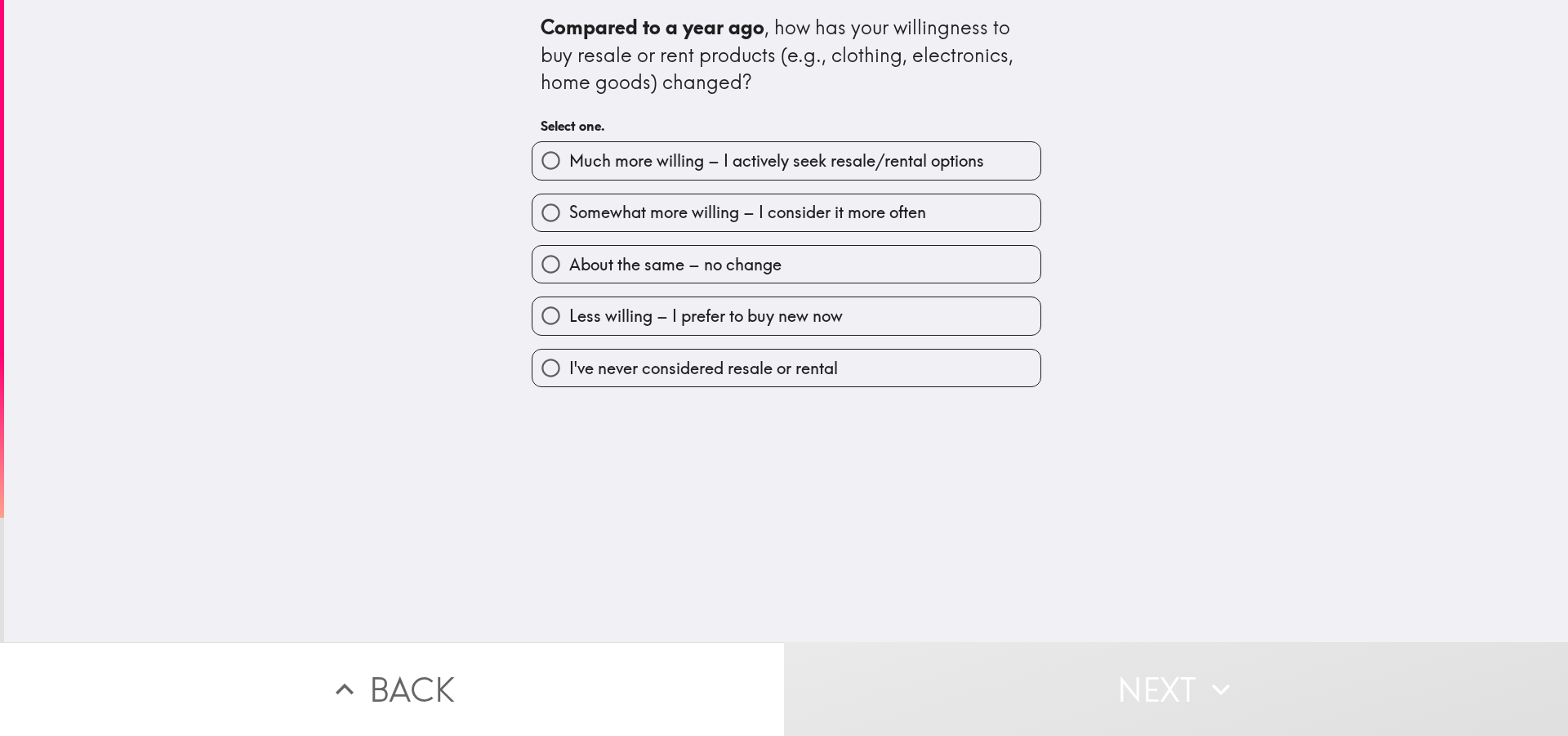
click at [639, 156] on span "Much more willing – I actively seek resale/rental options" at bounding box center [776, 160] width 415 height 23
click at [569, 156] on input "Much more willing – I actively seek resale/rental options" at bounding box center [551, 160] width 37 height 37
radio input "true"
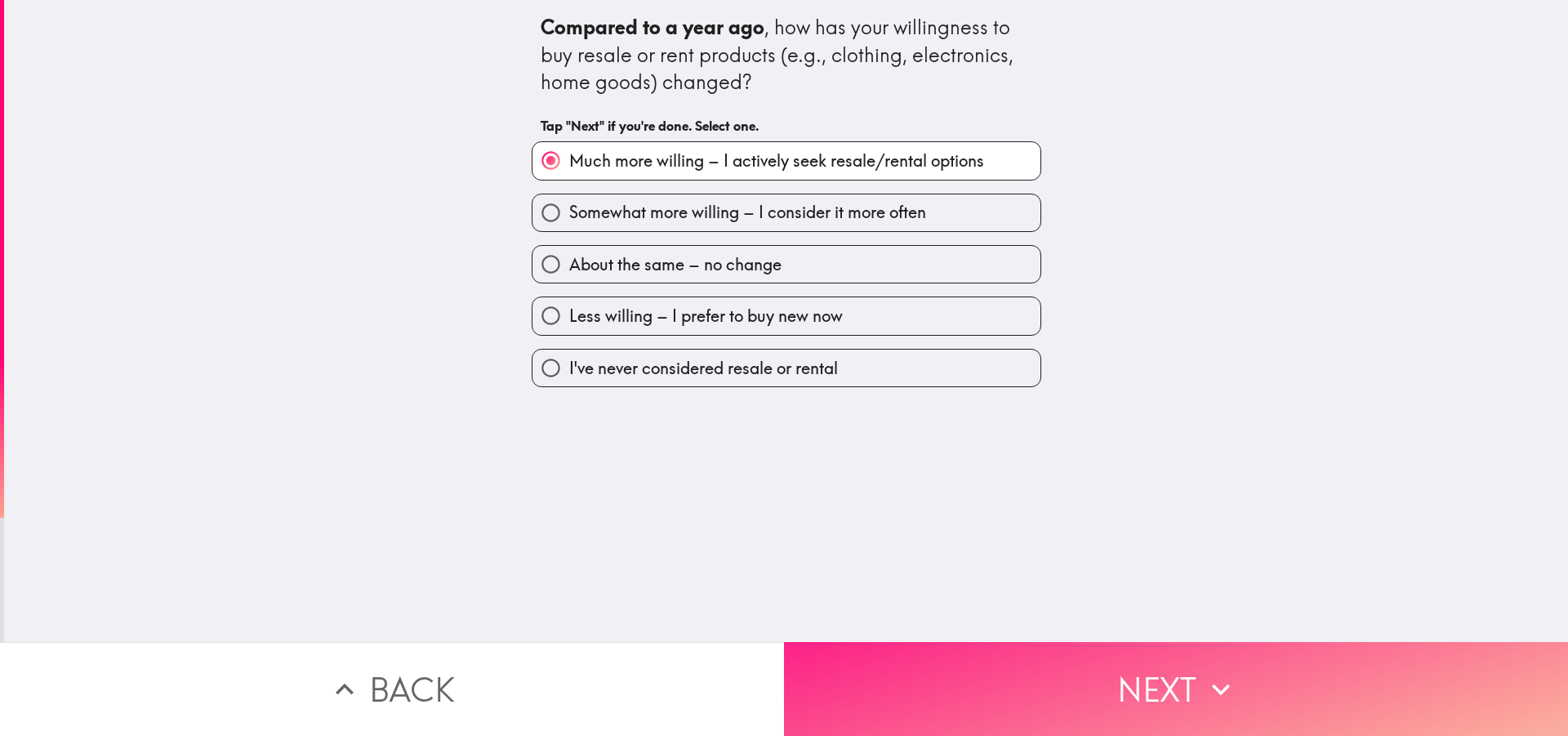
click at [925, 654] on button "Next" at bounding box center [1175, 688] width 784 height 94
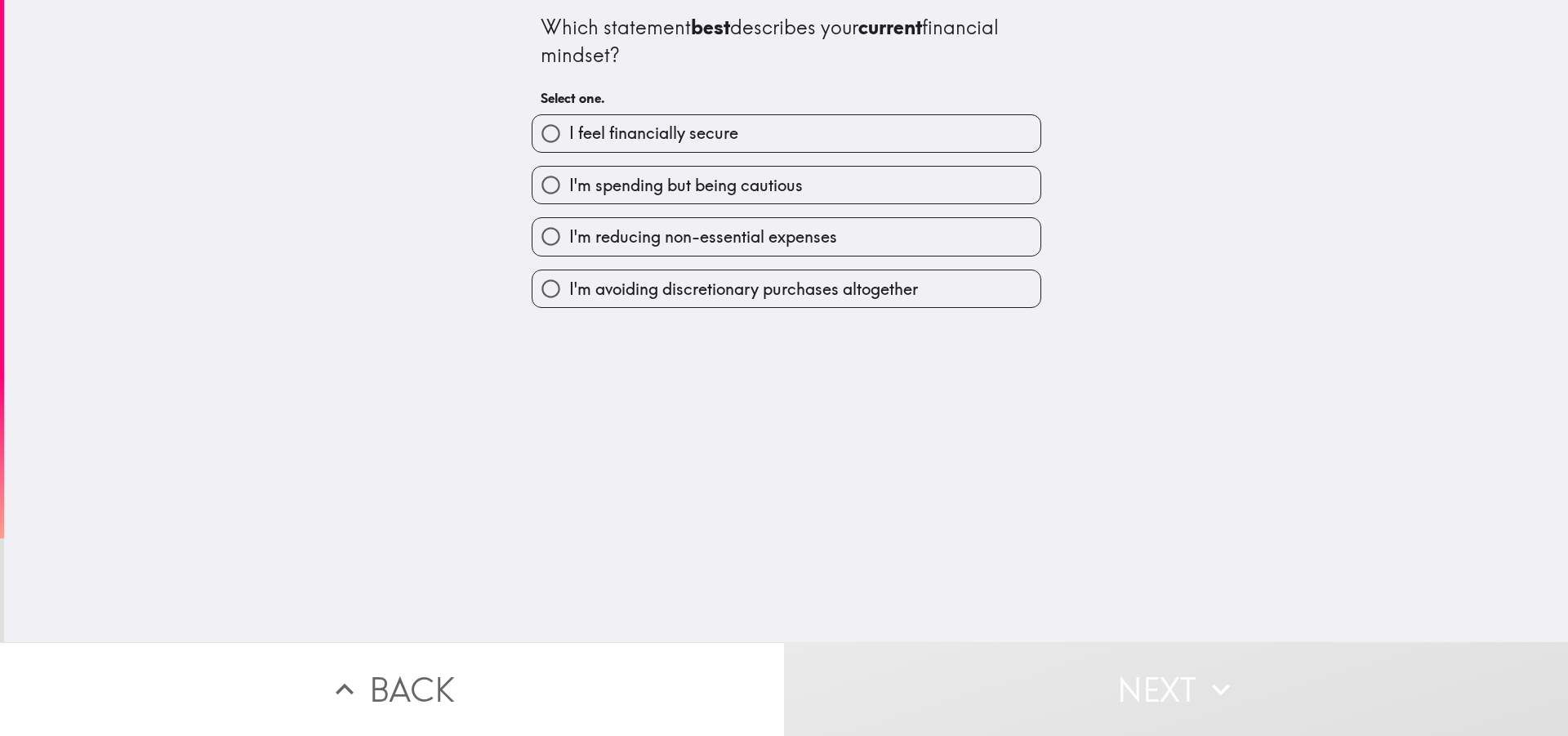
click at [648, 139] on span "I feel financially secure" at bounding box center [653, 133] width 169 height 23
click at [569, 139] on input "I feel financially secure" at bounding box center [551, 134] width 37 height 37
radio input "true"
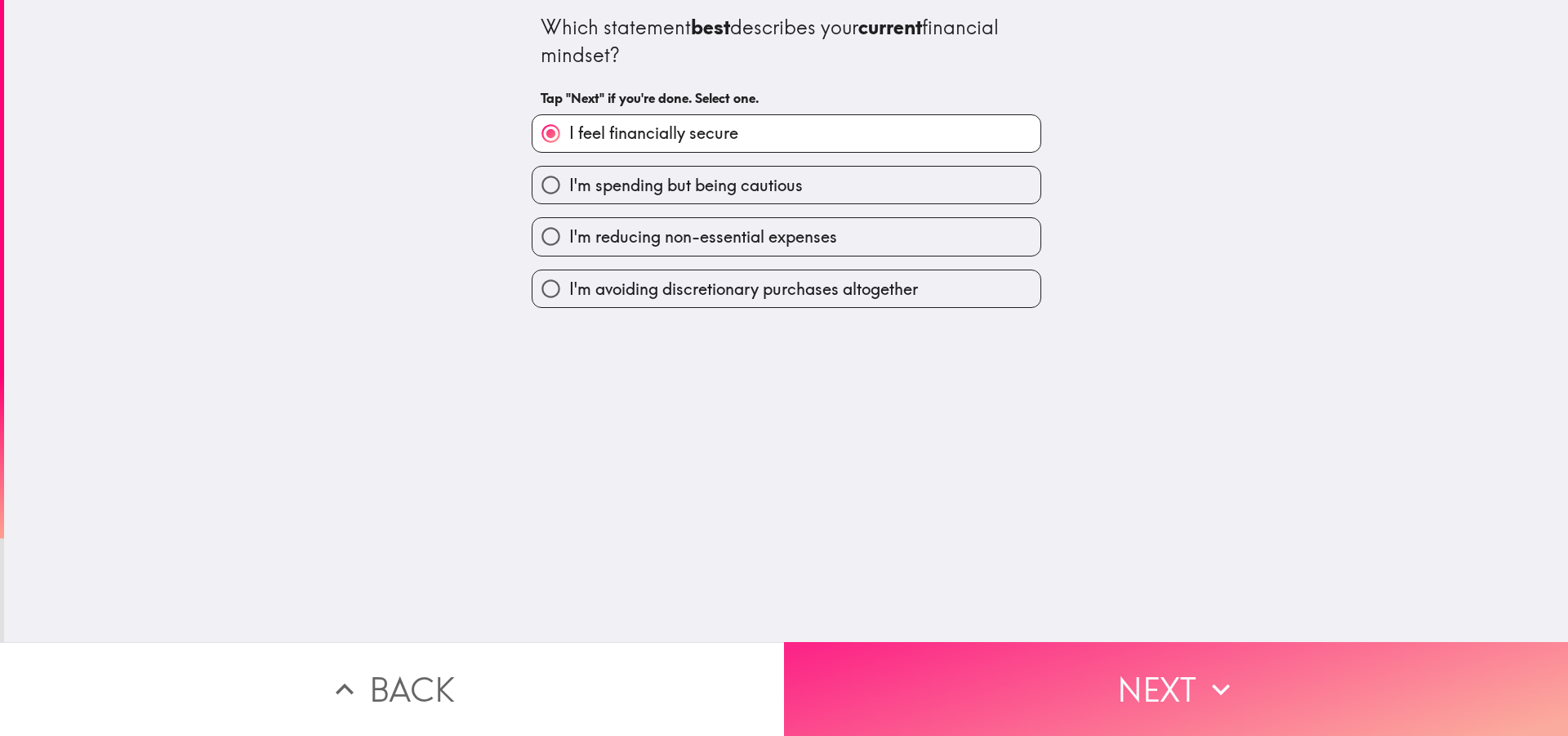
click at [875, 664] on button "Next" at bounding box center [1175, 688] width 784 height 94
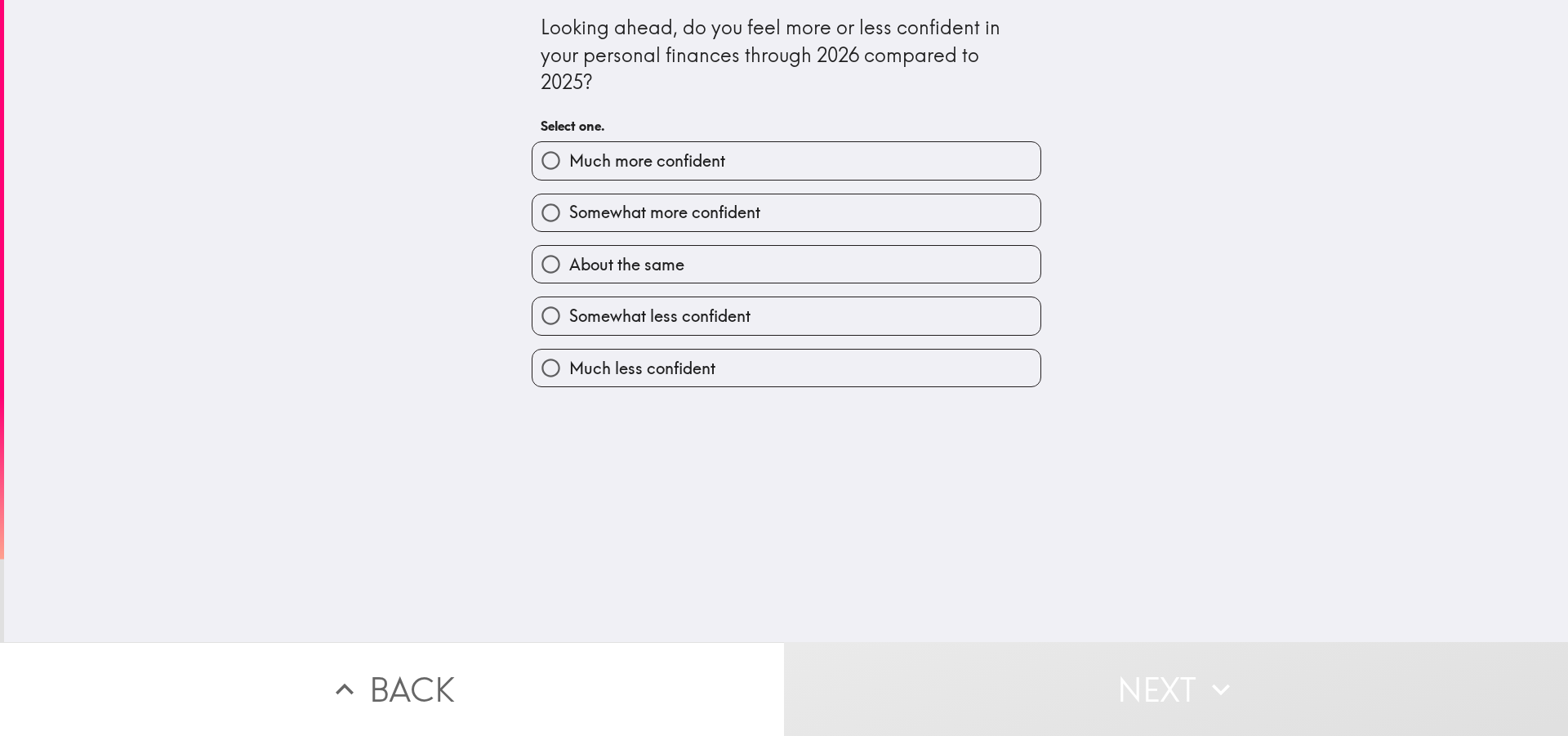
click at [616, 169] on span "Much more confident" at bounding box center [647, 160] width 156 height 23
click at [569, 169] on input "Much more confident" at bounding box center [551, 160] width 37 height 37
radio input "true"
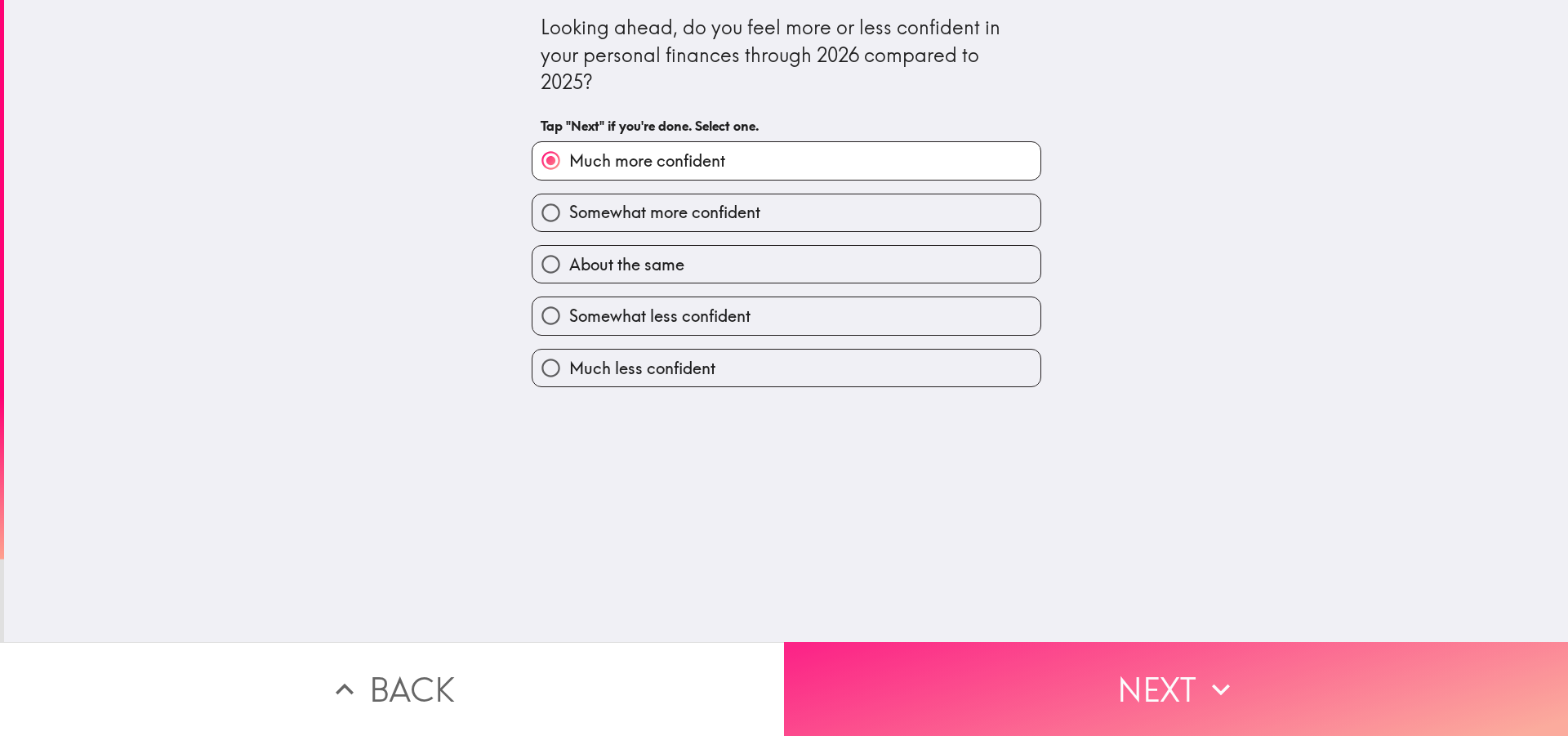
click at [890, 677] on button "Next" at bounding box center [1175, 688] width 784 height 94
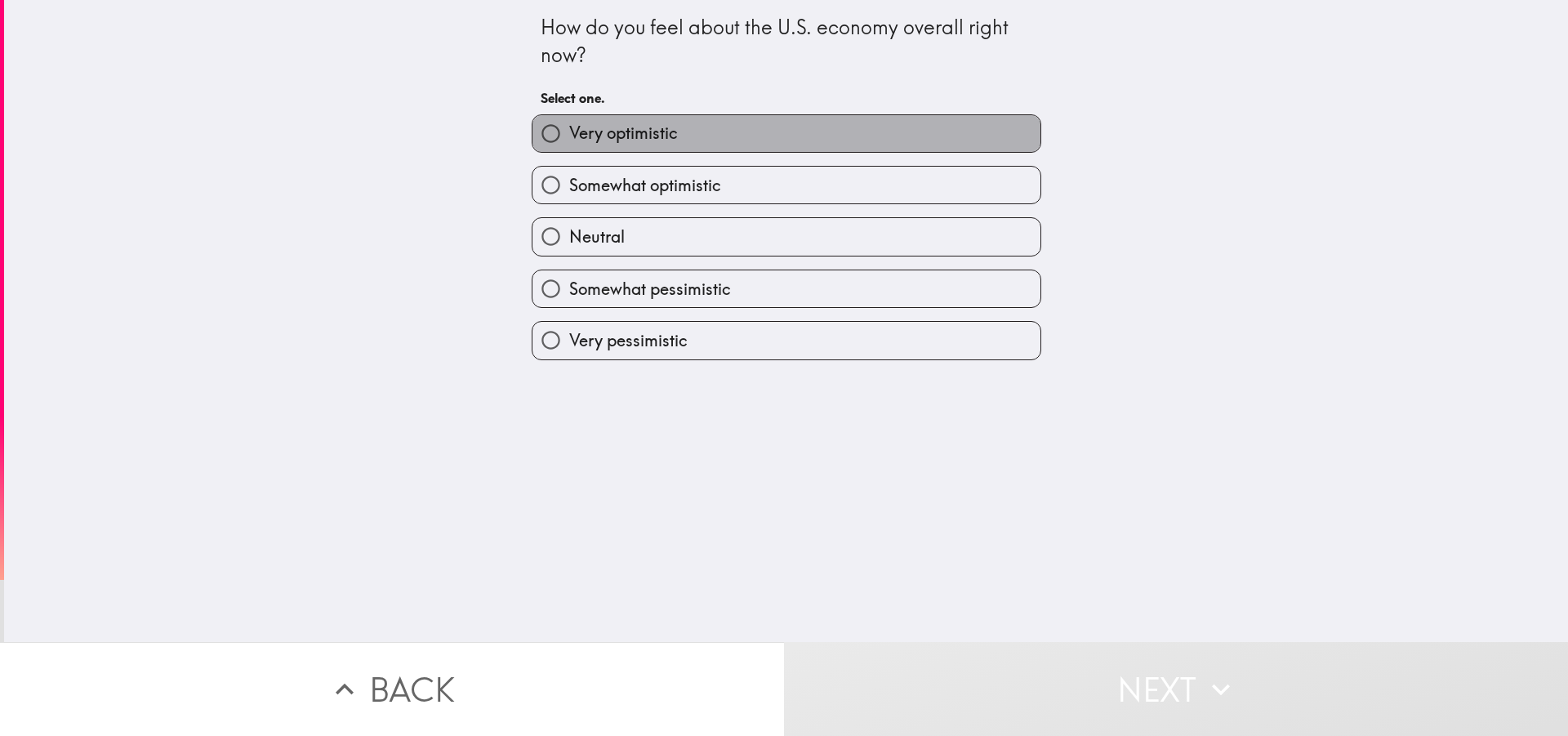
click at [643, 134] on span "Very optimistic" at bounding box center [623, 133] width 108 height 23
click at [569, 134] on input "Very optimistic" at bounding box center [551, 134] width 37 height 37
radio input "true"
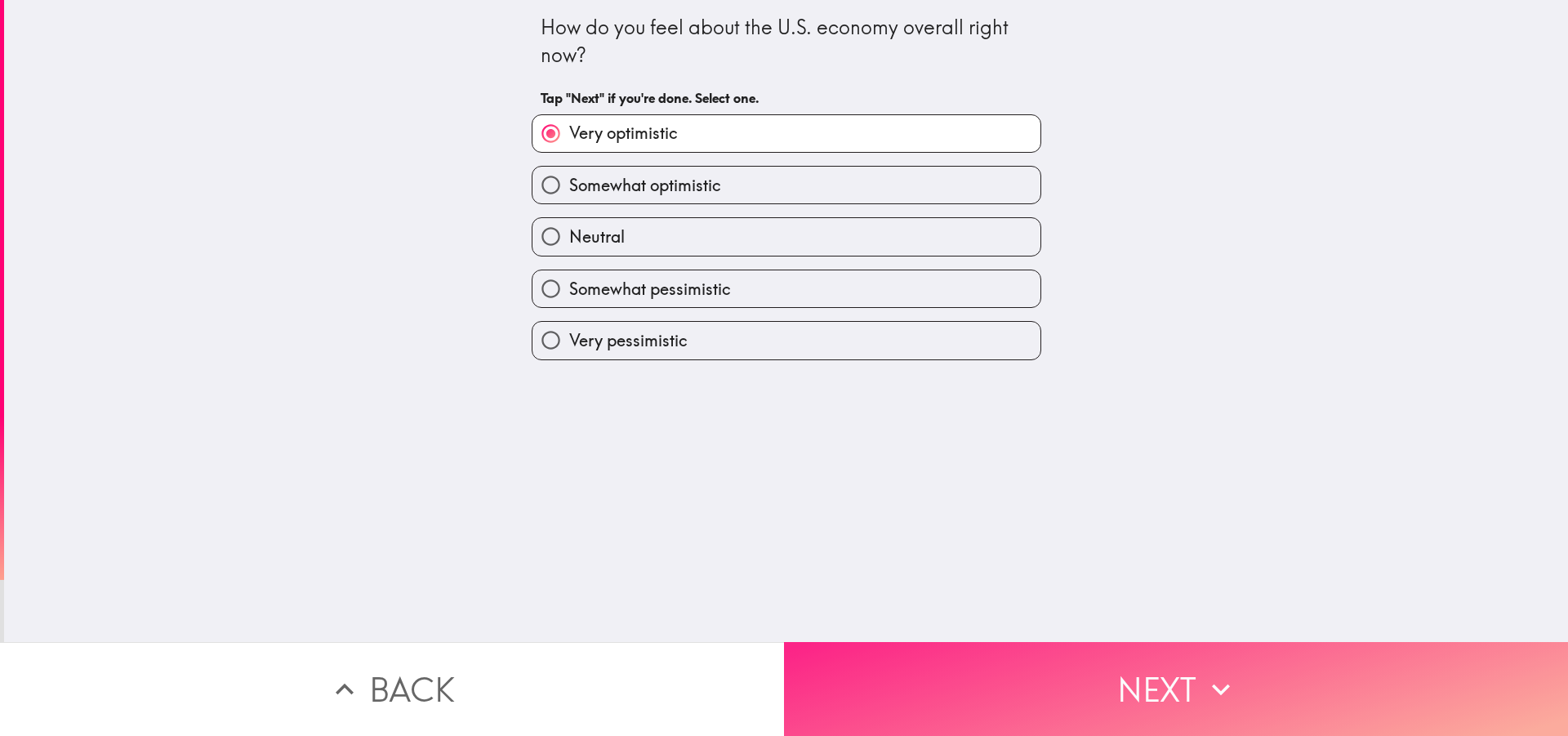
click at [878, 703] on button "Next" at bounding box center [1175, 688] width 784 height 94
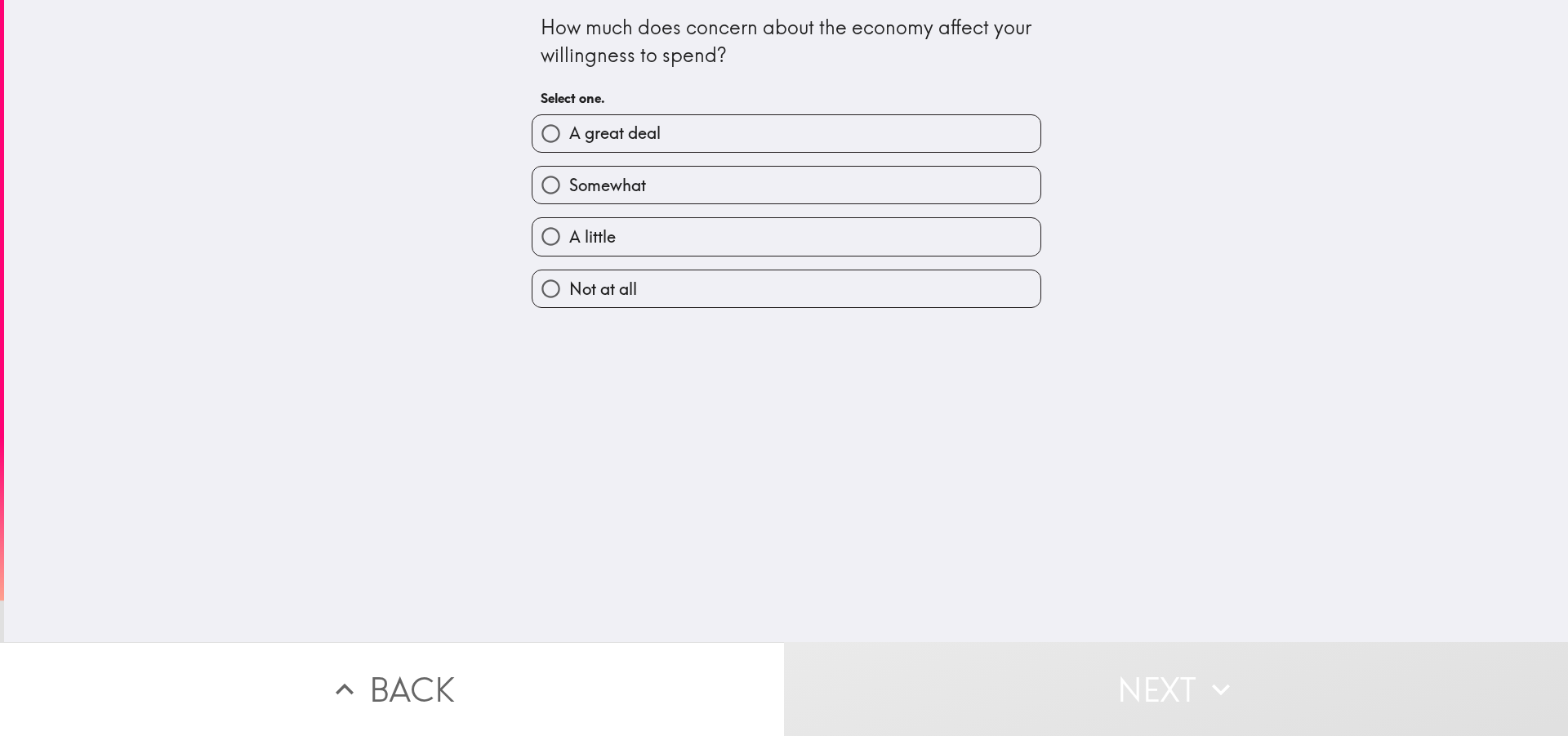
click at [628, 135] on span "A great deal" at bounding box center [615, 133] width 92 height 23
click at [569, 135] on input "A great deal" at bounding box center [551, 134] width 37 height 37
radio input "true"
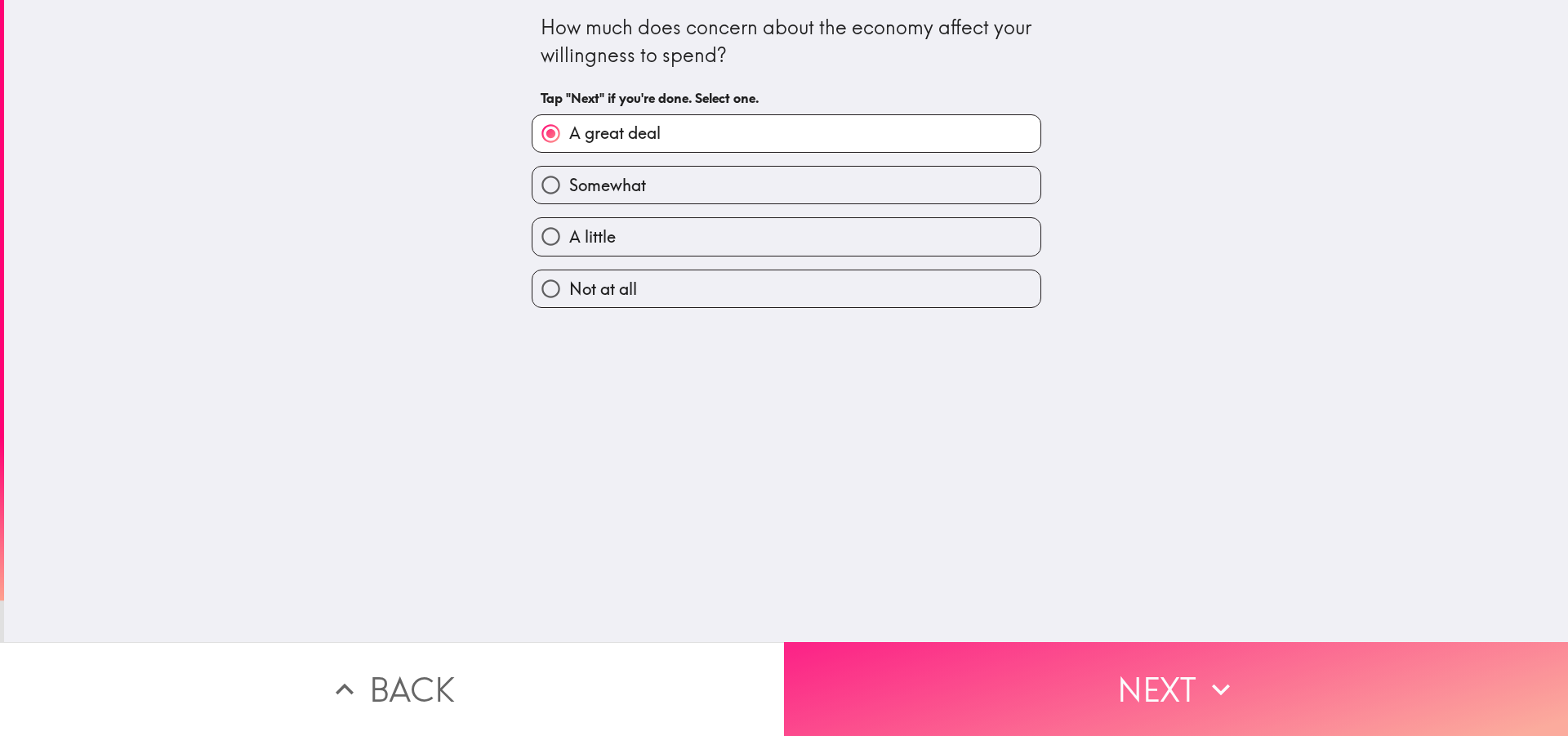
click at [964, 702] on button "Next" at bounding box center [1175, 688] width 784 height 94
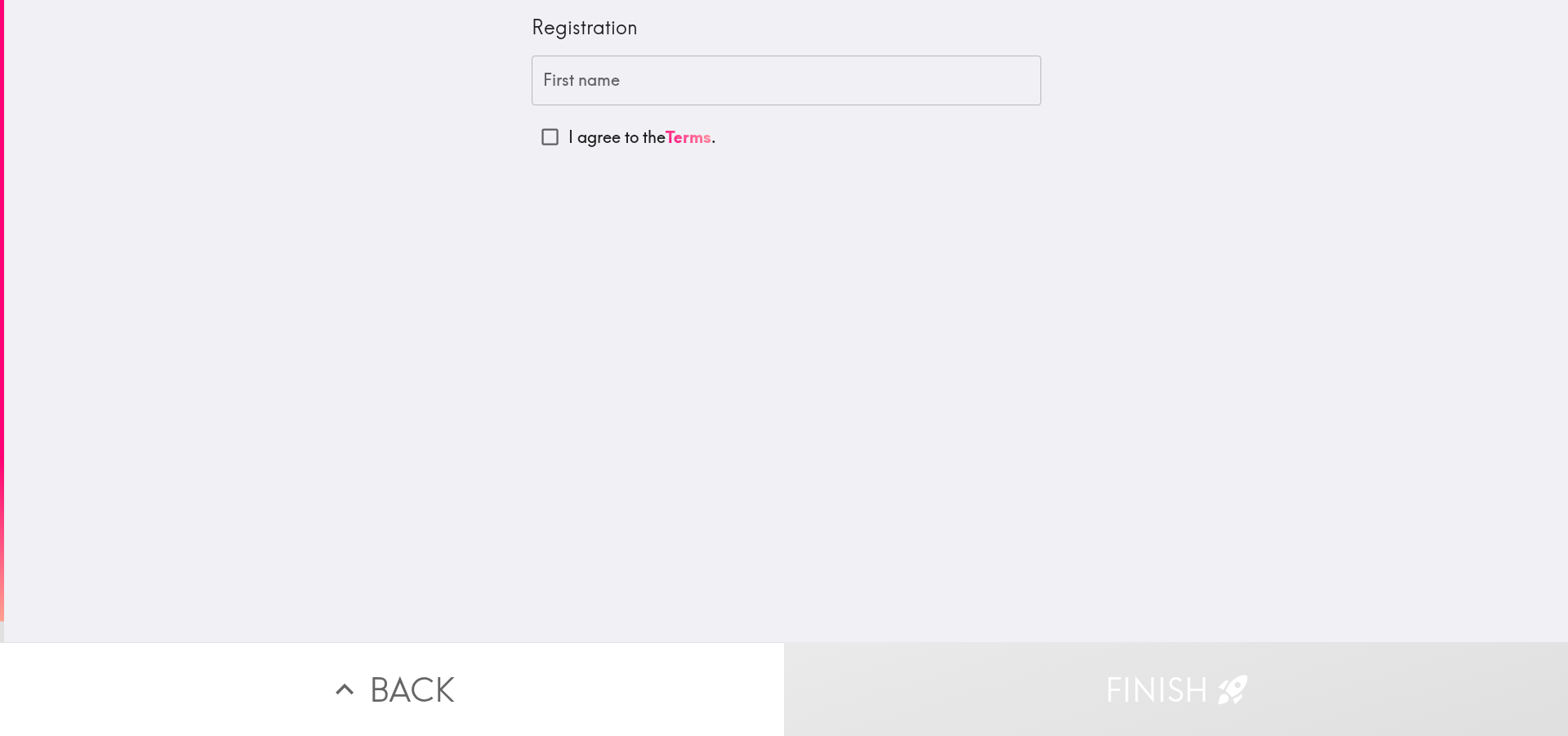
click at [598, 73] on input "First name" at bounding box center [786, 81] width 510 height 51
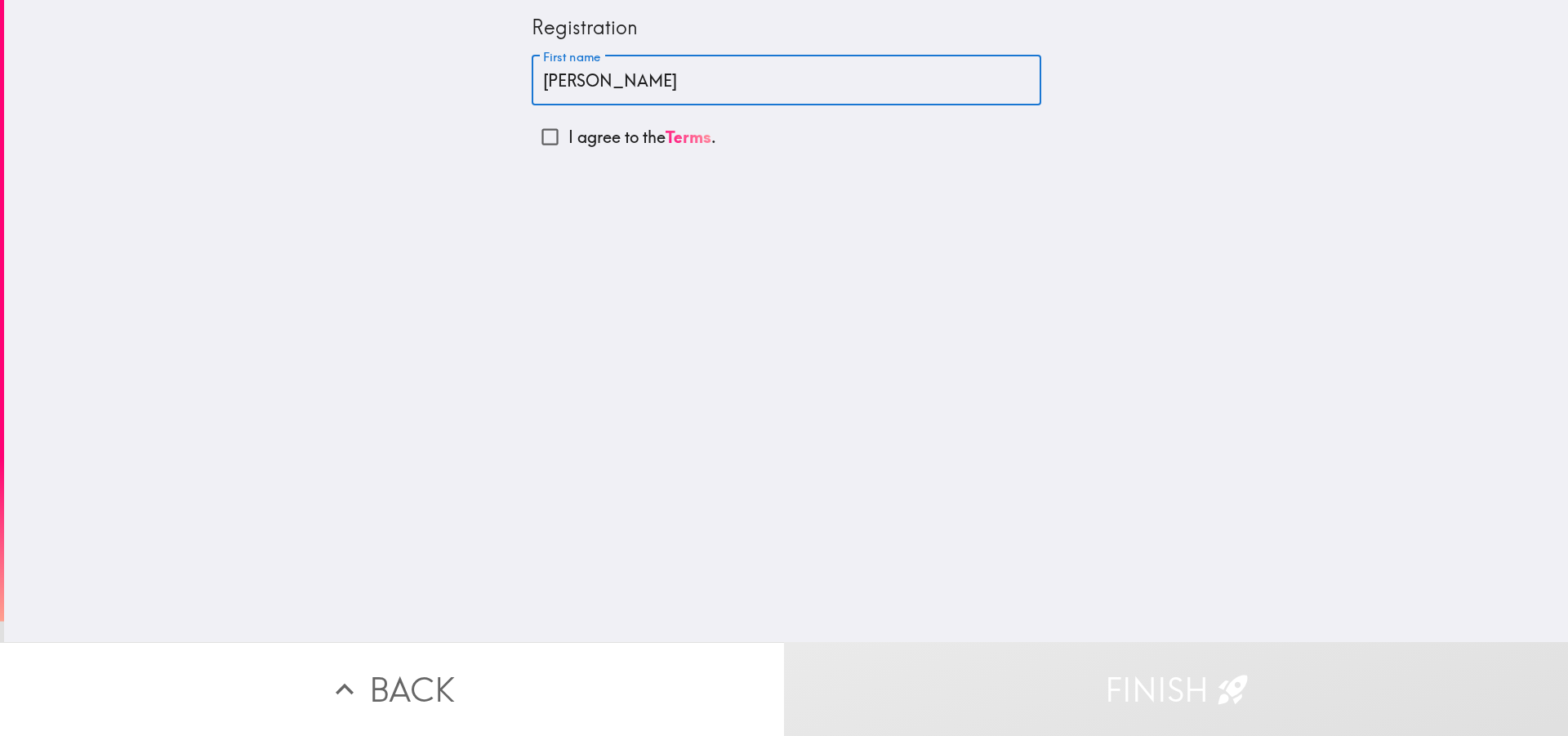
type input "[PERSON_NAME]"
click at [537, 131] on input "I agree to the Terms ." at bounding box center [550, 137] width 37 height 37
checkbox input "true"
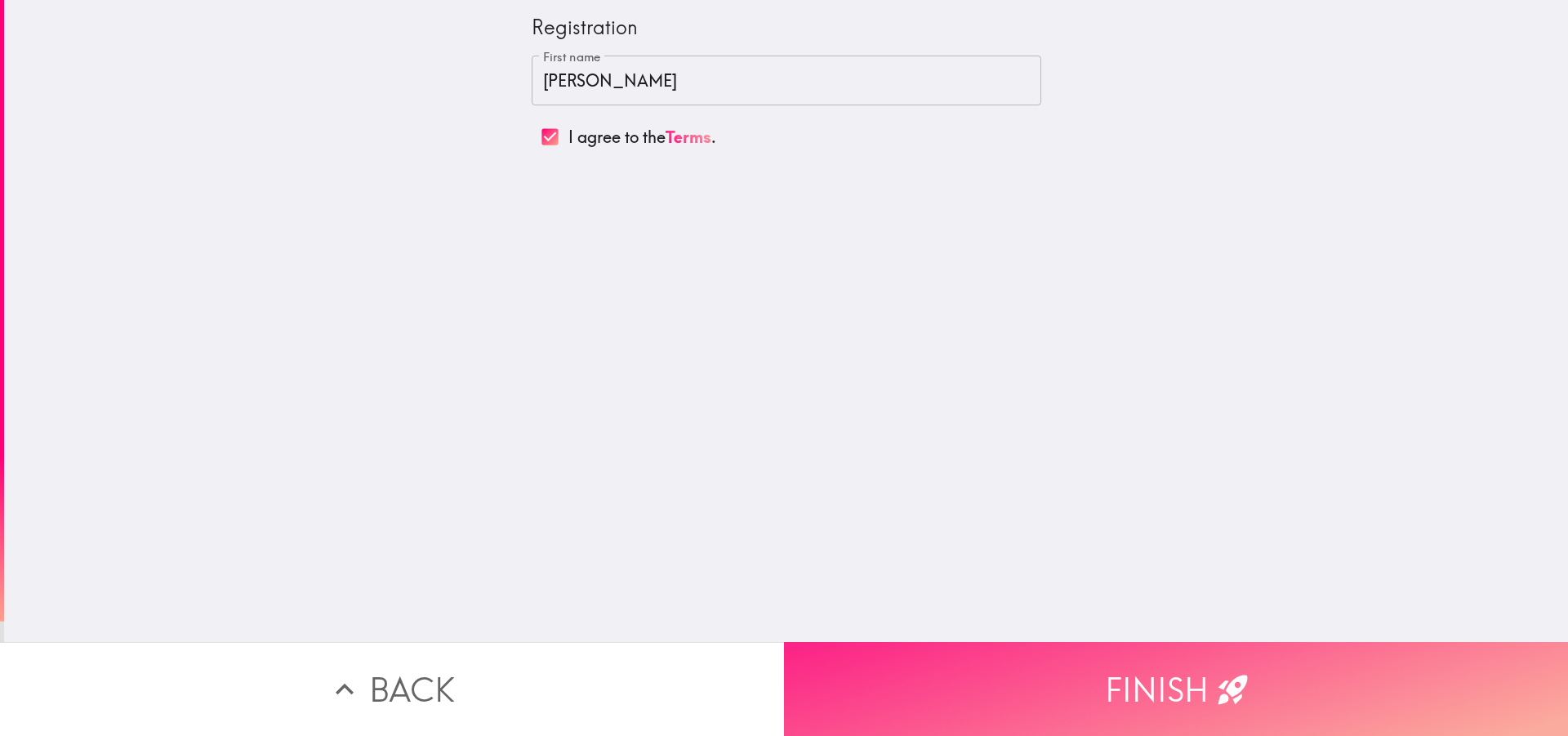
click at [975, 678] on button "Finish" at bounding box center [1175, 688] width 784 height 94
